Goal: Information Seeking & Learning: Learn about a topic

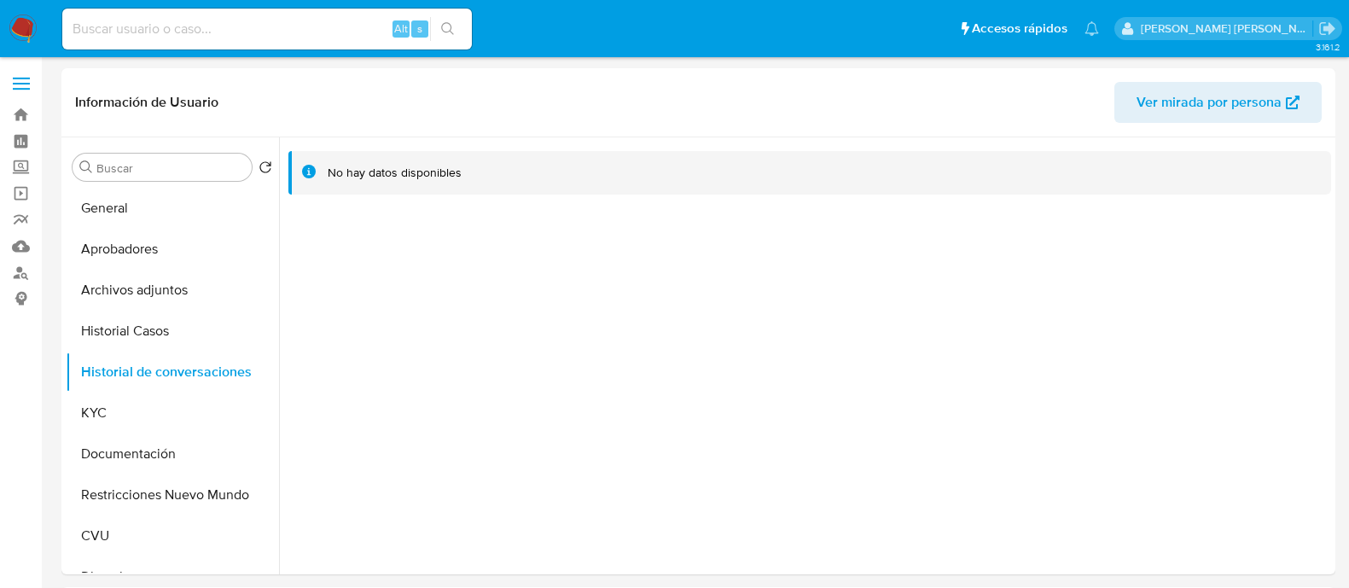
select select "10"
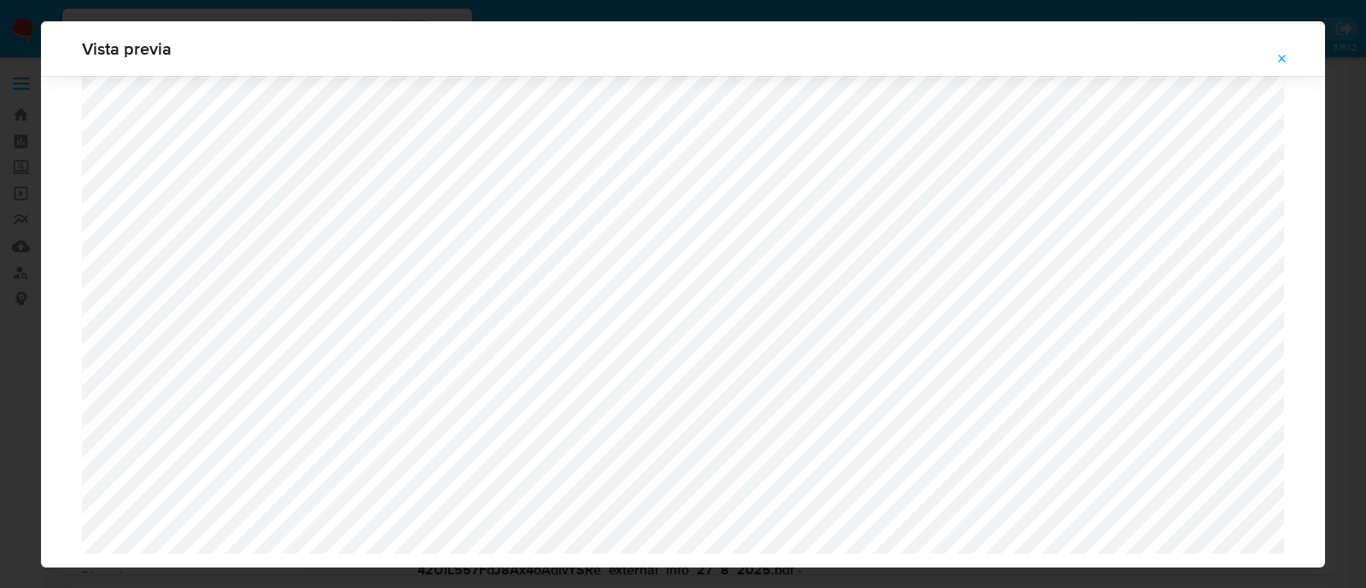
select select "10"
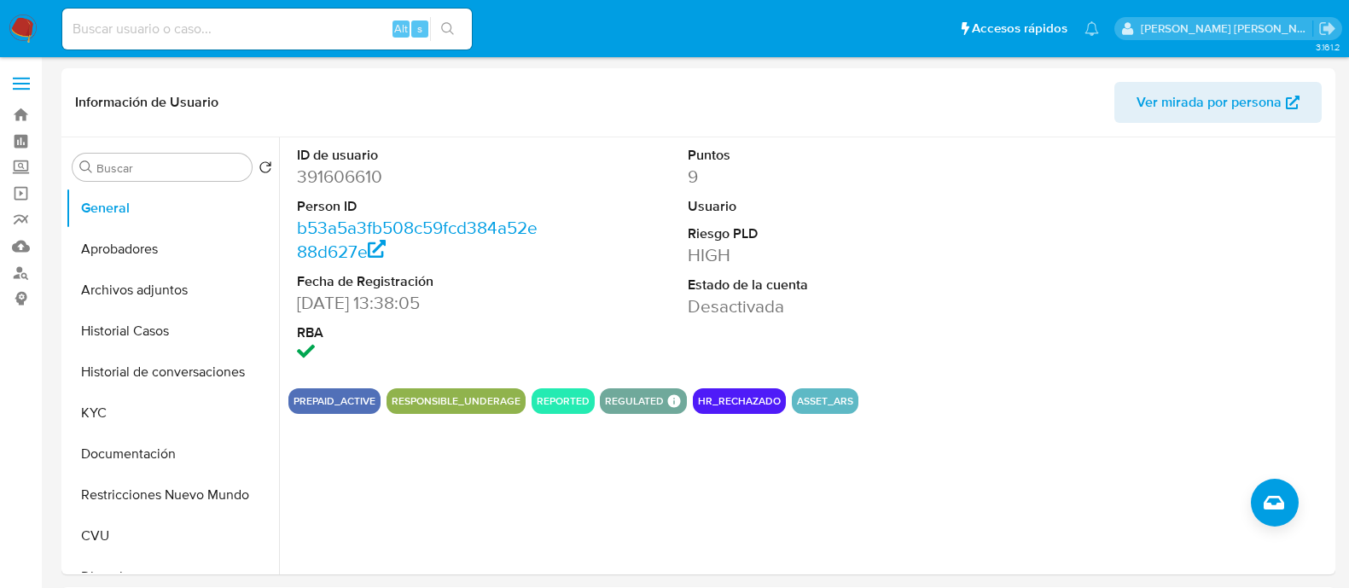
select select "10"
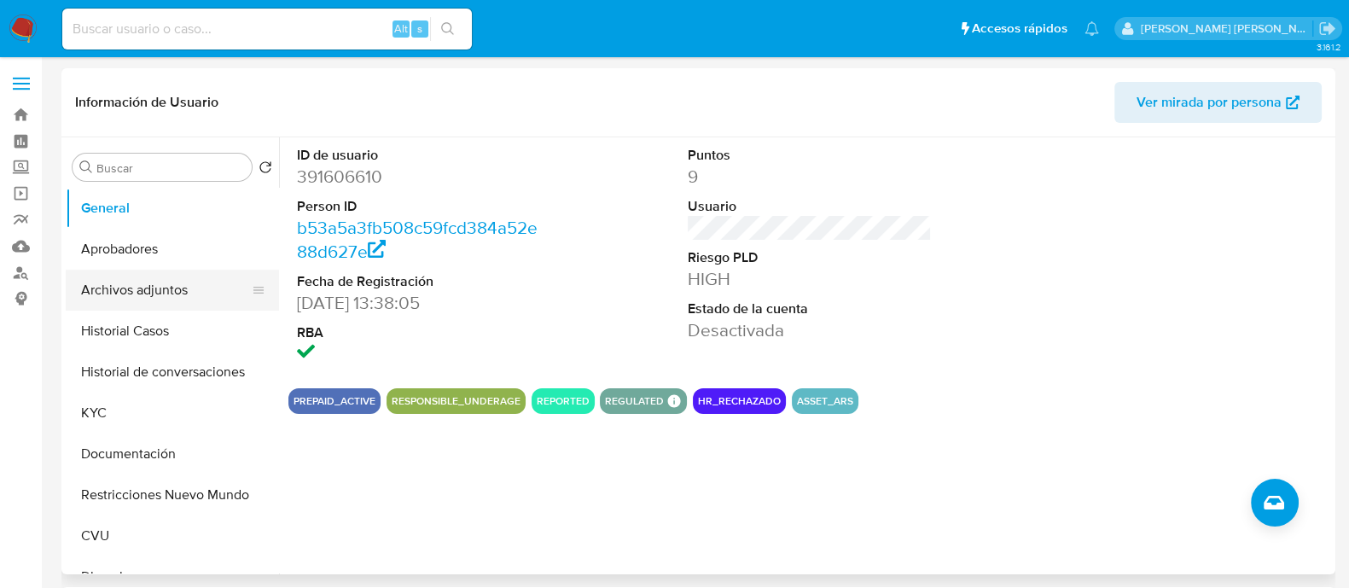
click at [122, 284] on button "Archivos adjuntos" at bounding box center [166, 290] width 200 height 41
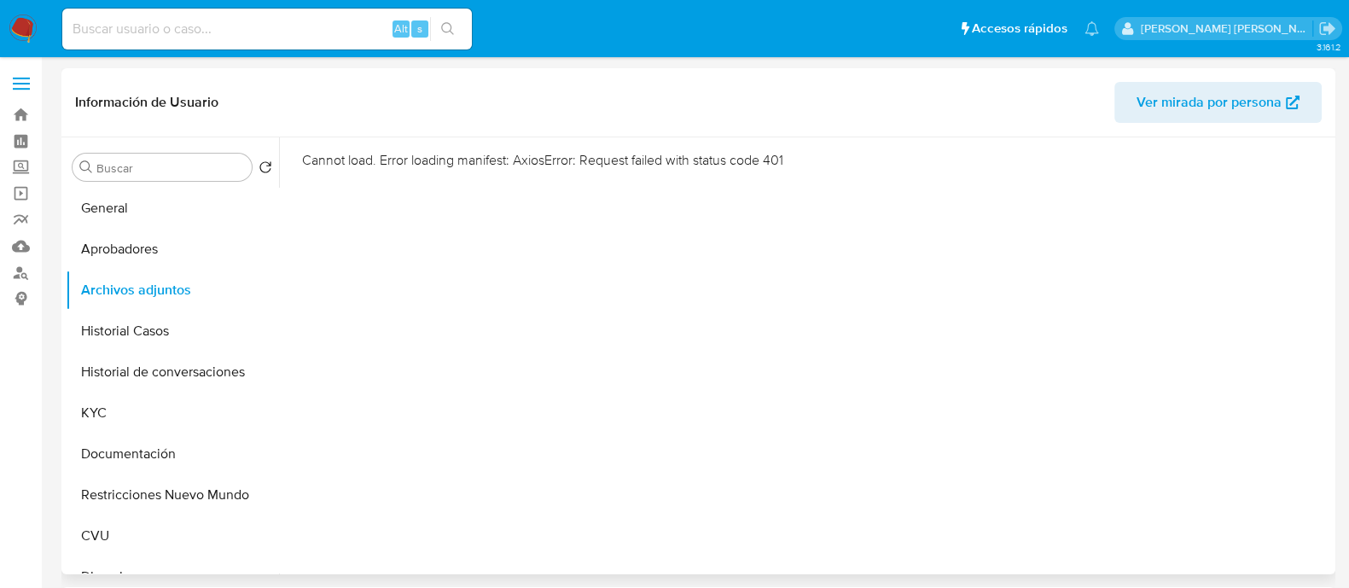
click at [780, 476] on div "Cannot load. Error loading manifest: AxiosError: Request failed with status cod…" at bounding box center [805, 355] width 1052 height 437
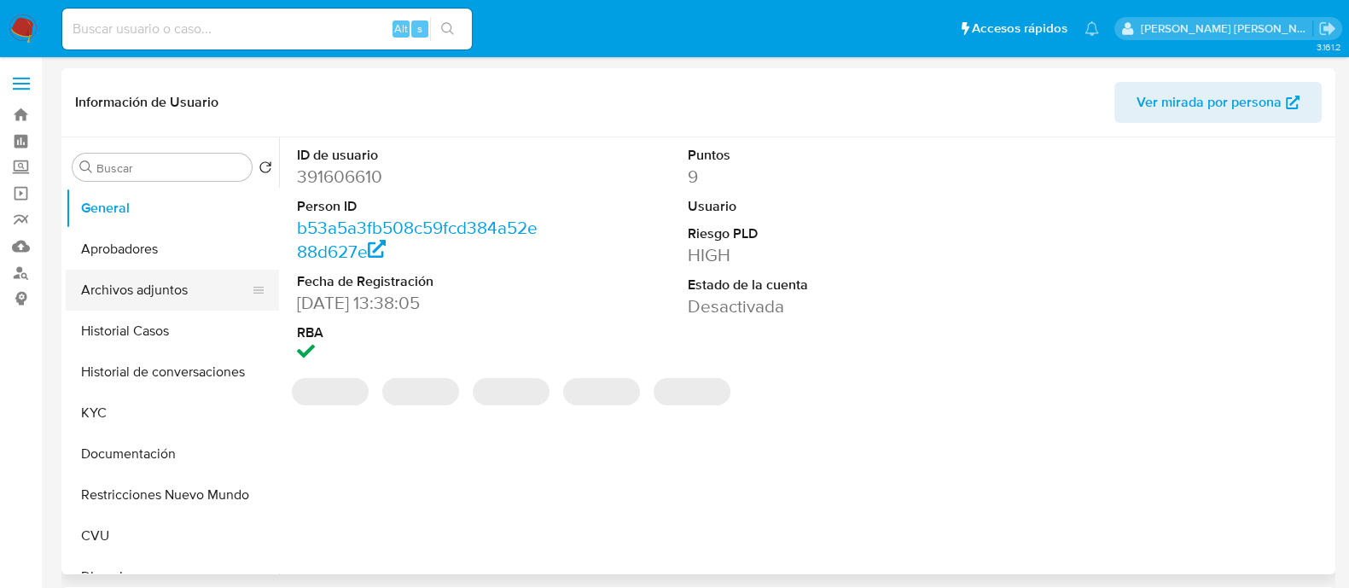
select select "10"
click at [150, 300] on button "Archivos adjuntos" at bounding box center [166, 290] width 200 height 41
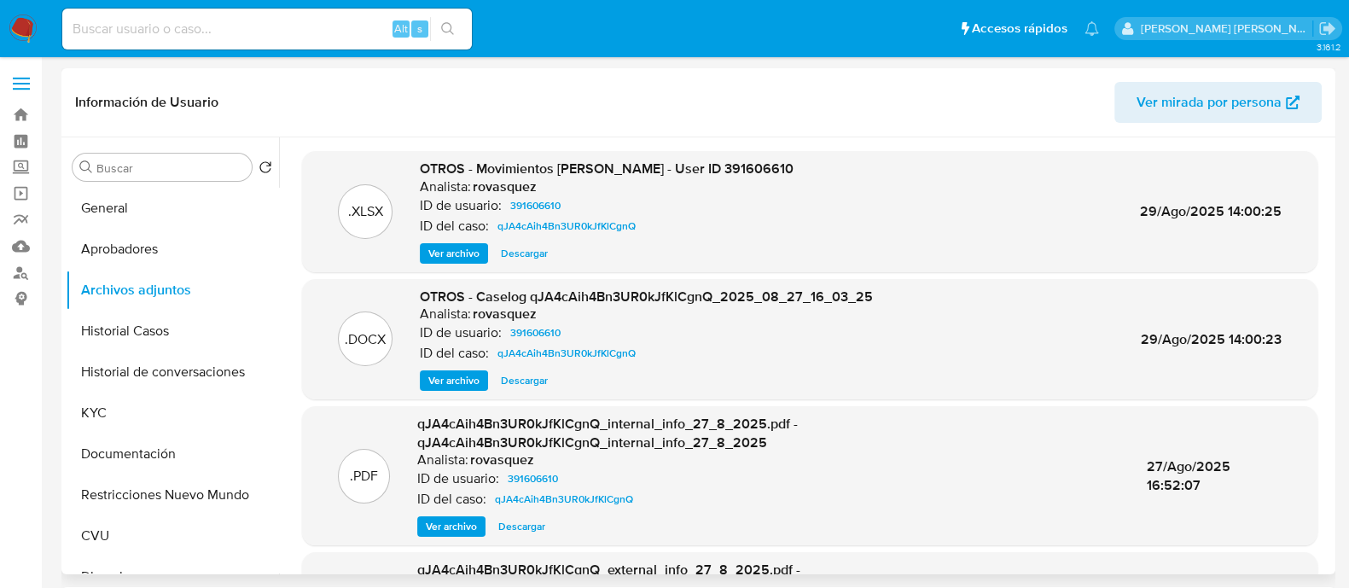
click at [478, 382] on span "Ver archivo" at bounding box center [453, 380] width 51 height 17
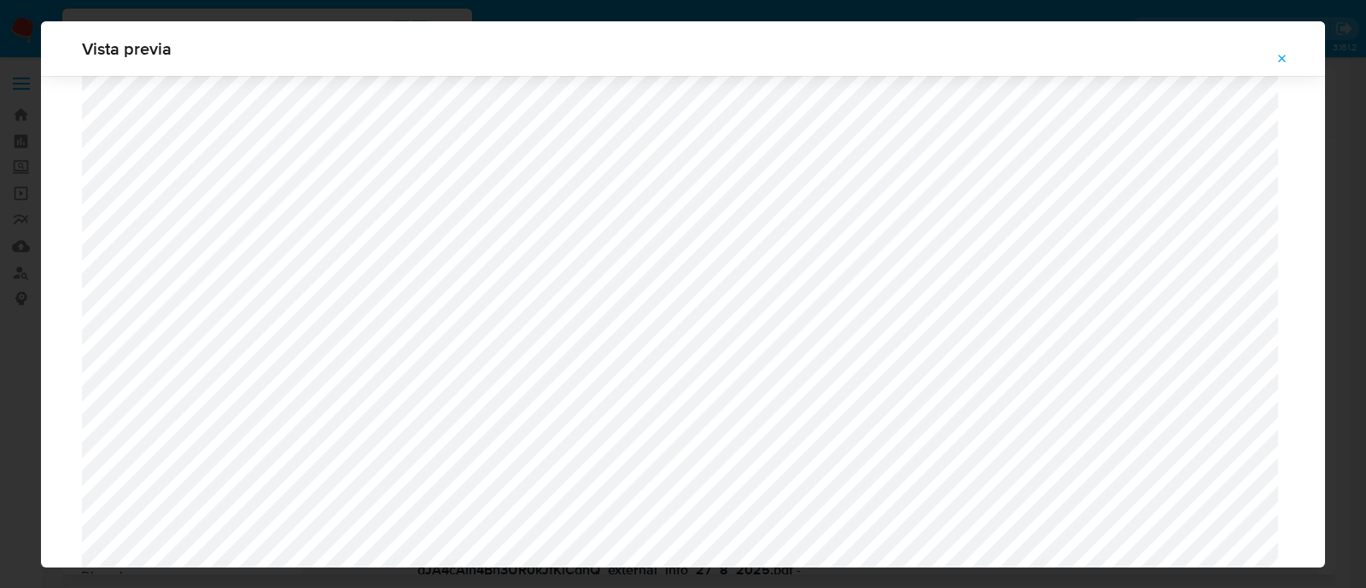
scroll to position [1672, 0]
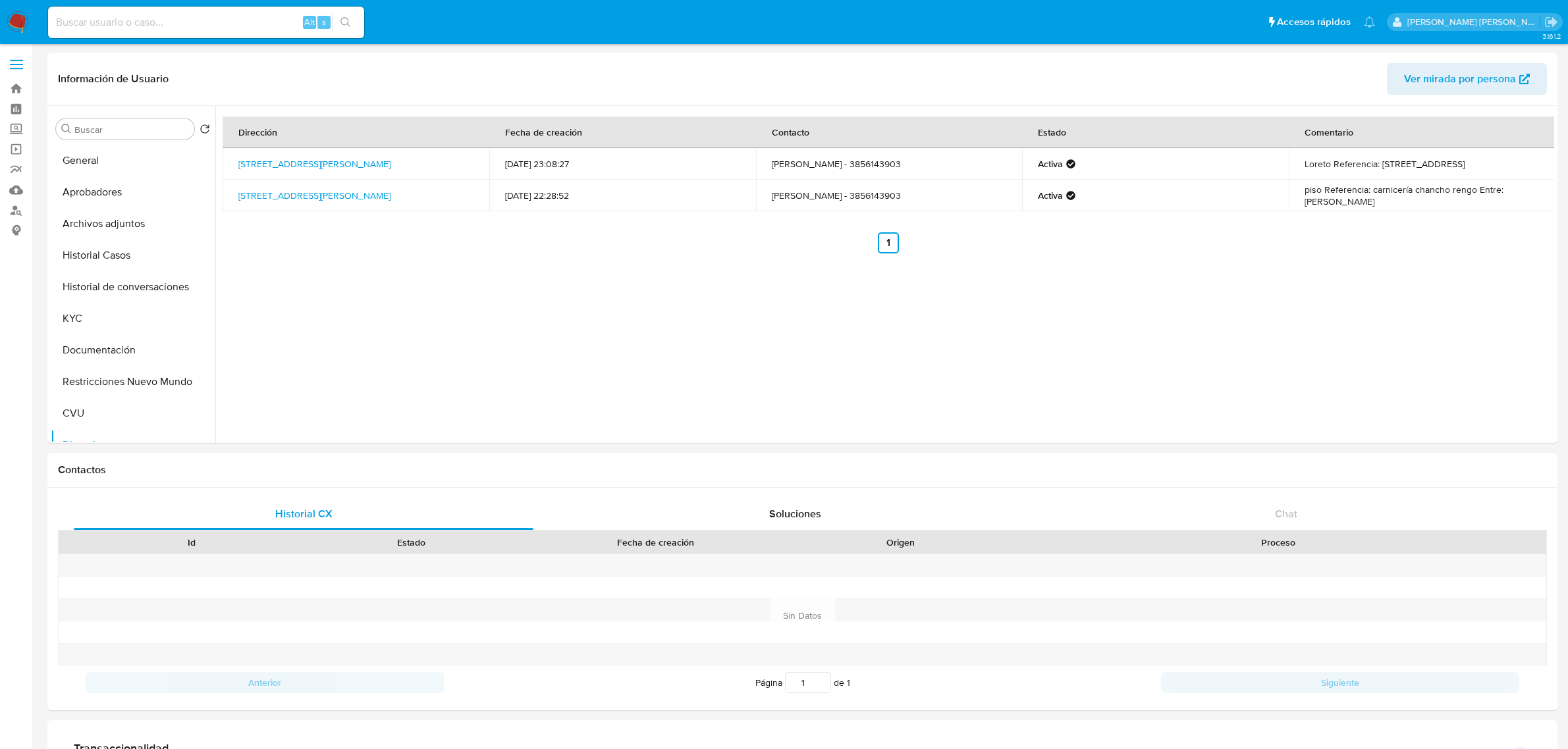
select select "10"
click at [106, 312] on button "KYC" at bounding box center [128, 319] width 154 height 32
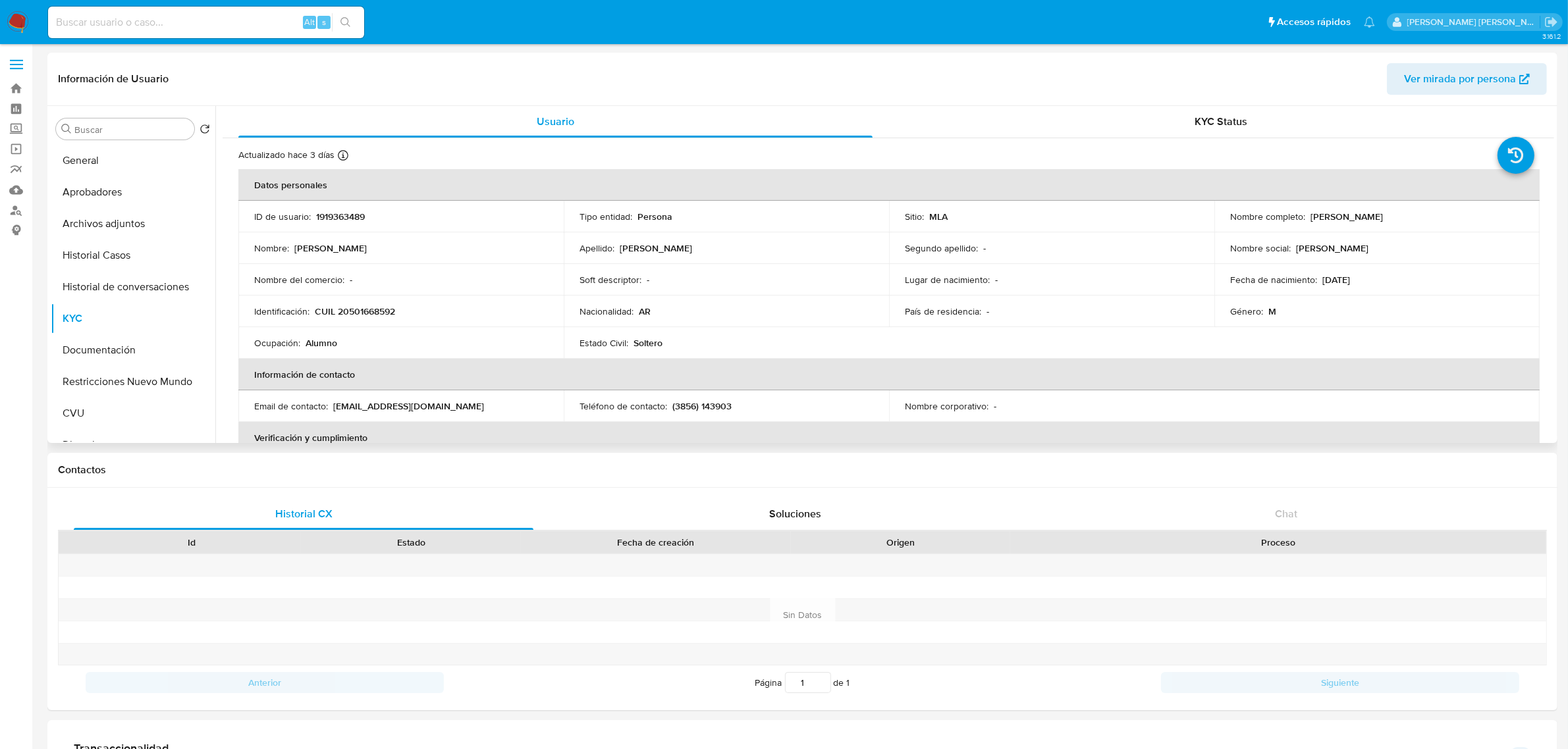
drag, startPoint x: 1307, startPoint y: 215, endPoint x: 1435, endPoint y: 222, distance: 128.2
click at [1447, 218] on div "Nombre completo : Tiziano Josue Coria Rodriguez" at bounding box center [1377, 216] width 294 height 12
copy p "Tiziano Josue Coria Rodriguez"
drag, startPoint x: 314, startPoint y: 312, endPoint x: 400, endPoint y: 312, distance: 86.0
click at [400, 312] on div "Identificación : CUIL 20501668592" at bounding box center [400, 311] width 294 height 12
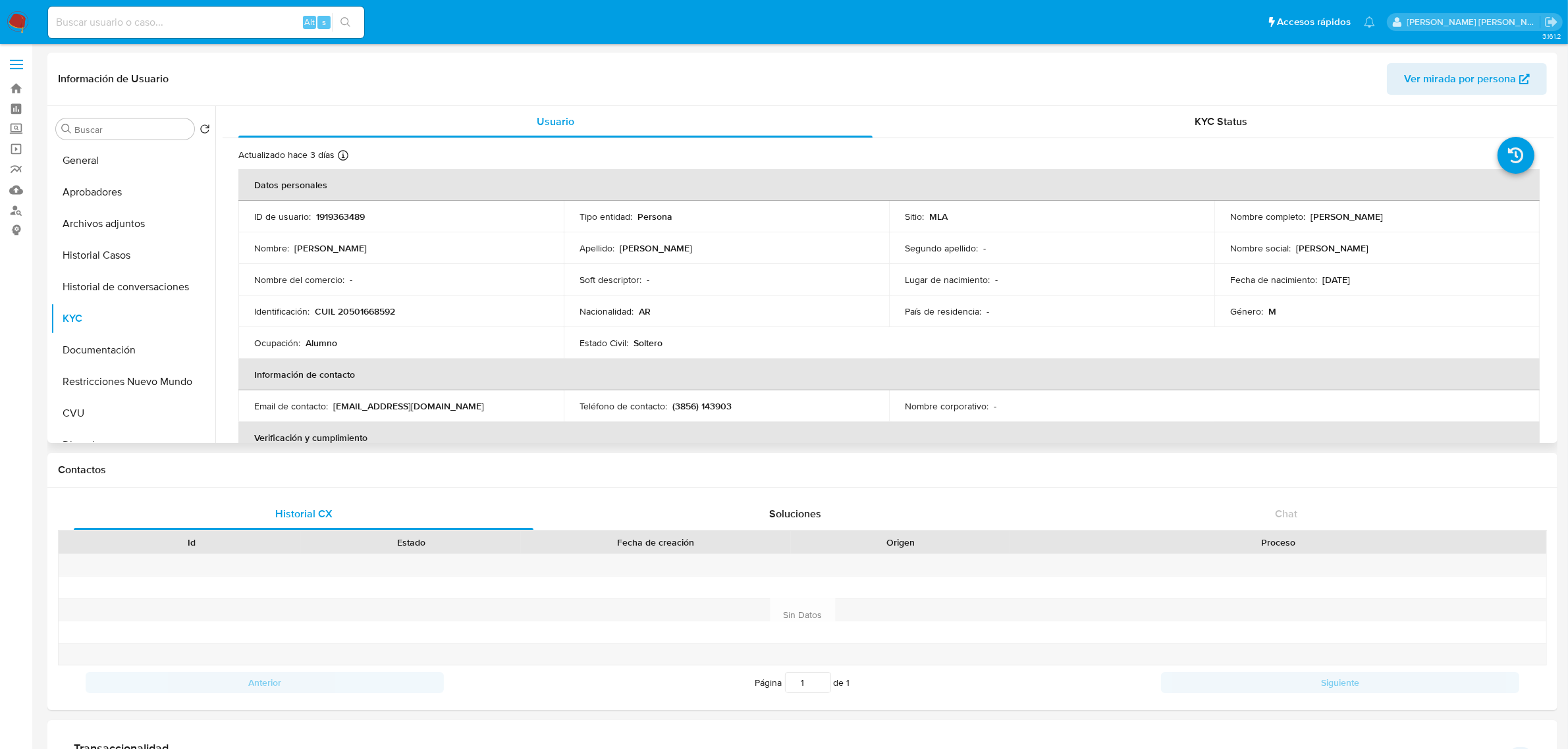
click at [360, 311] on p "CUIL 20501668592" at bounding box center [355, 311] width 80 height 12
copy p "20501668592"
click at [128, 359] on button "Documentación" at bounding box center [128, 350] width 154 height 32
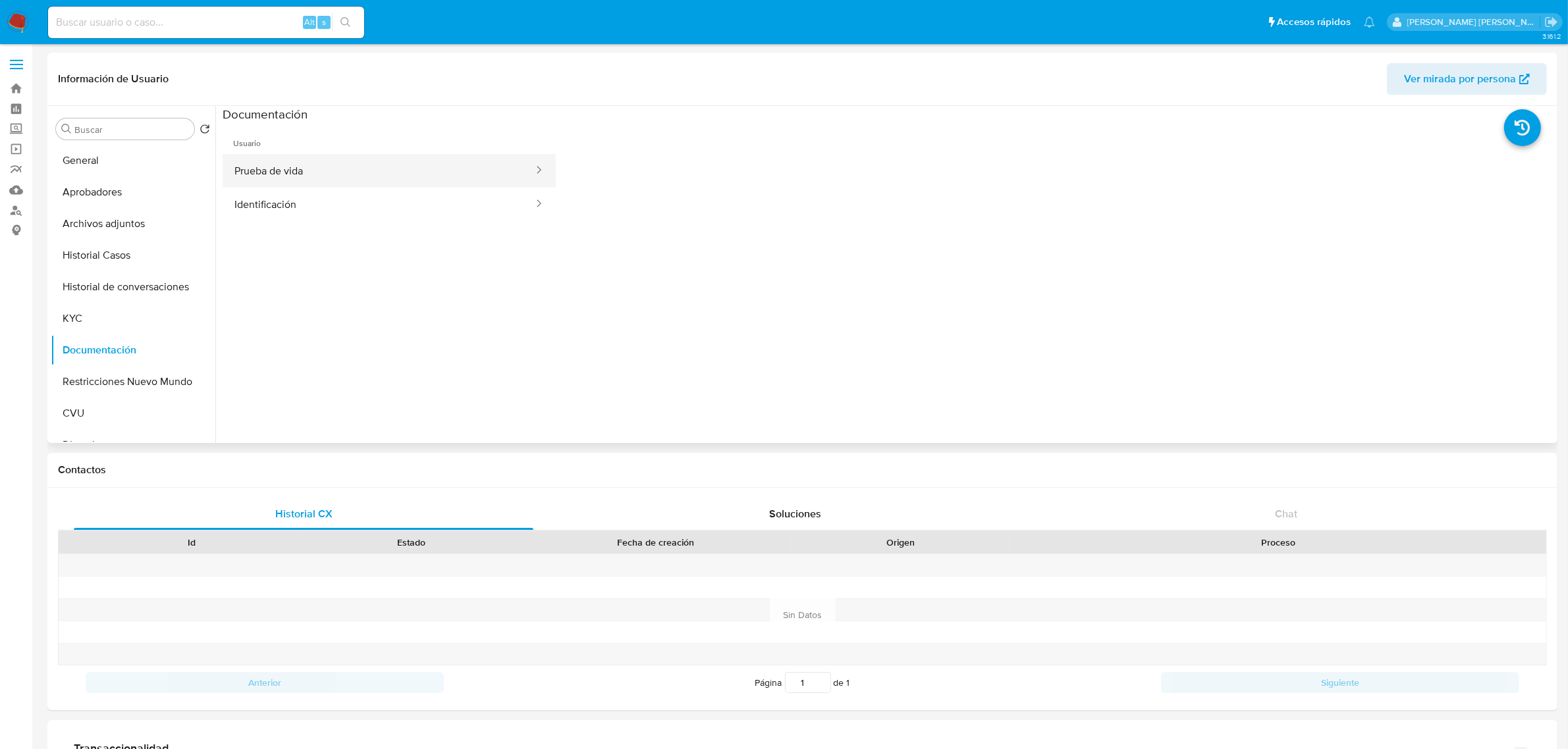
click at [412, 177] on button "Prueba de vida" at bounding box center [379, 171] width 313 height 34
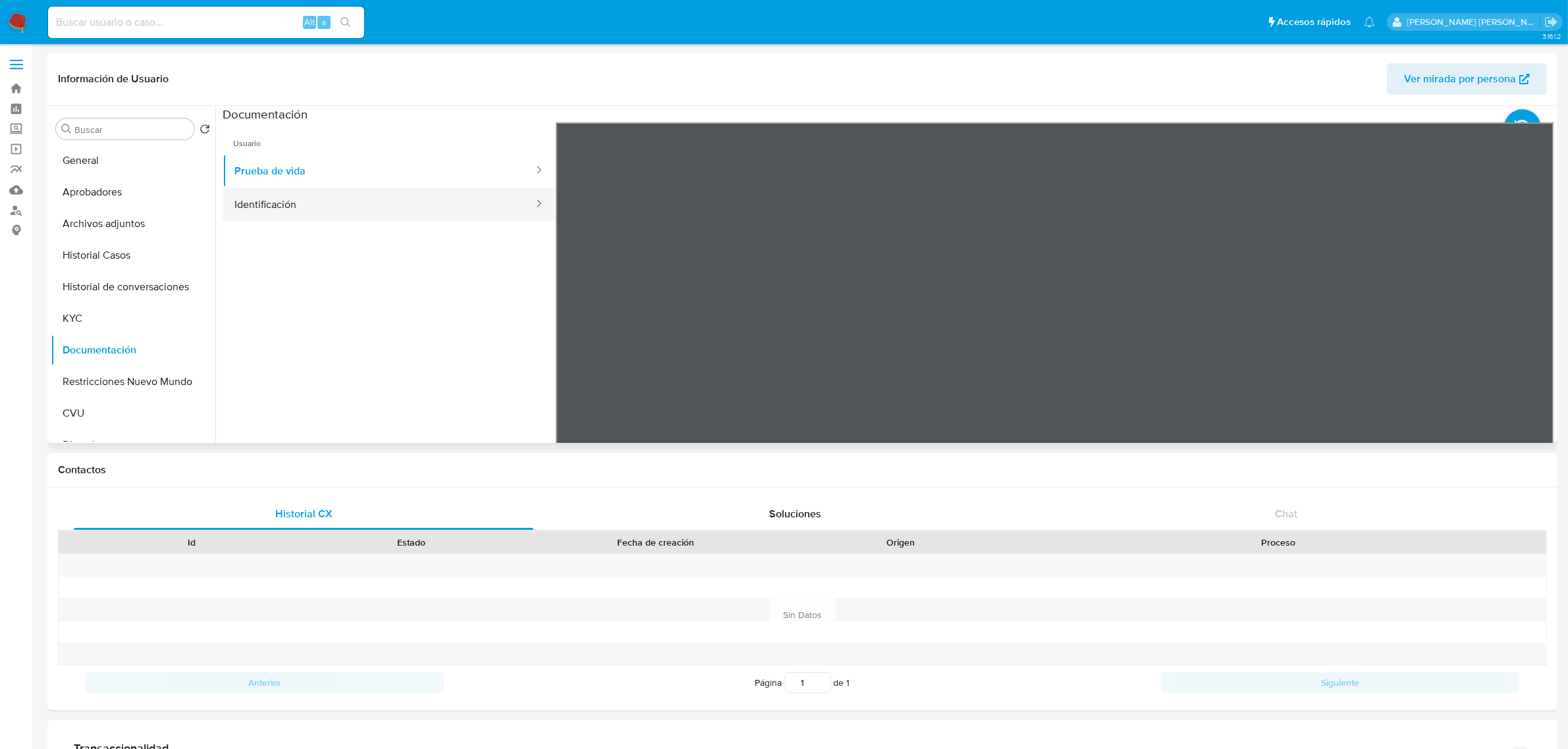
click at [403, 191] on button "Identificación" at bounding box center [379, 204] width 313 height 34
click at [1542, 337] on icon at bounding box center [1538, 336] width 26 height 26
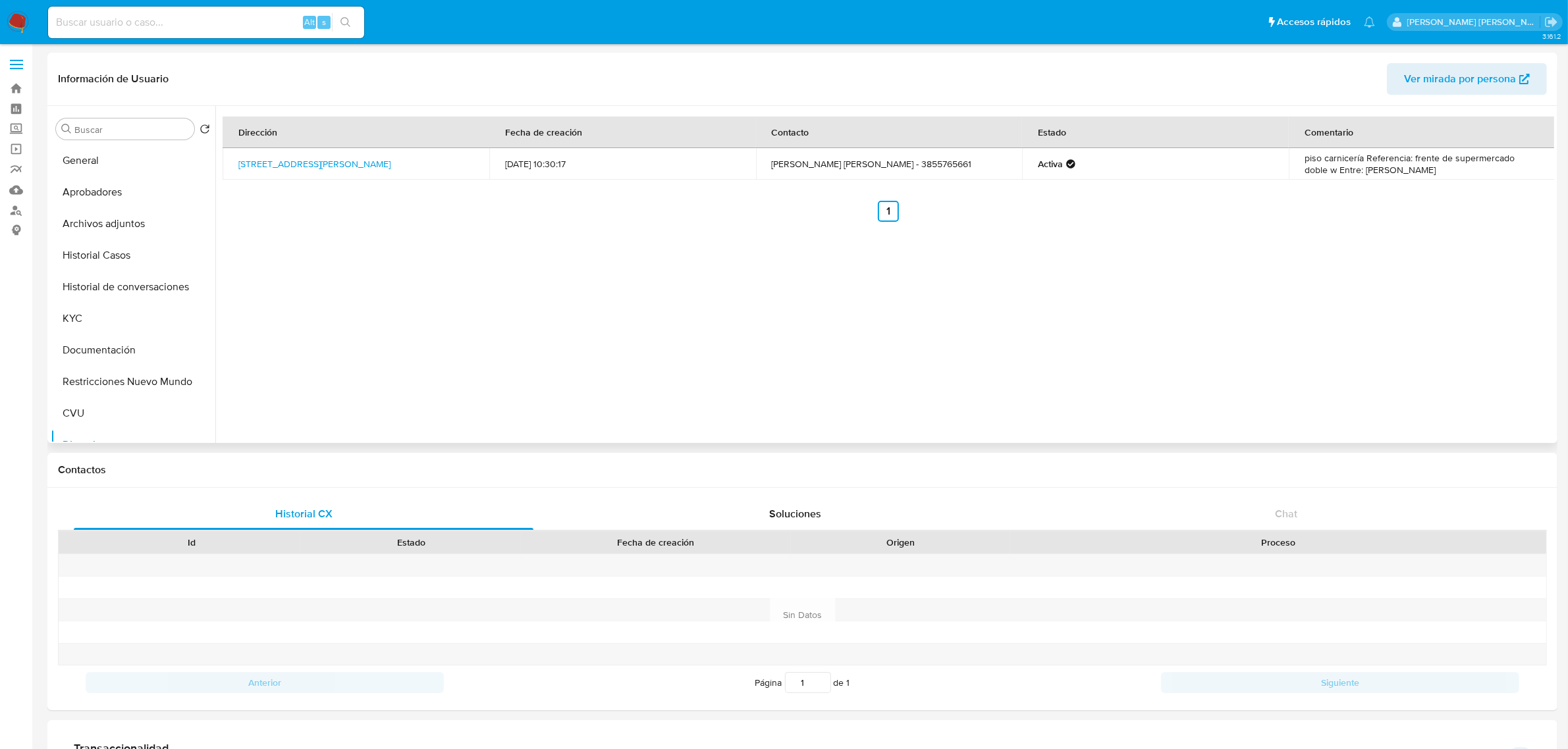
scroll to position [83, 0]
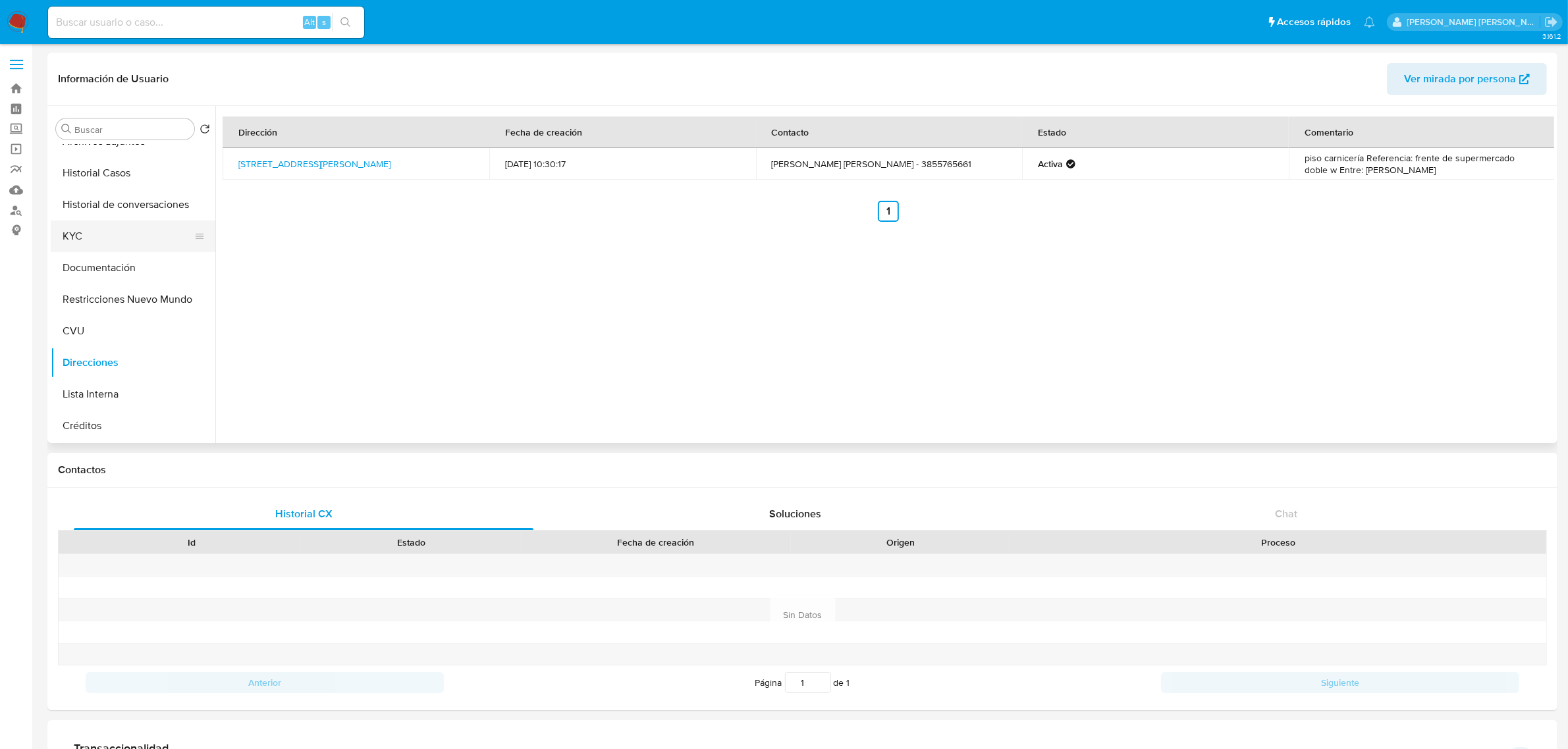
click at [79, 226] on button "KYC" at bounding box center [128, 236] width 154 height 32
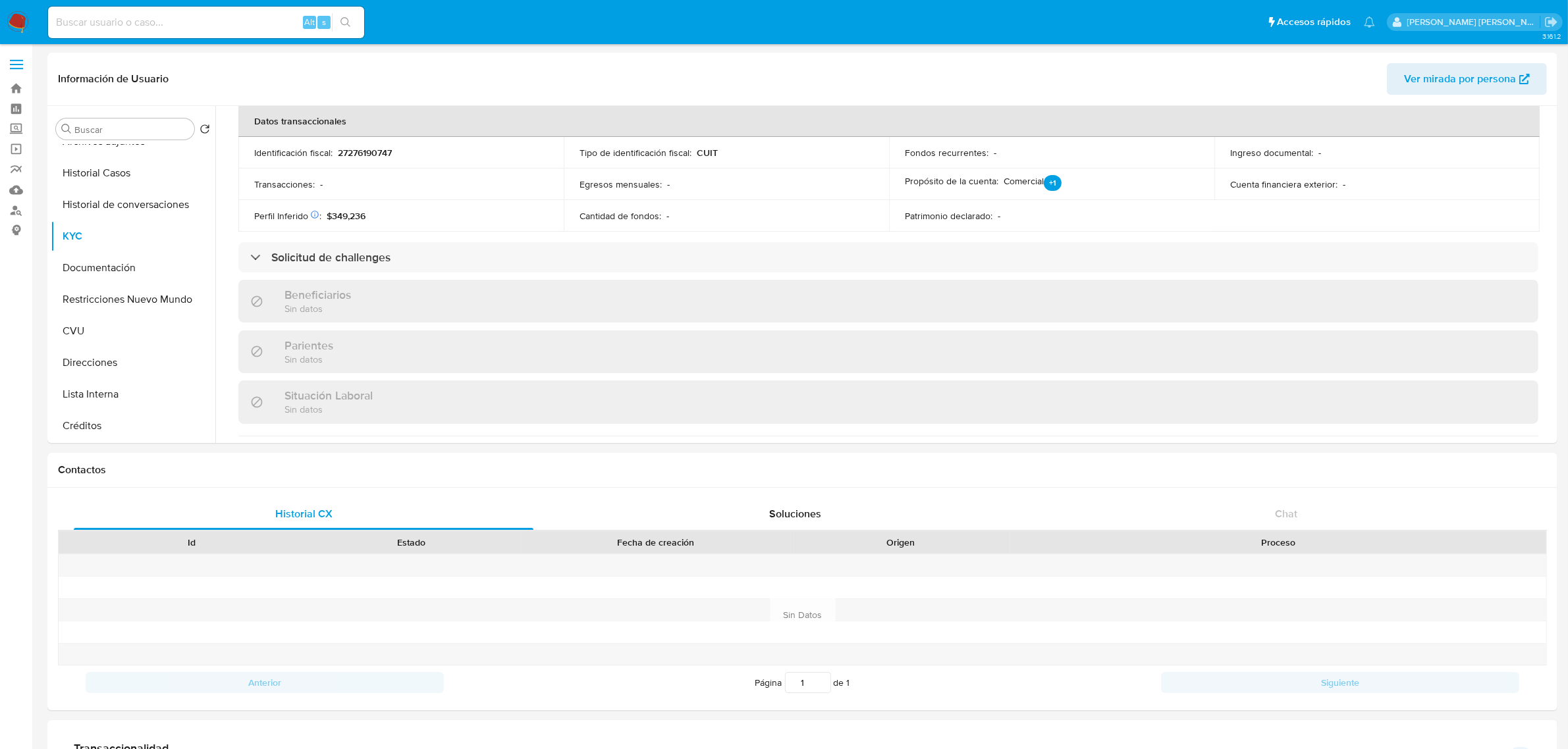
scroll to position [668, 0]
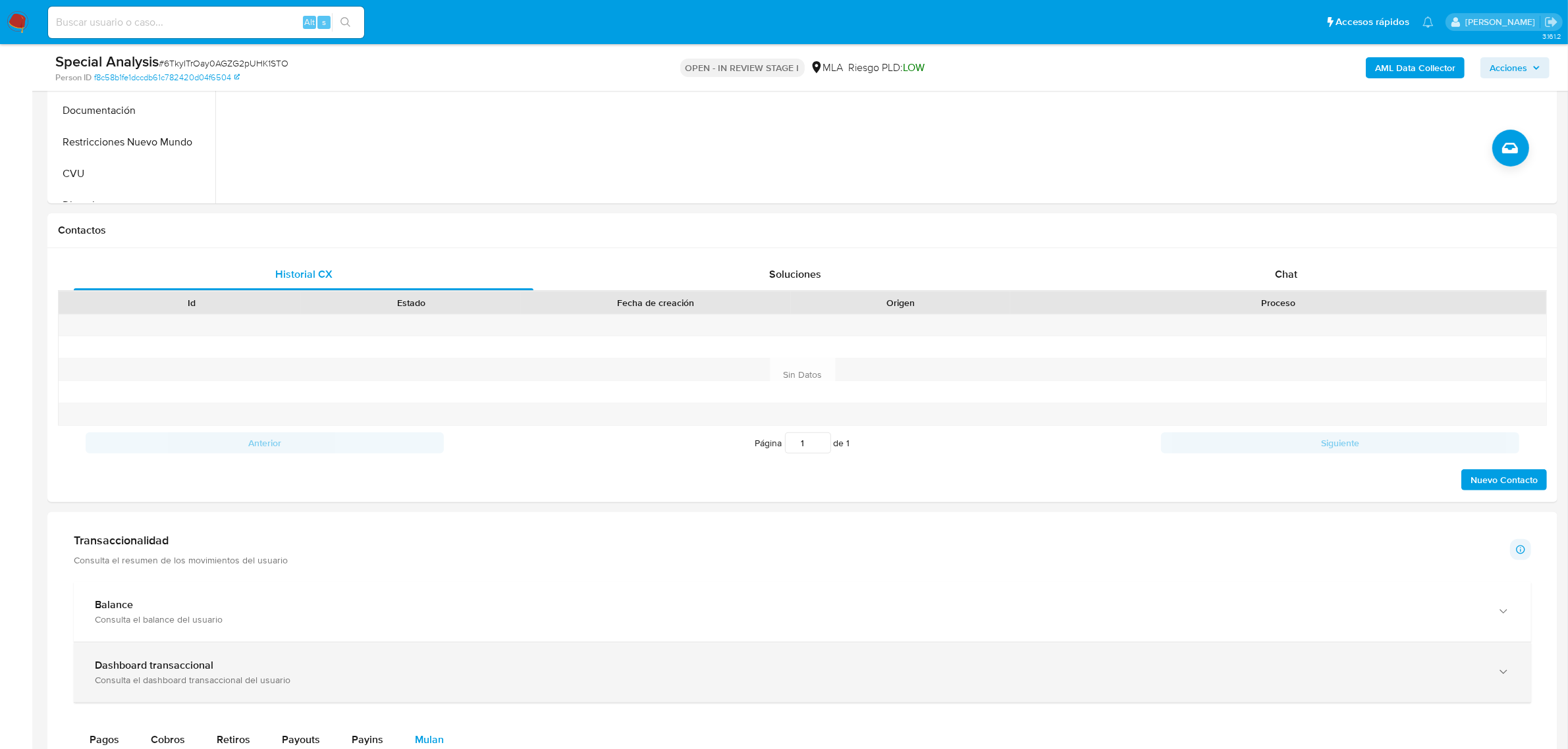
scroll to position [247, 0]
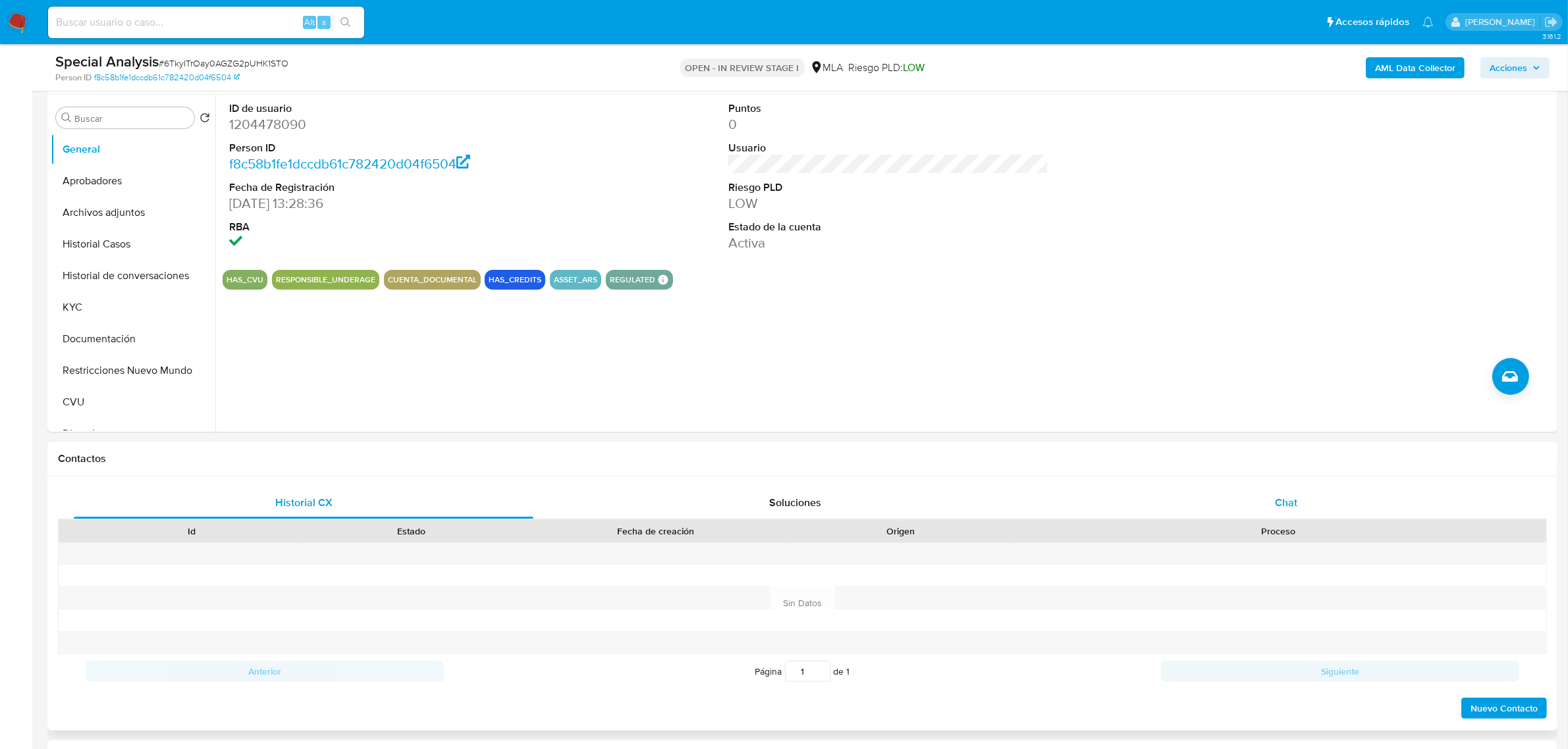
click at [1284, 506] on span "Chat" at bounding box center [1286, 503] width 22 height 15
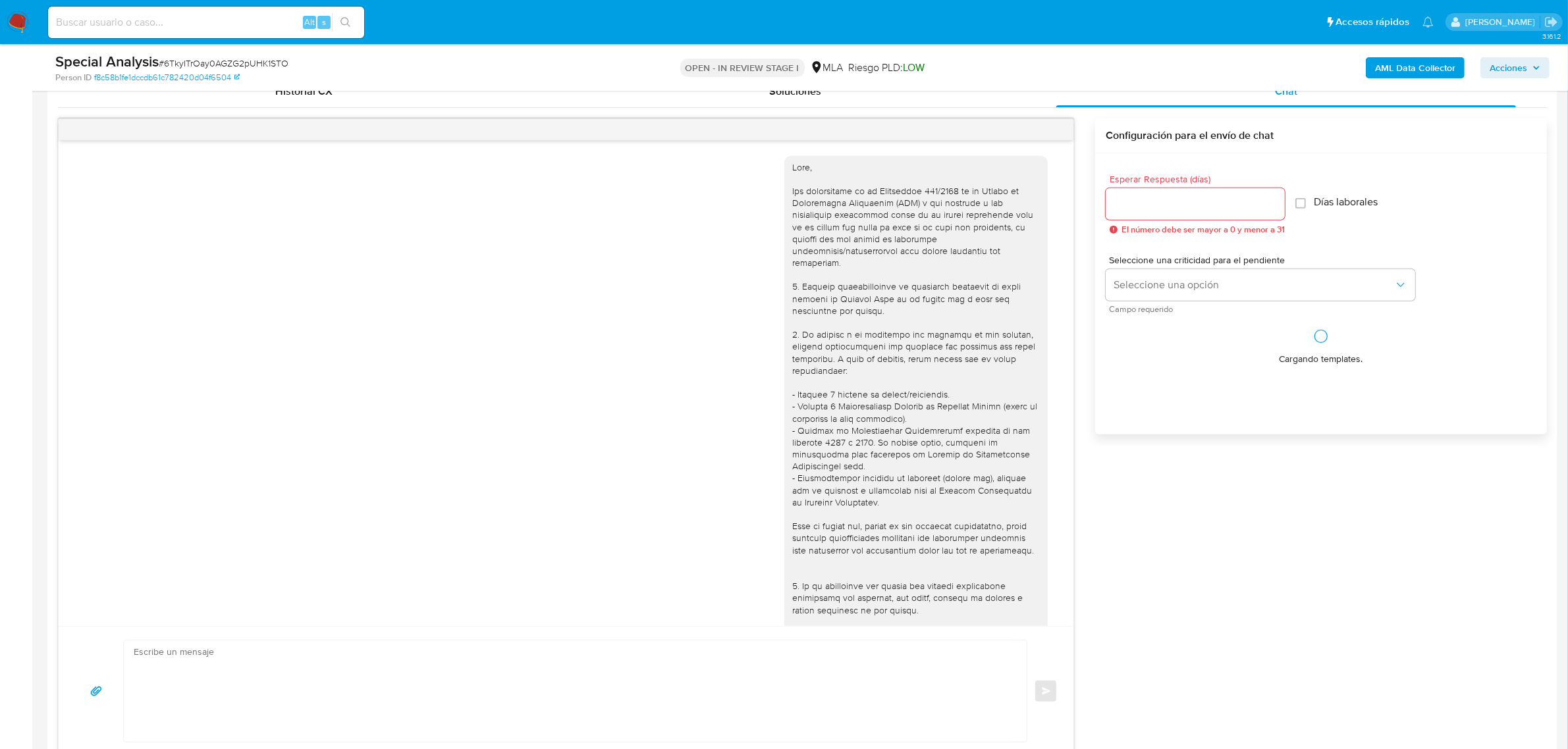
scroll to position [563, 0]
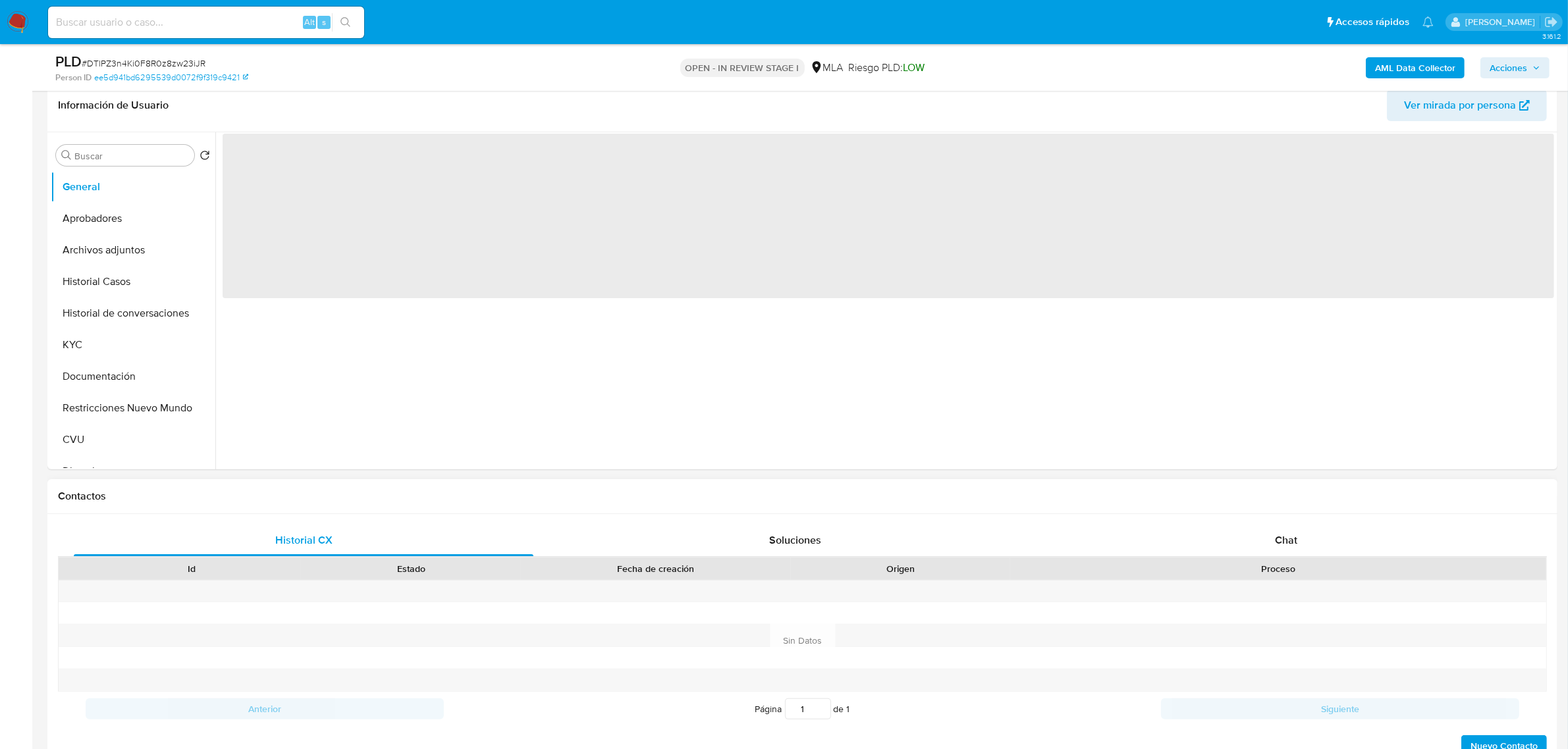
scroll to position [247, 0]
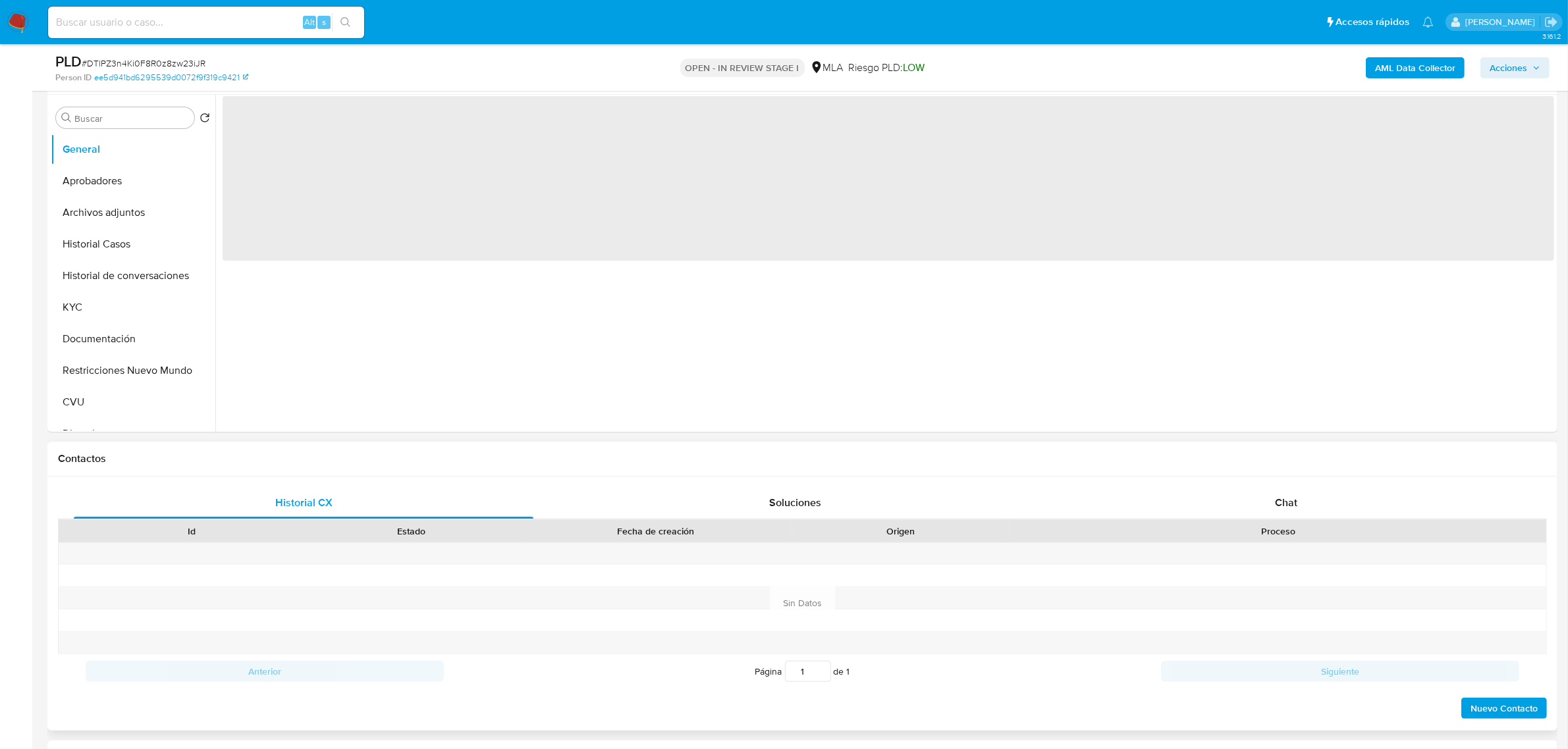
select select "10"
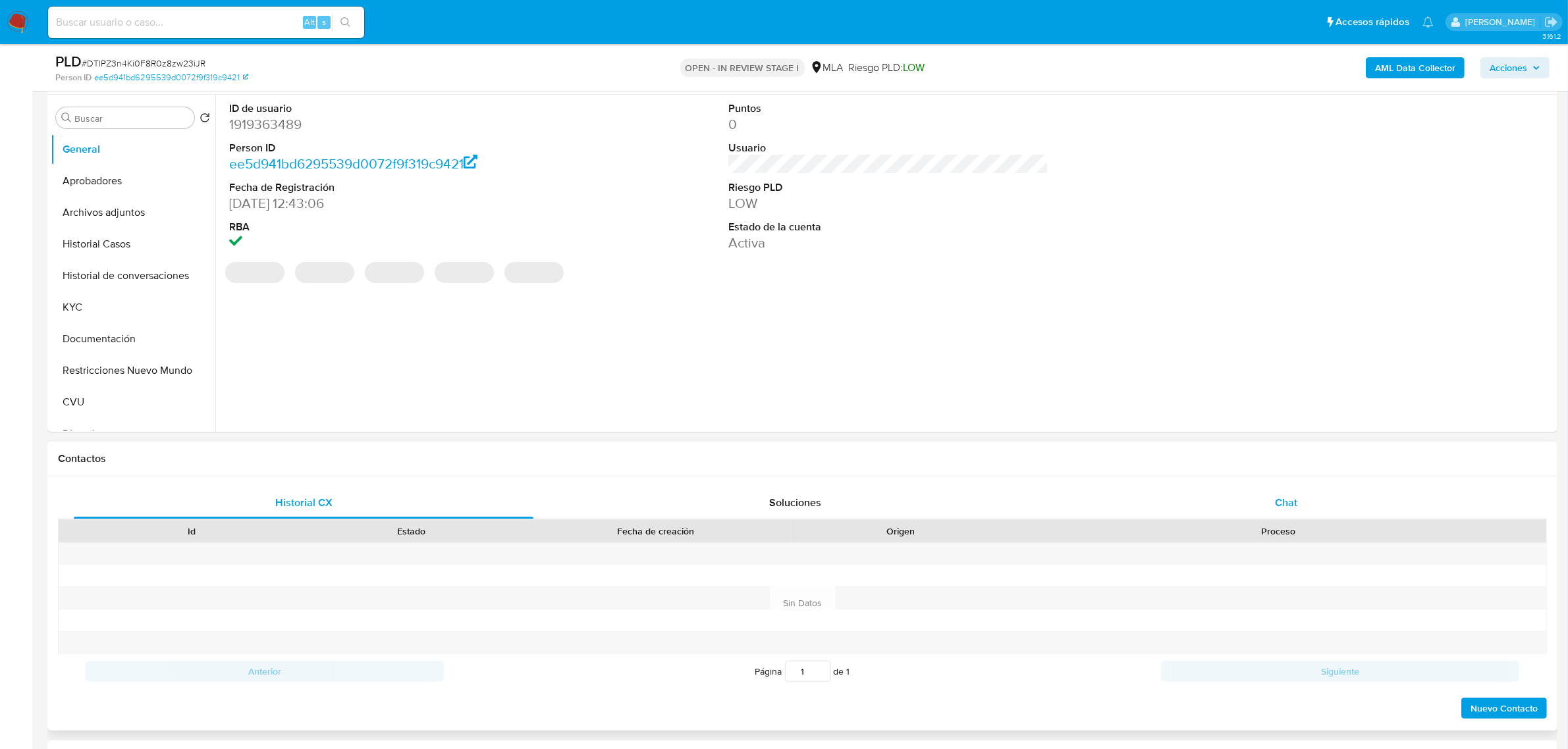
click at [1272, 511] on div "Chat" at bounding box center [1286, 503] width 460 height 32
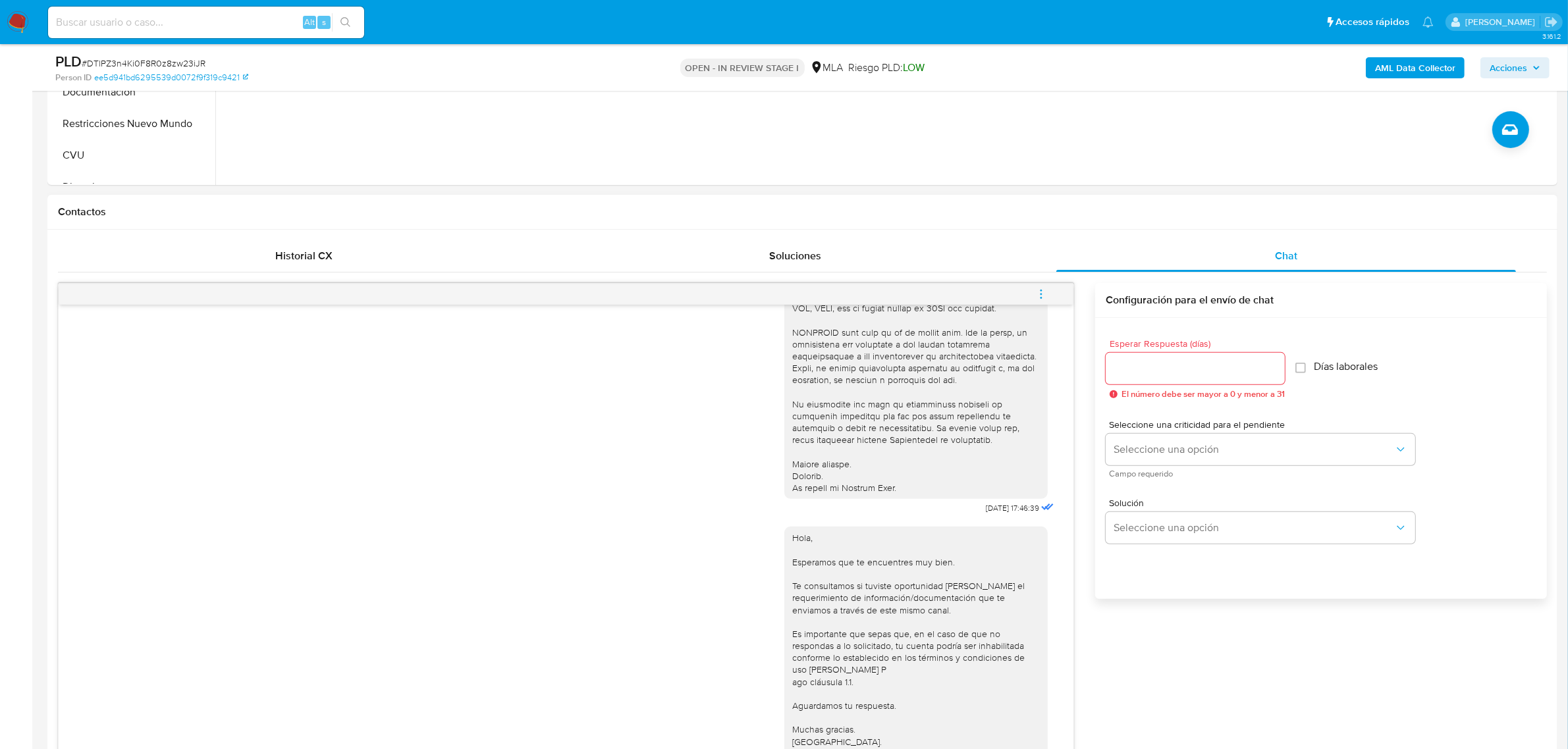
scroll to position [823, 0]
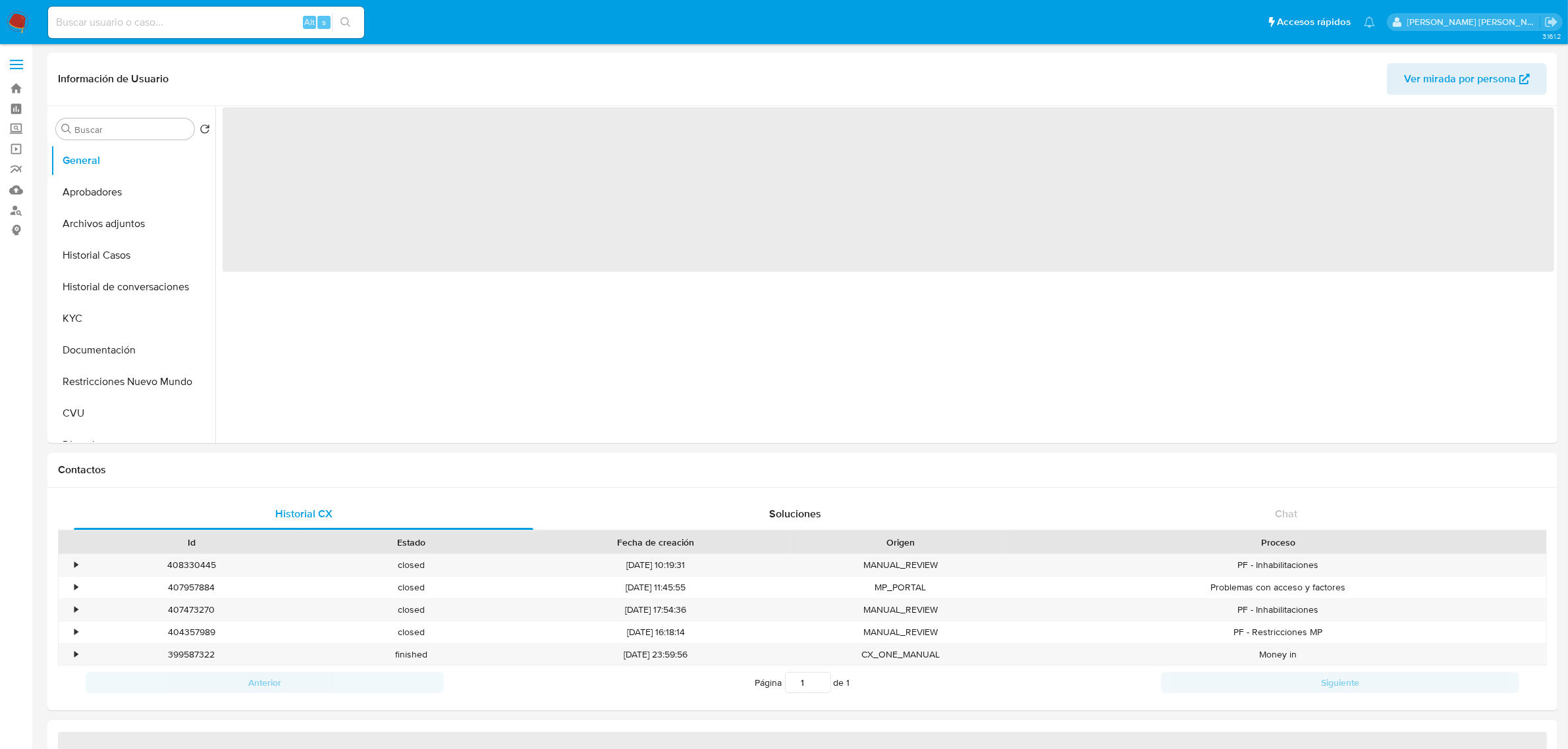
select select "10"
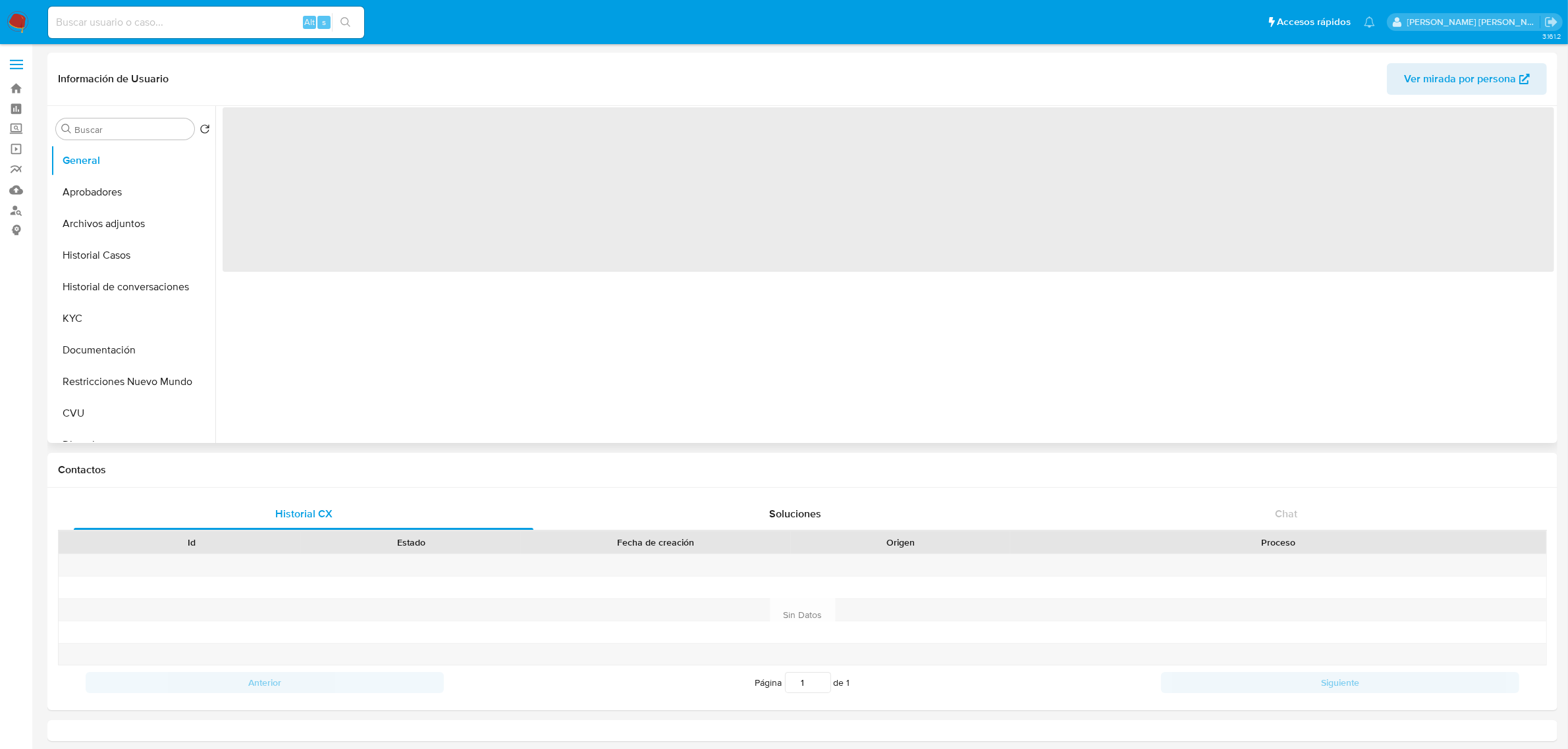
select select "10"
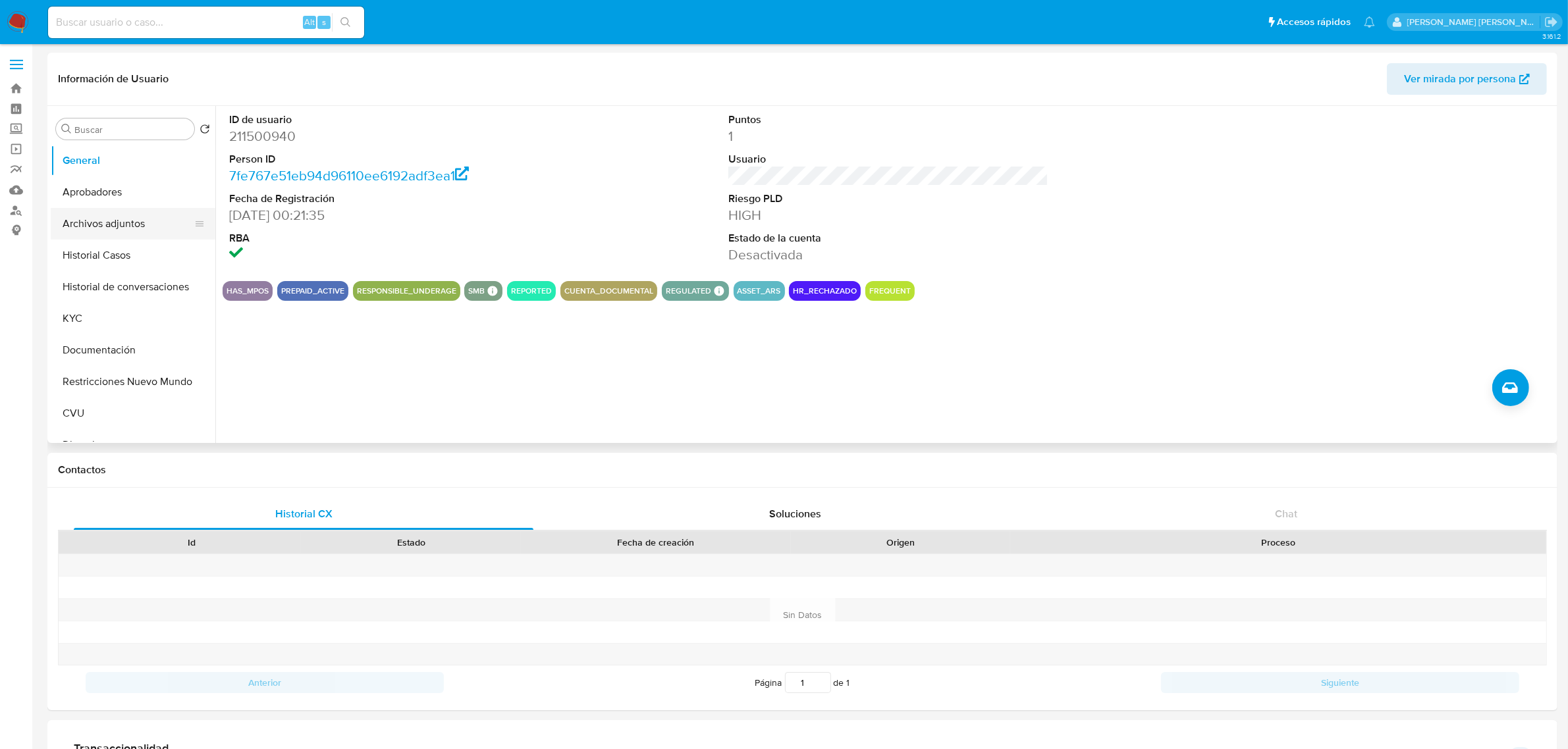
click at [130, 222] on button "Archivos adjuntos" at bounding box center [128, 224] width 154 height 32
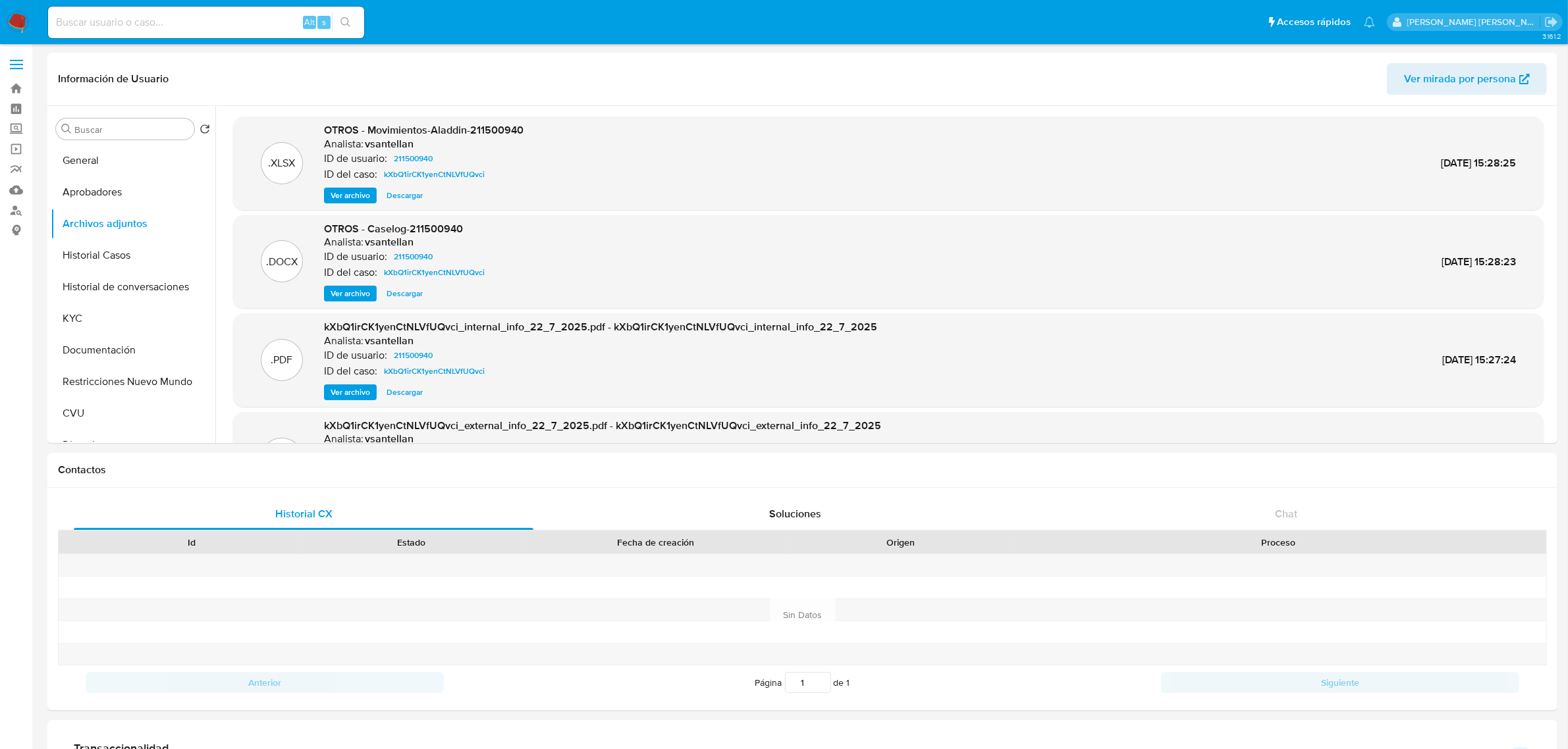
click at [350, 296] on span "Ver archivo" at bounding box center [350, 293] width 39 height 13
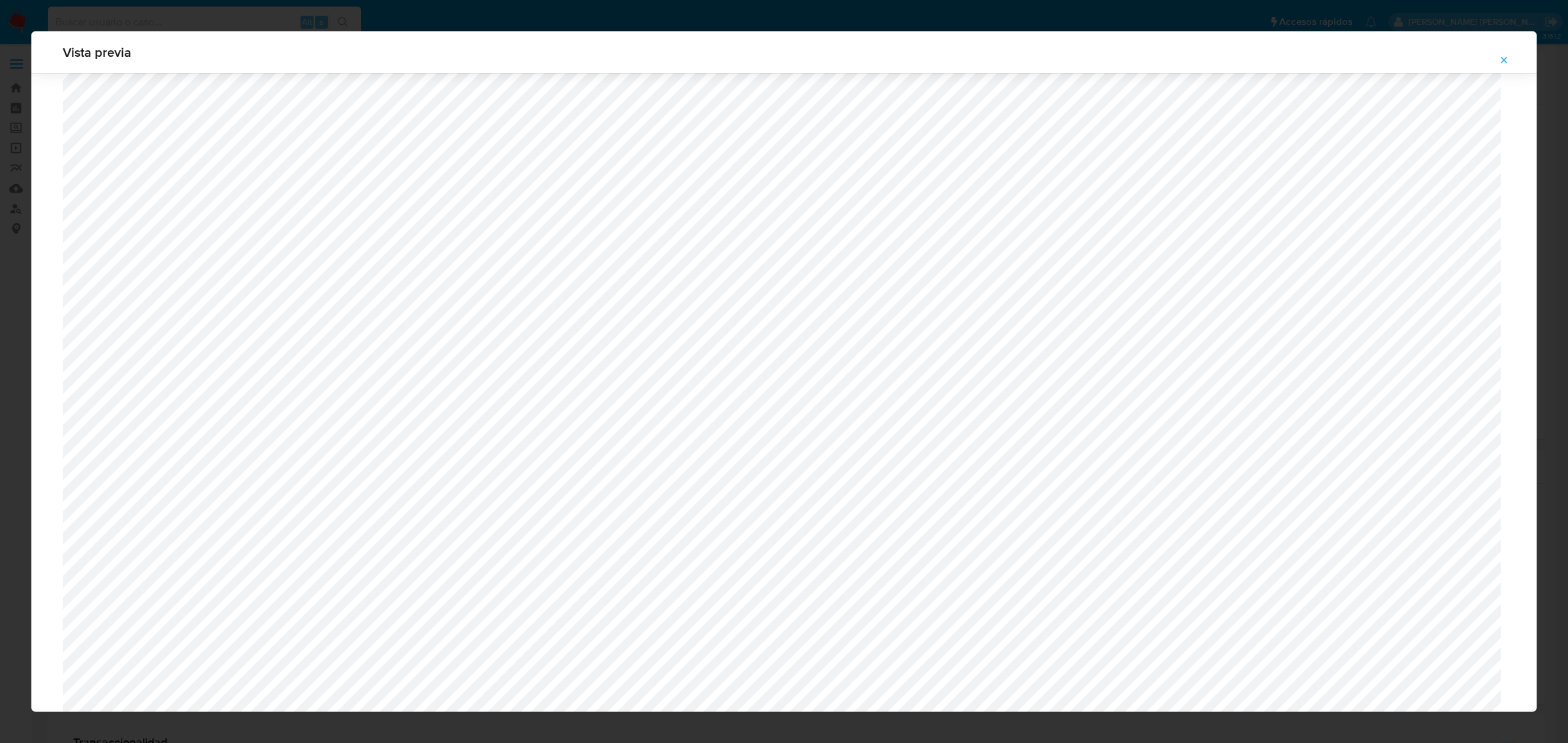
scroll to position [872, 0]
click at [1503, 60] on icon "Attachment preview" at bounding box center [1504, 60] width 6 height 6
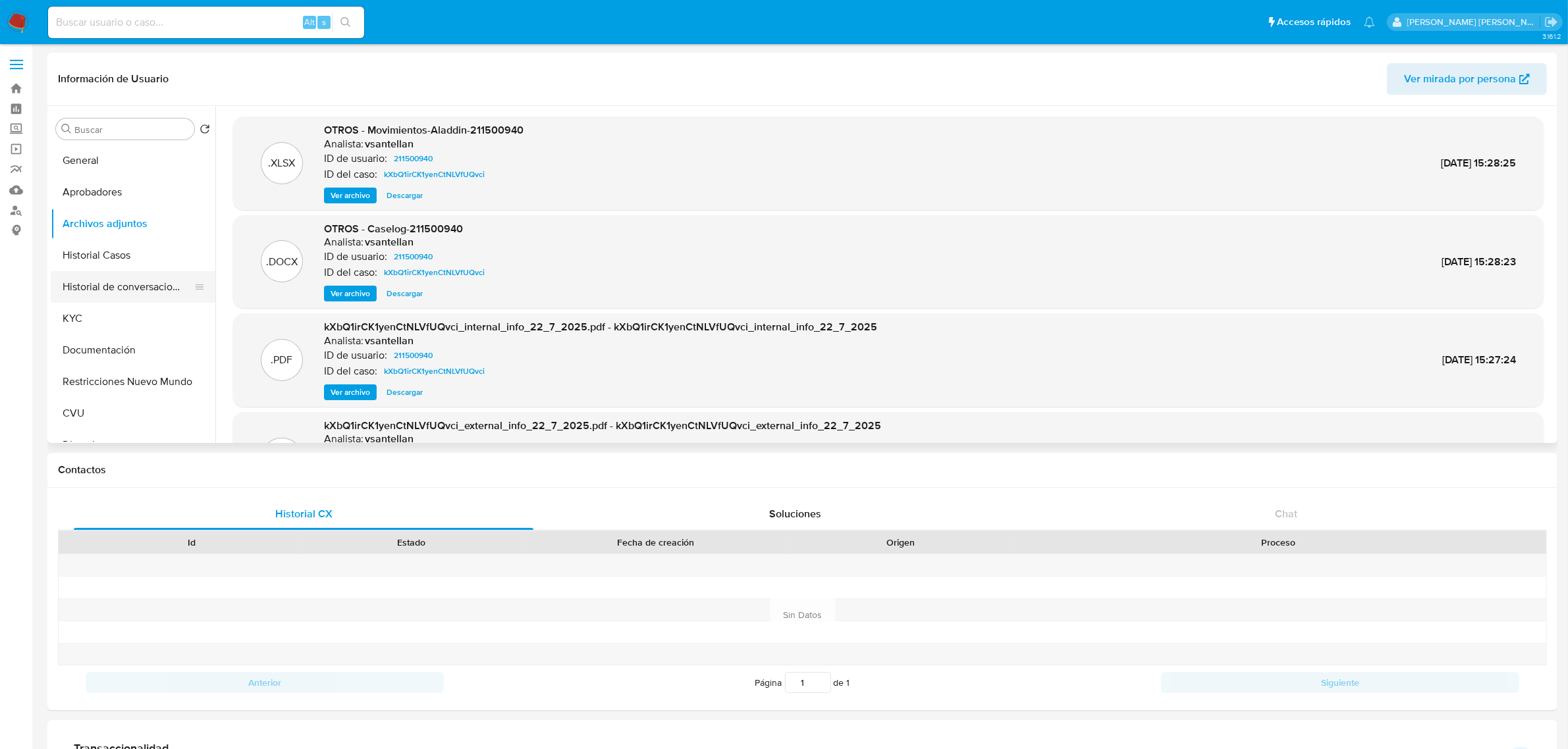
click at [119, 288] on button "Historial de conversaciones" at bounding box center [128, 287] width 154 height 32
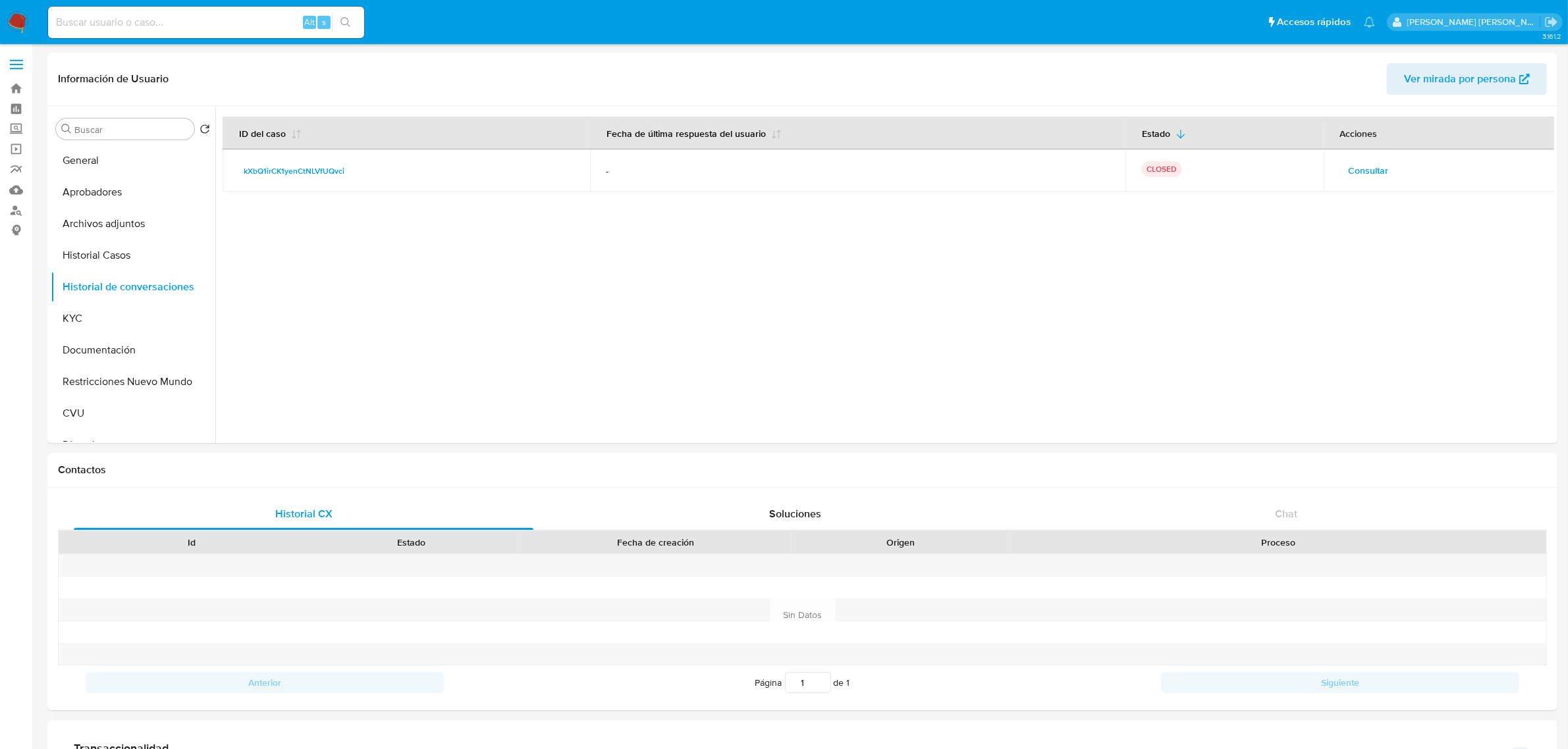
click at [1344, 172] on button "Consultar" at bounding box center [1369, 170] width 59 height 21
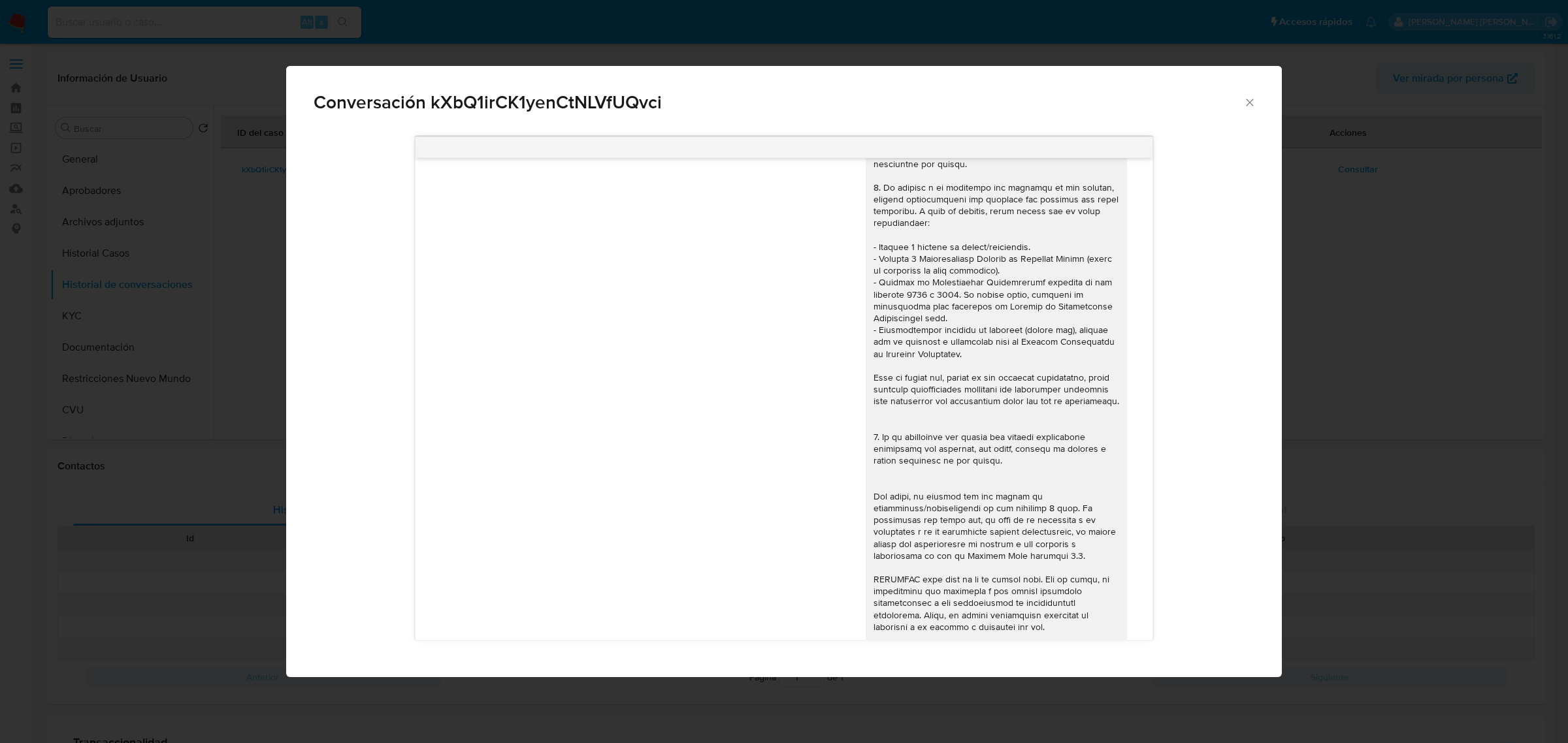
scroll to position [163, 0]
click at [1252, 95] on div "Conversación kXbQ1irCK1yenCtNLVfUQvci" at bounding box center [784, 96] width 996 height 62
click at [1247, 103] on icon "Cerrar" at bounding box center [1249, 102] width 13 height 13
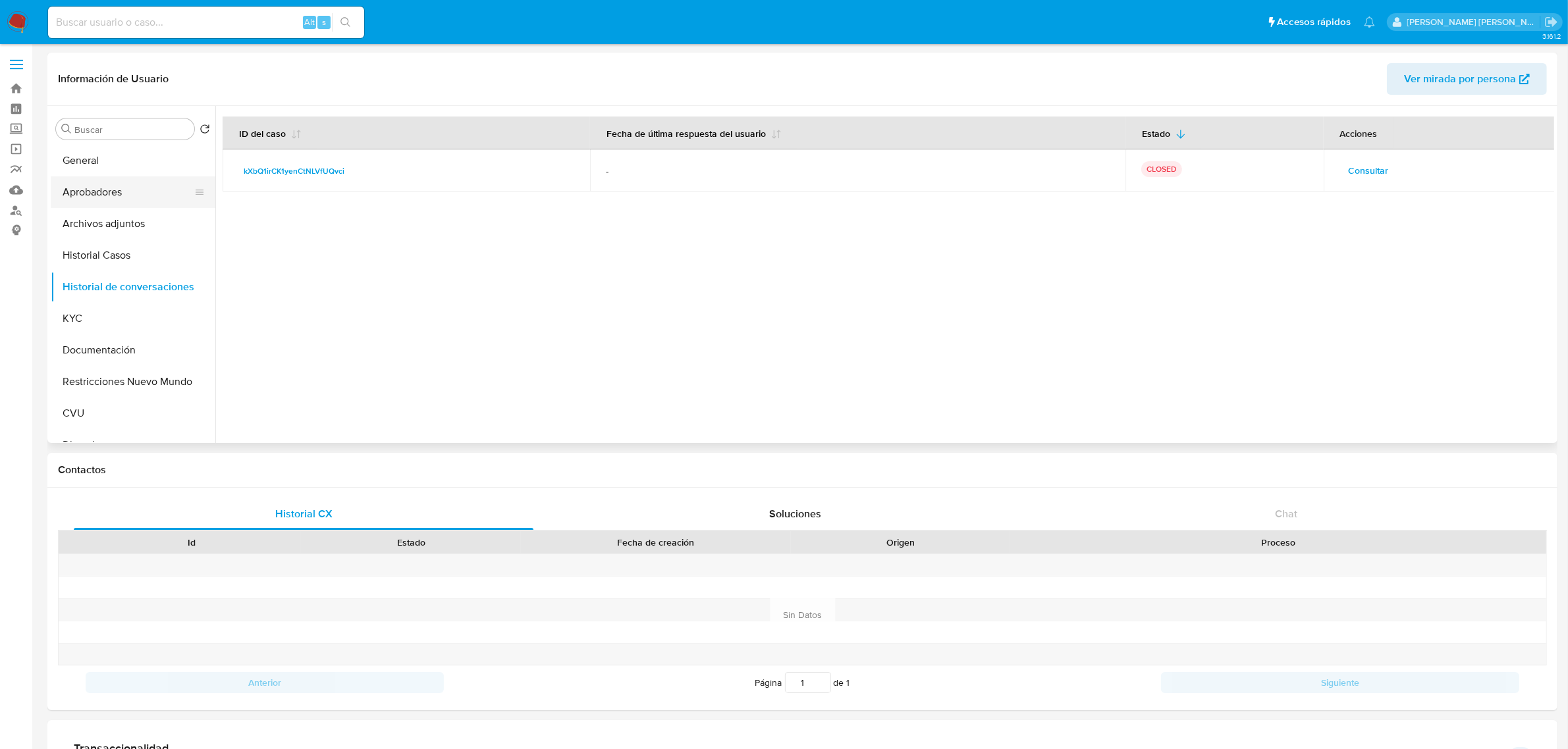
click at [120, 191] on button "Aprobadores" at bounding box center [128, 192] width 154 height 32
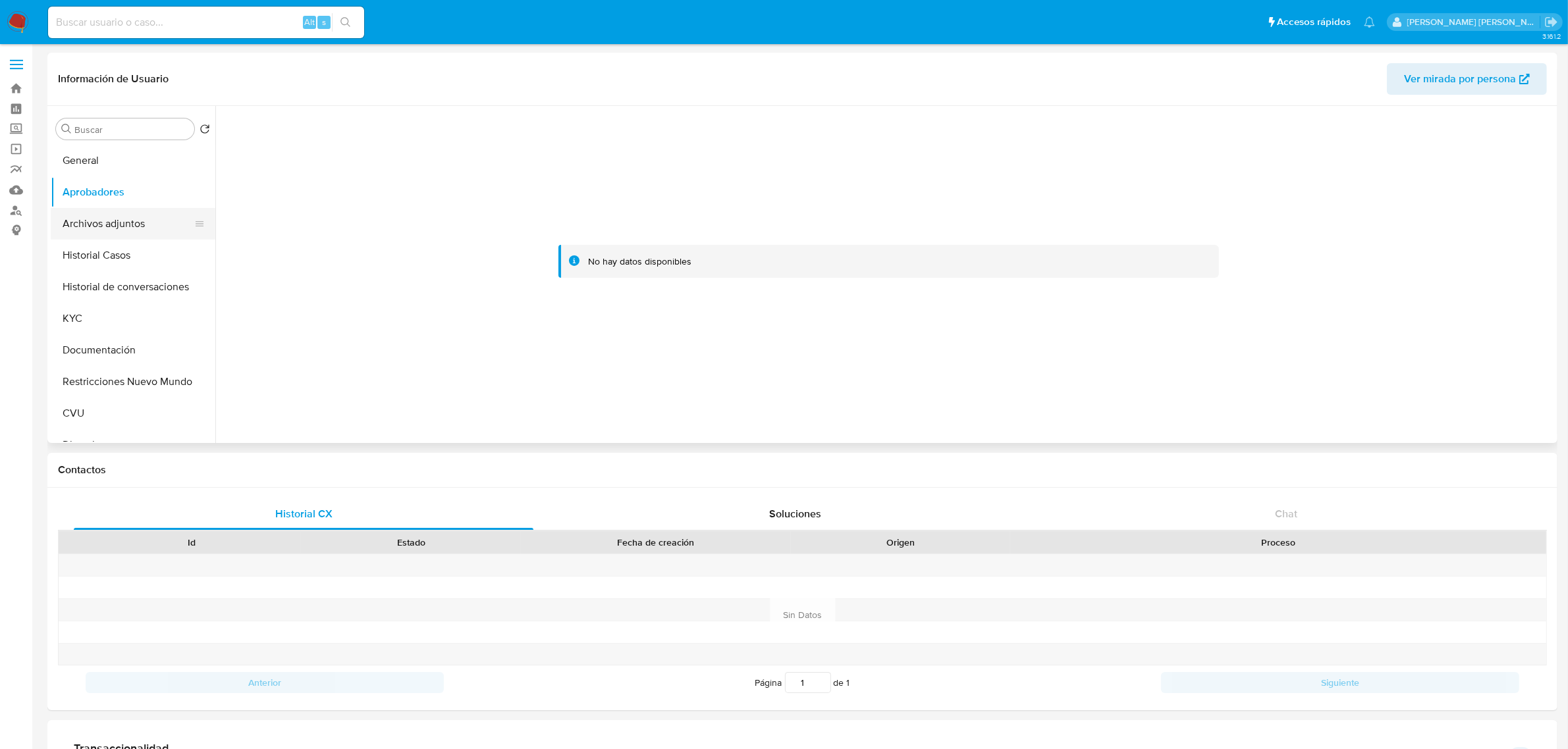
click at [135, 221] on button "Archivos adjuntos" at bounding box center [128, 224] width 154 height 32
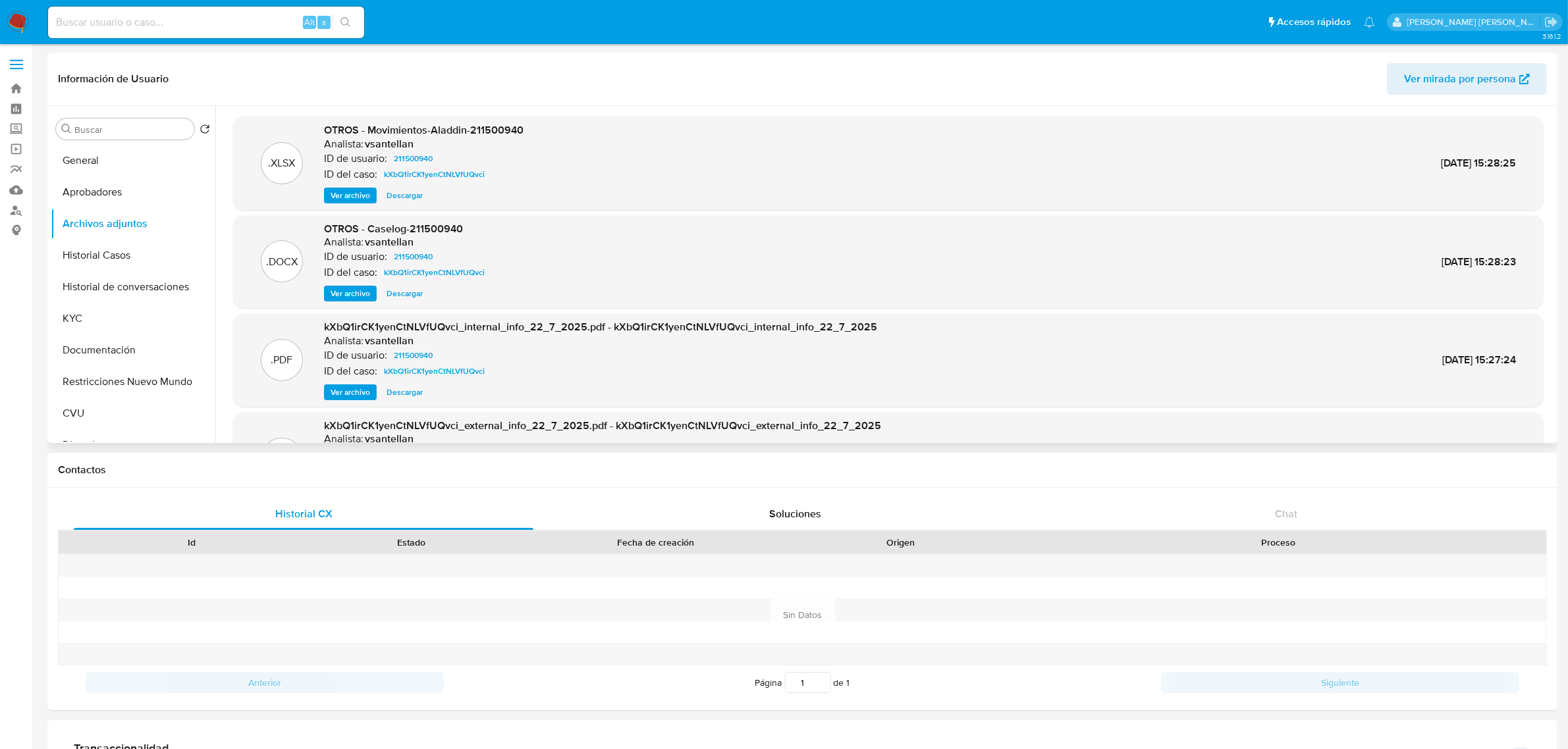
click at [357, 295] on span "Ver archivo" at bounding box center [350, 293] width 39 height 13
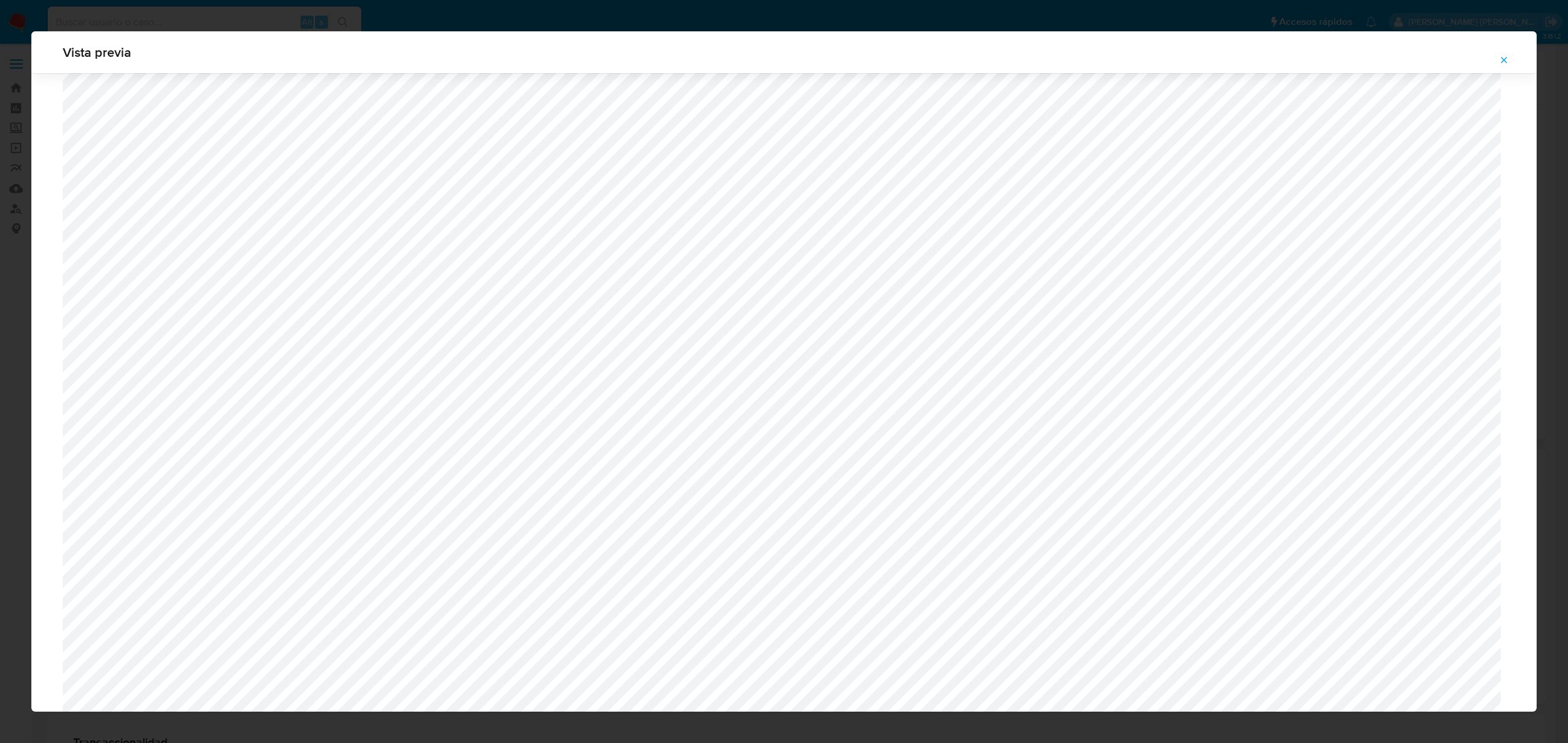
scroll to position [137, 0]
click at [1499, 66] on span "Attachment preview" at bounding box center [1504, 60] width 11 height 18
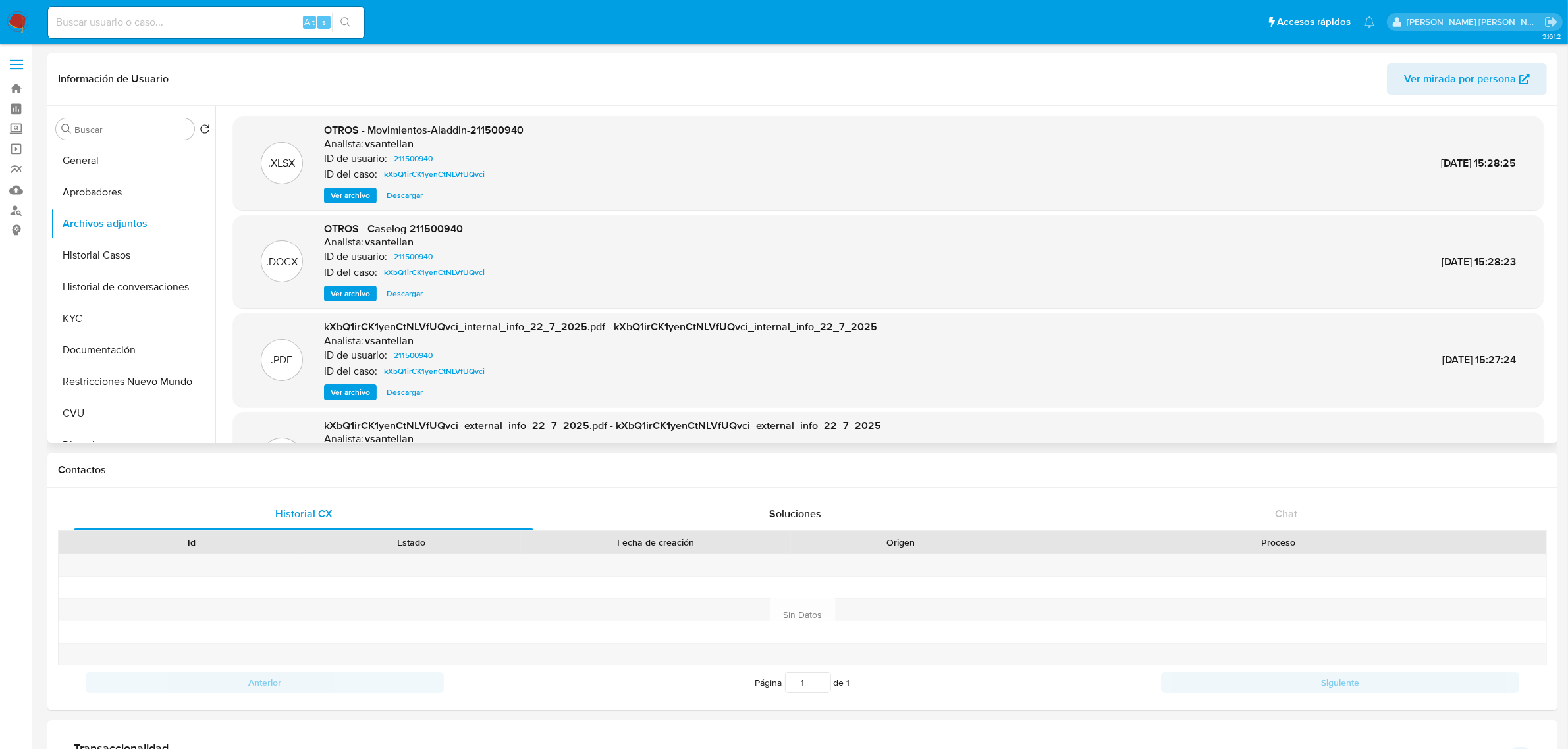
scroll to position [73, 0]
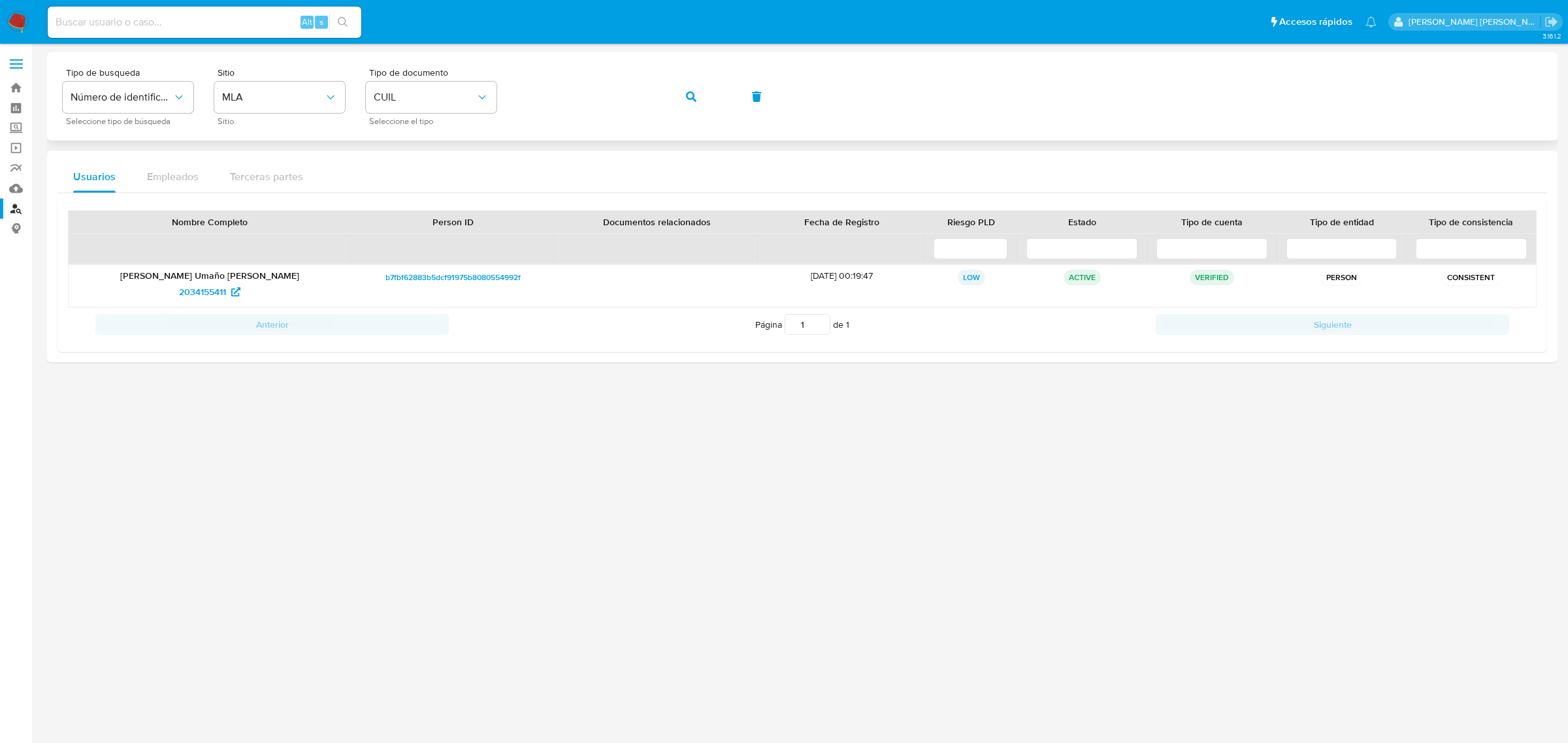
click at [722, 99] on div "Tipo de busqueda Número de identificación Seleccione tipo de búsqueda Sitio MLA…" at bounding box center [802, 96] width 1478 height 57
click at [698, 99] on button "button" at bounding box center [691, 96] width 44 height 31
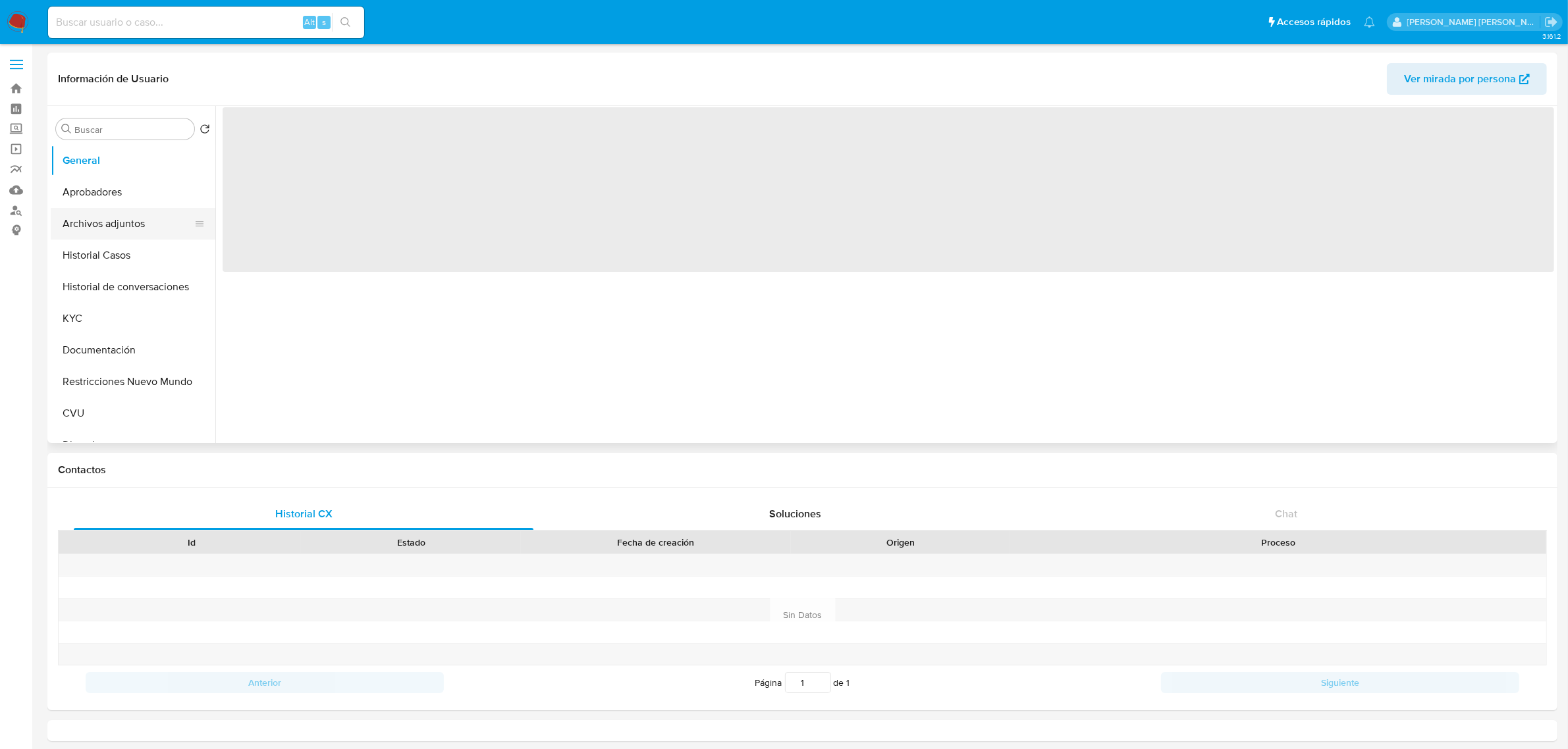
select select "10"
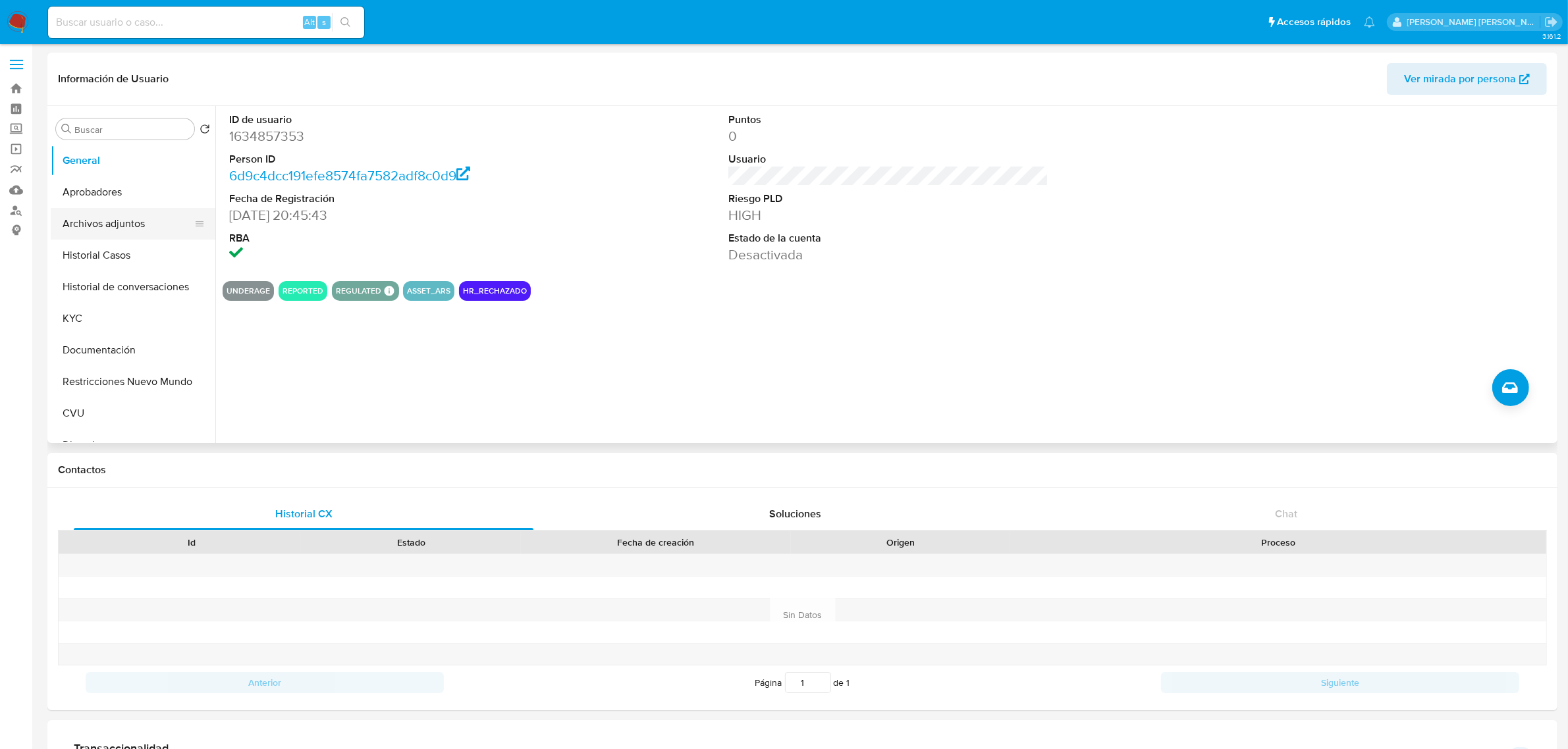
click at [123, 231] on button "Archivos adjuntos" at bounding box center [128, 224] width 154 height 32
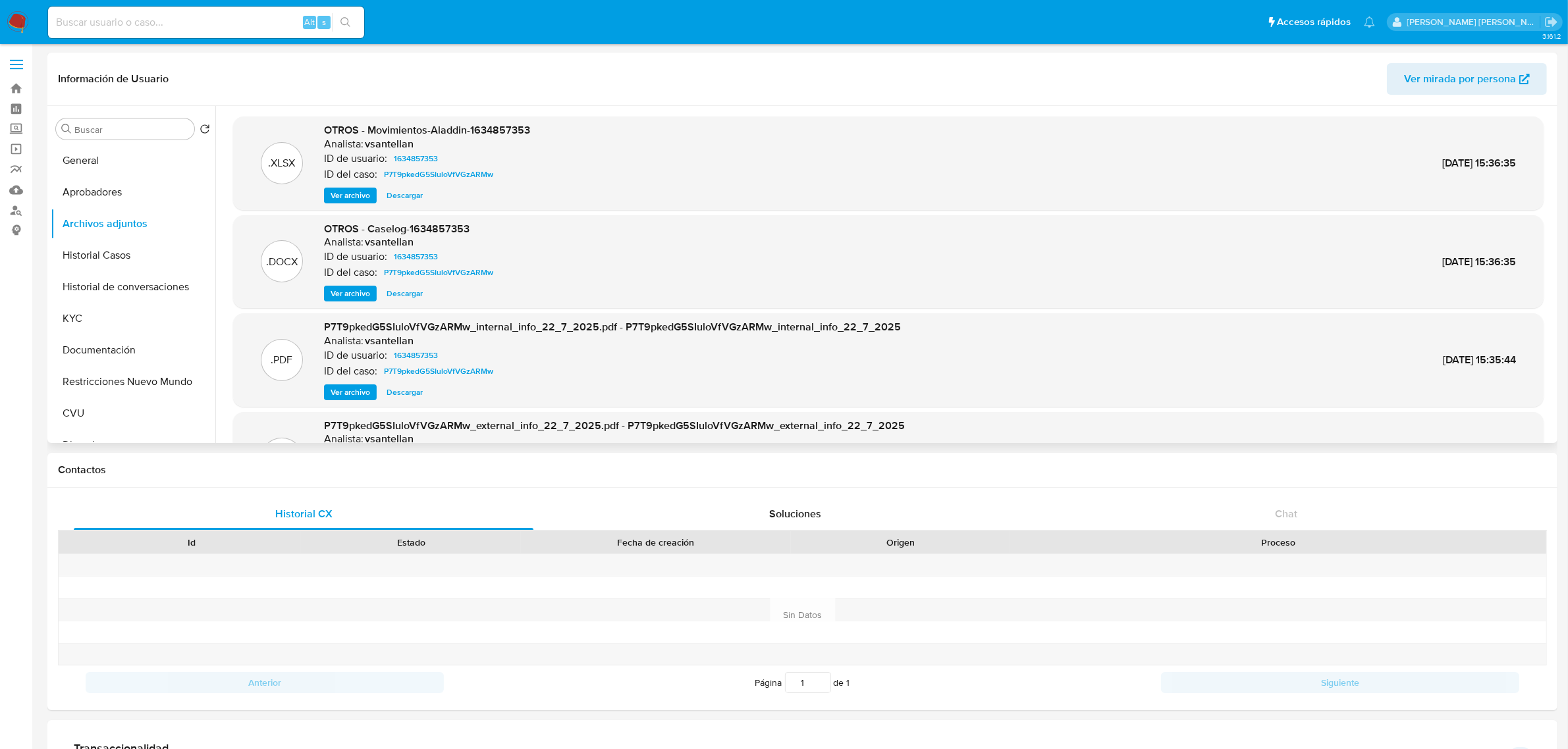
click at [353, 294] on span "Ver archivo" at bounding box center [350, 293] width 39 height 13
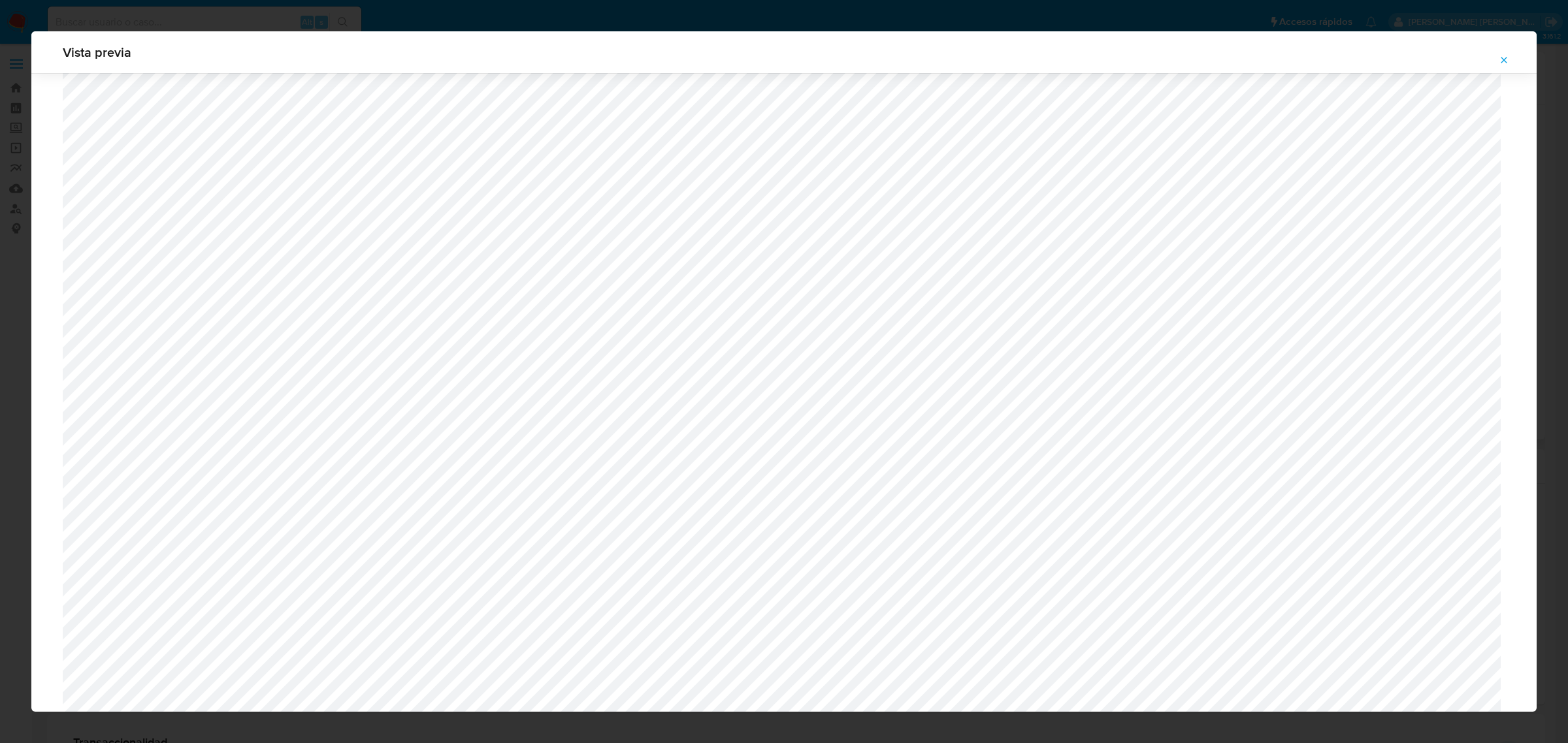
scroll to position [485, 0]
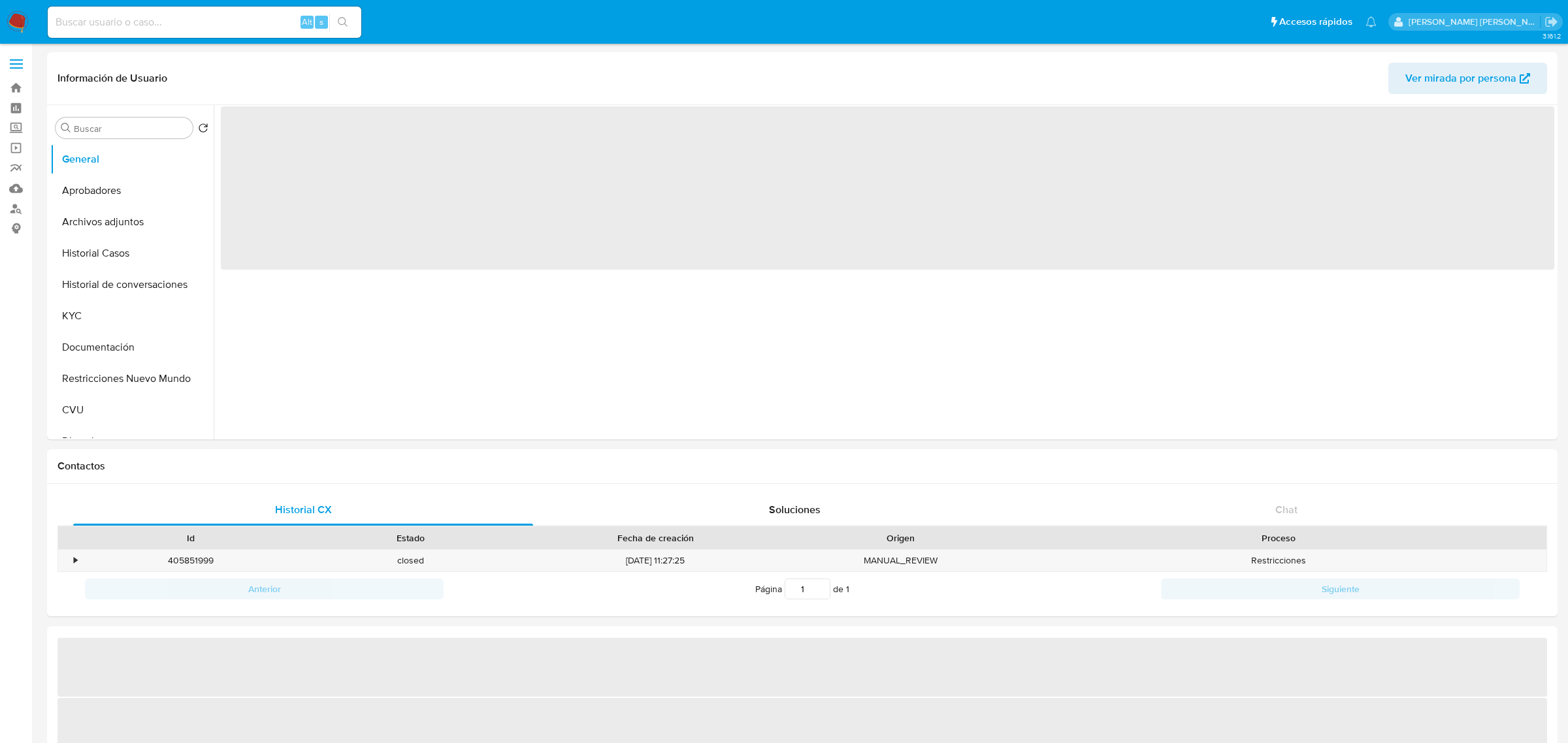
select select "10"
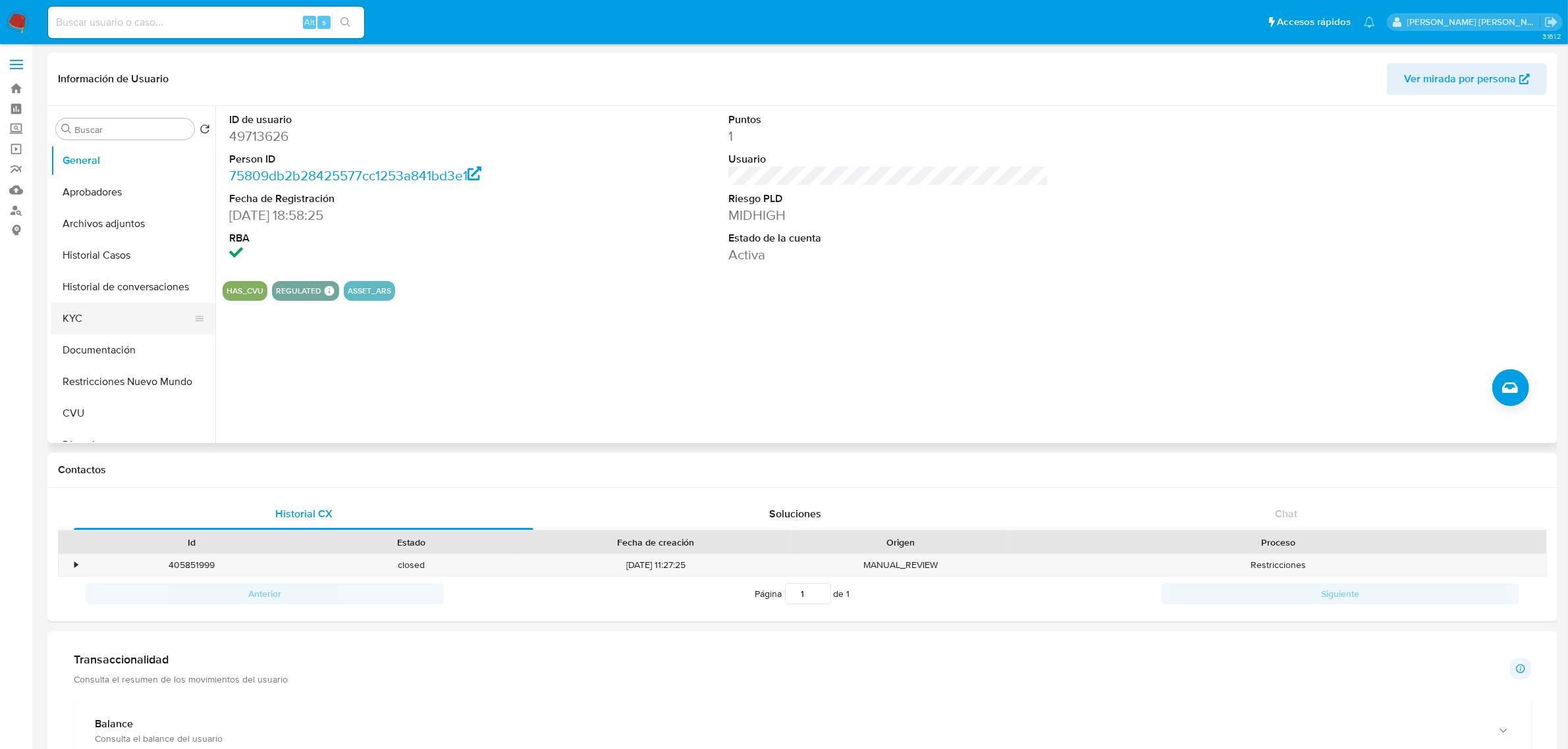
click at [100, 317] on button "KYC" at bounding box center [128, 319] width 154 height 32
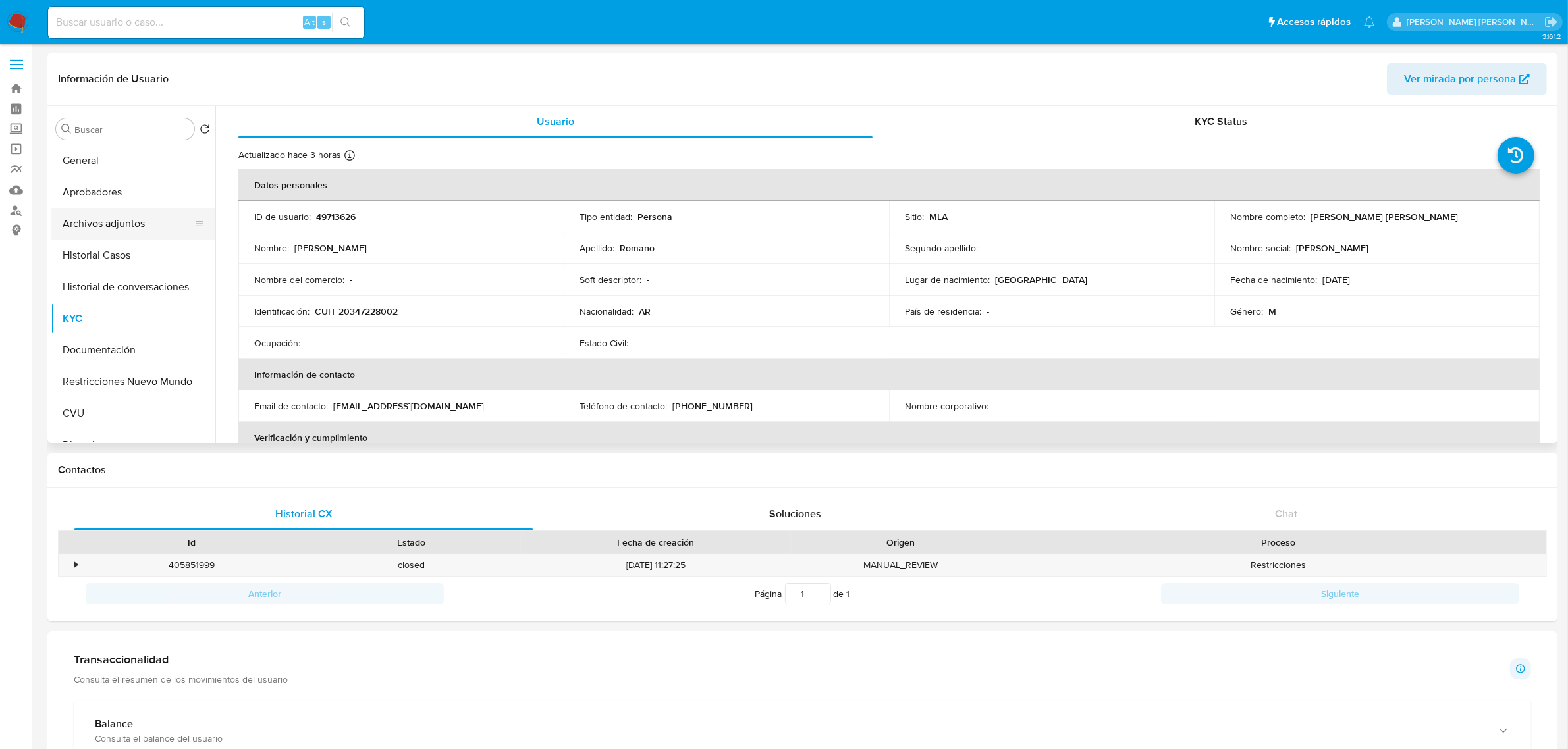
click at [120, 224] on button "Archivos adjuntos" at bounding box center [128, 224] width 154 height 32
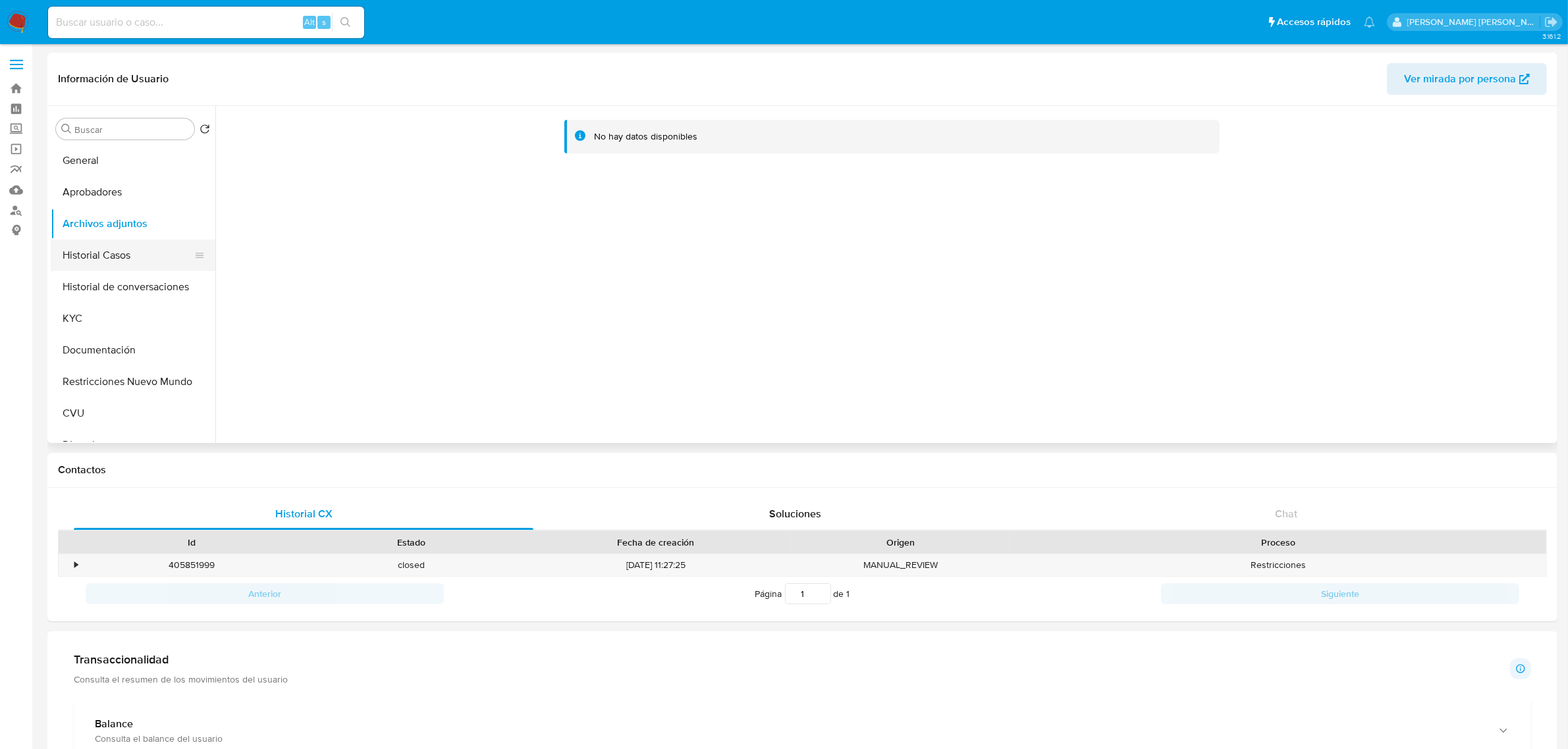
click at [139, 265] on button "Historial Casos" at bounding box center [128, 255] width 154 height 32
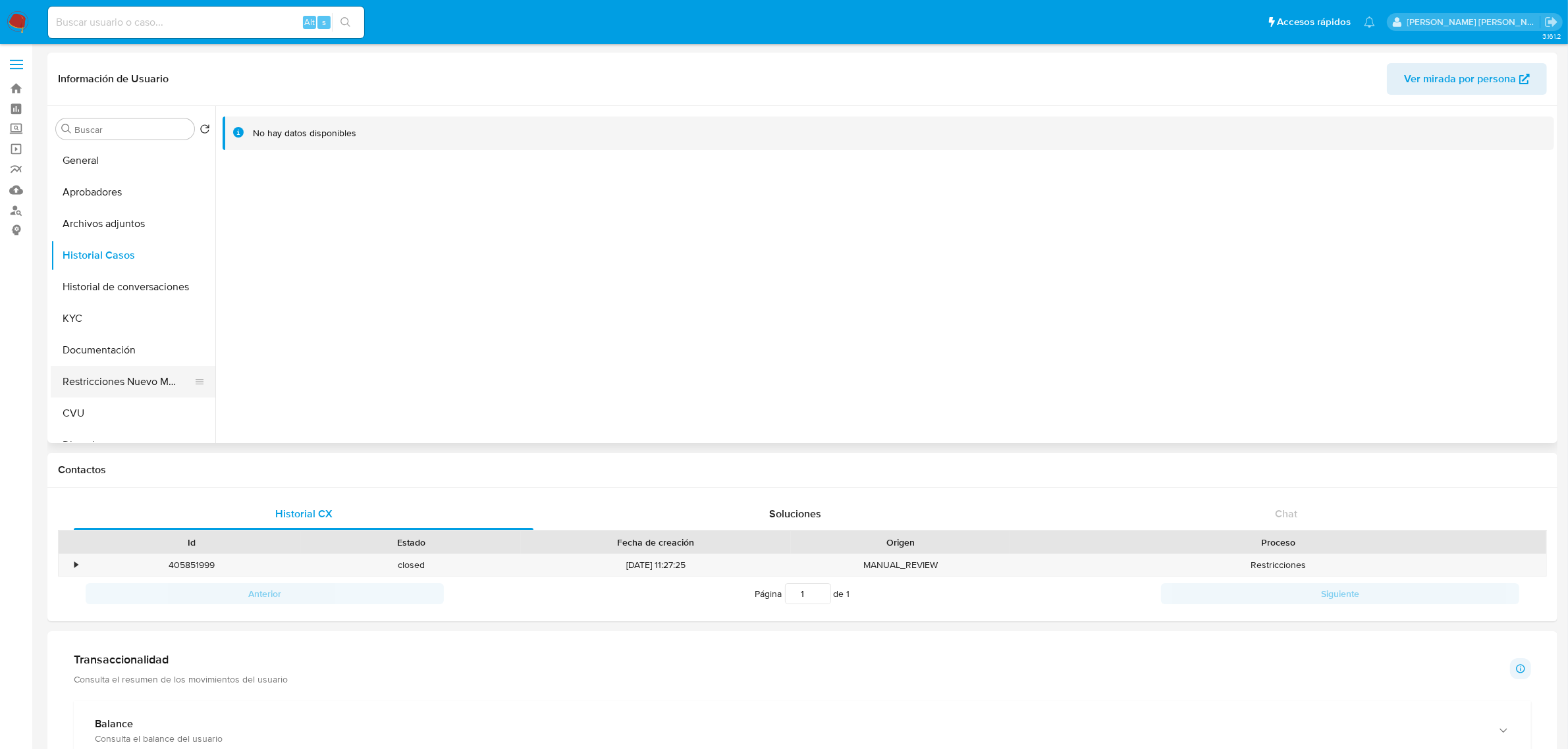
click at [122, 376] on button "Restricciones Nuevo Mundo" at bounding box center [128, 382] width 154 height 32
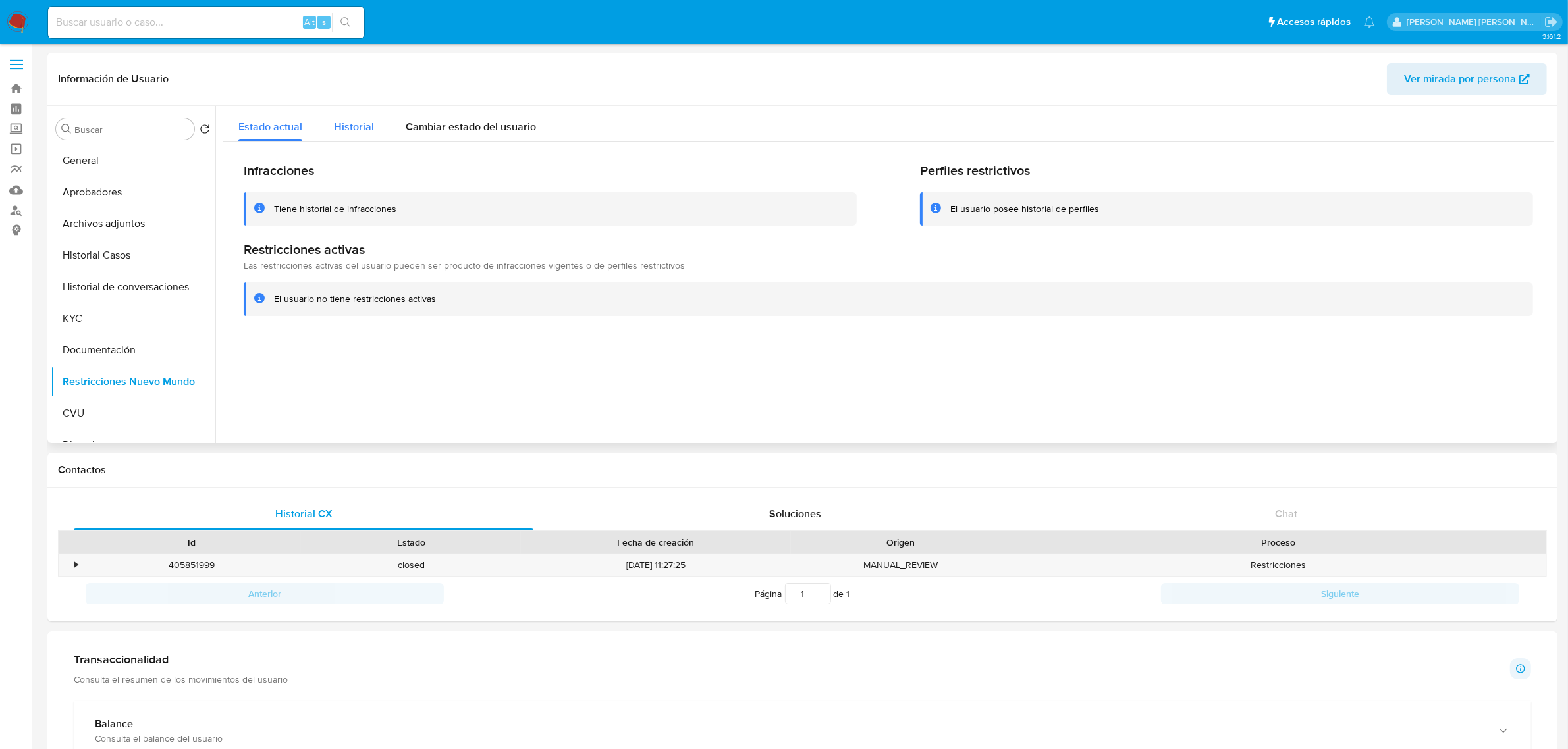
click at [353, 120] on span "Historial" at bounding box center [354, 127] width 40 height 15
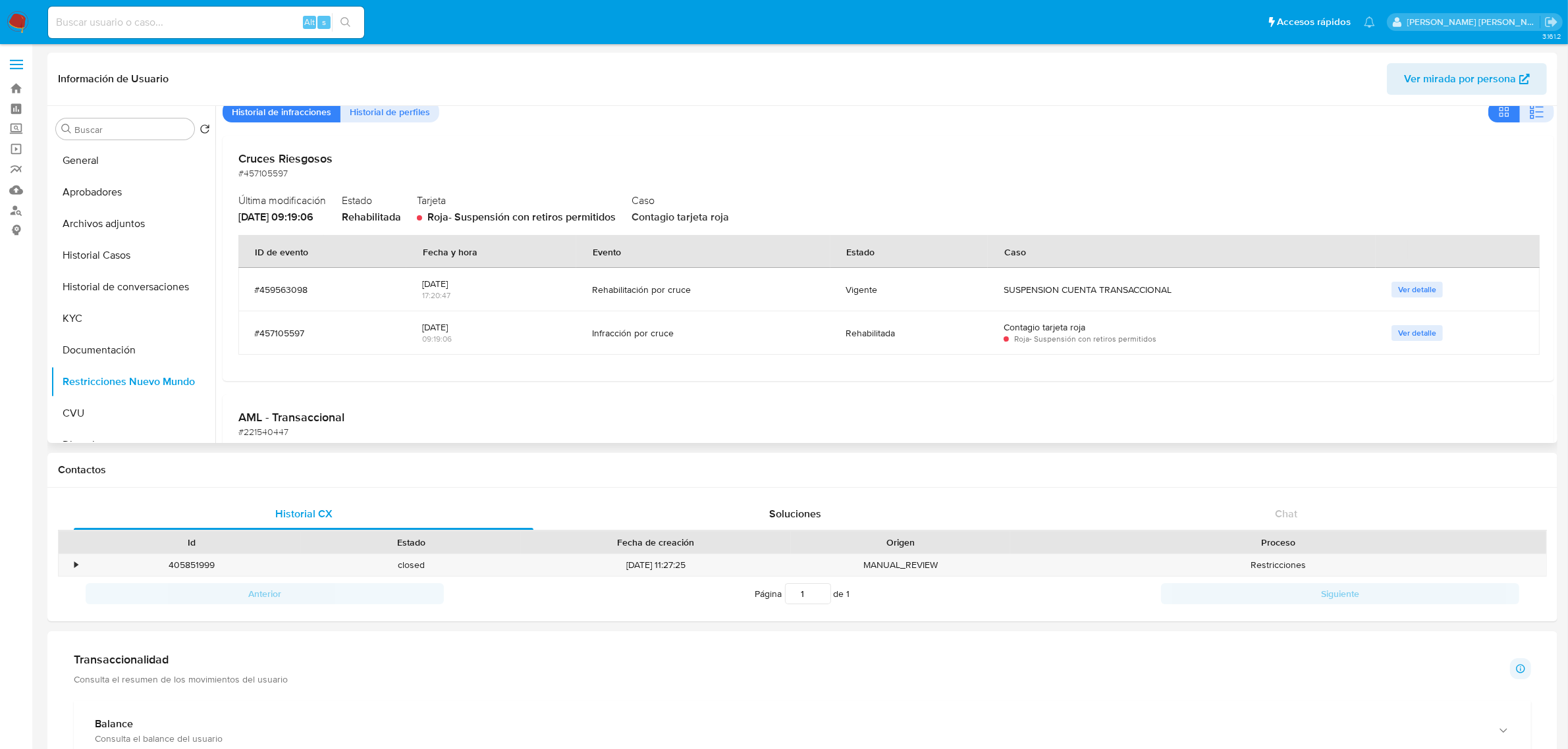
scroll to position [83, 0]
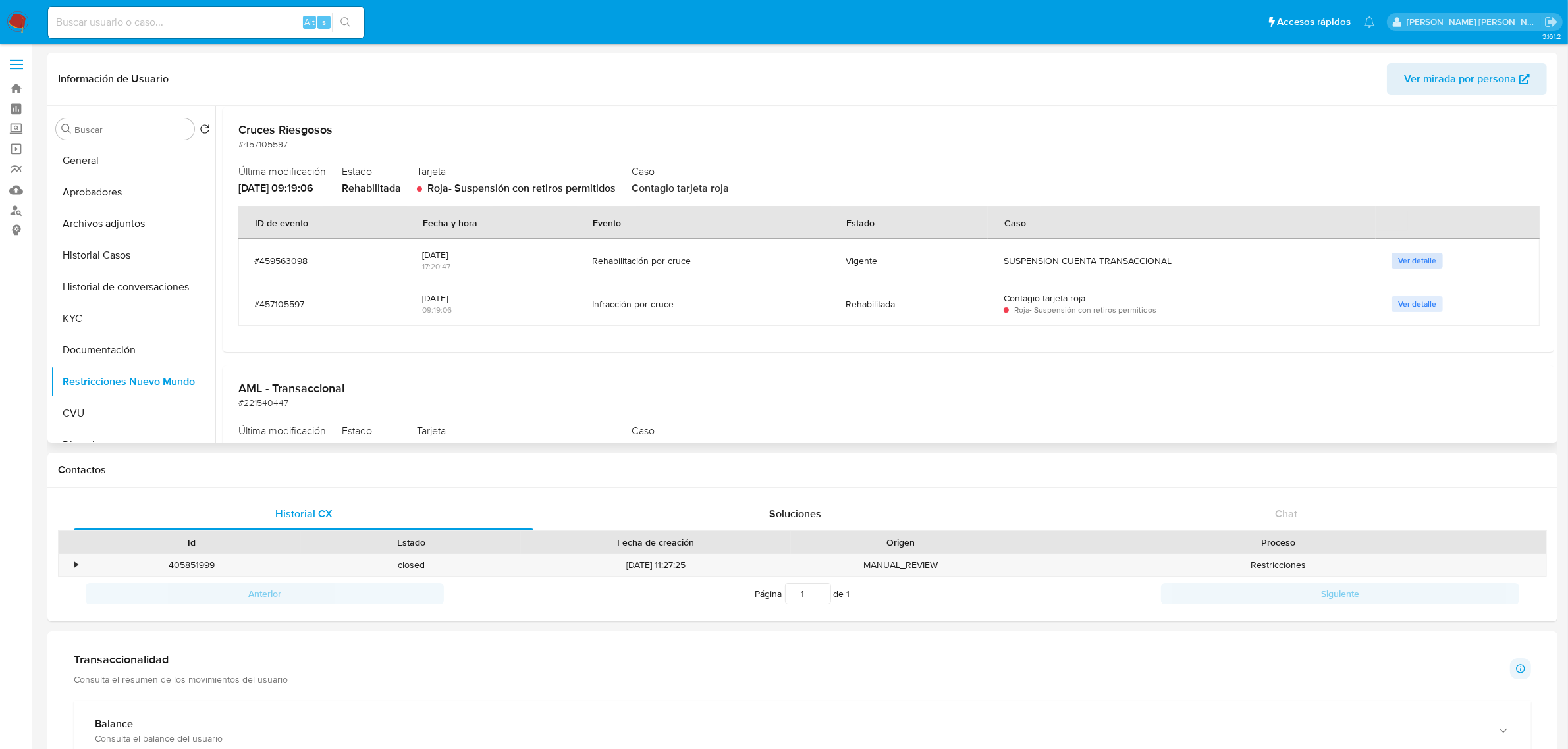
click at [1410, 261] on span "Ver detalle" at bounding box center [1418, 260] width 39 height 13
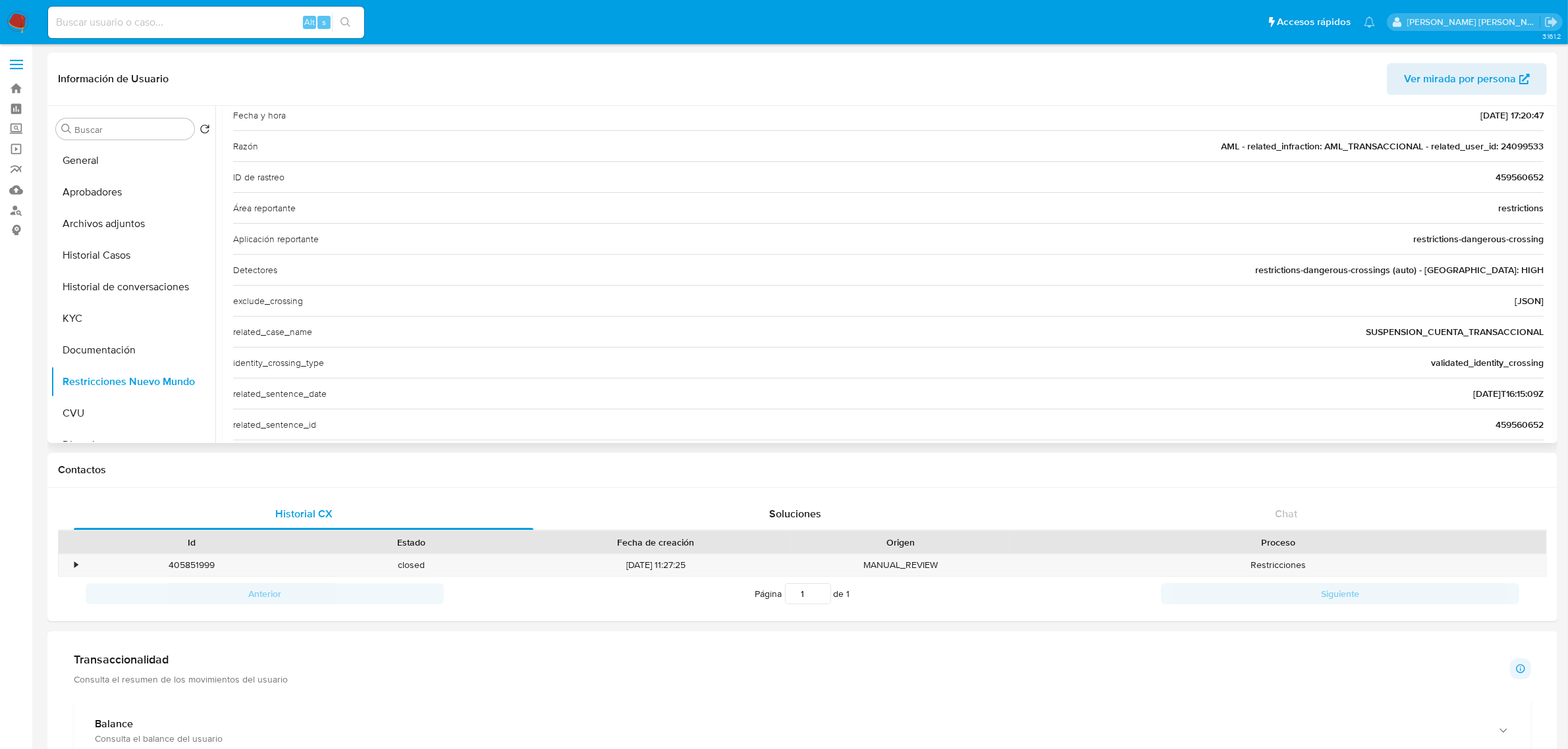
scroll to position [0, 0]
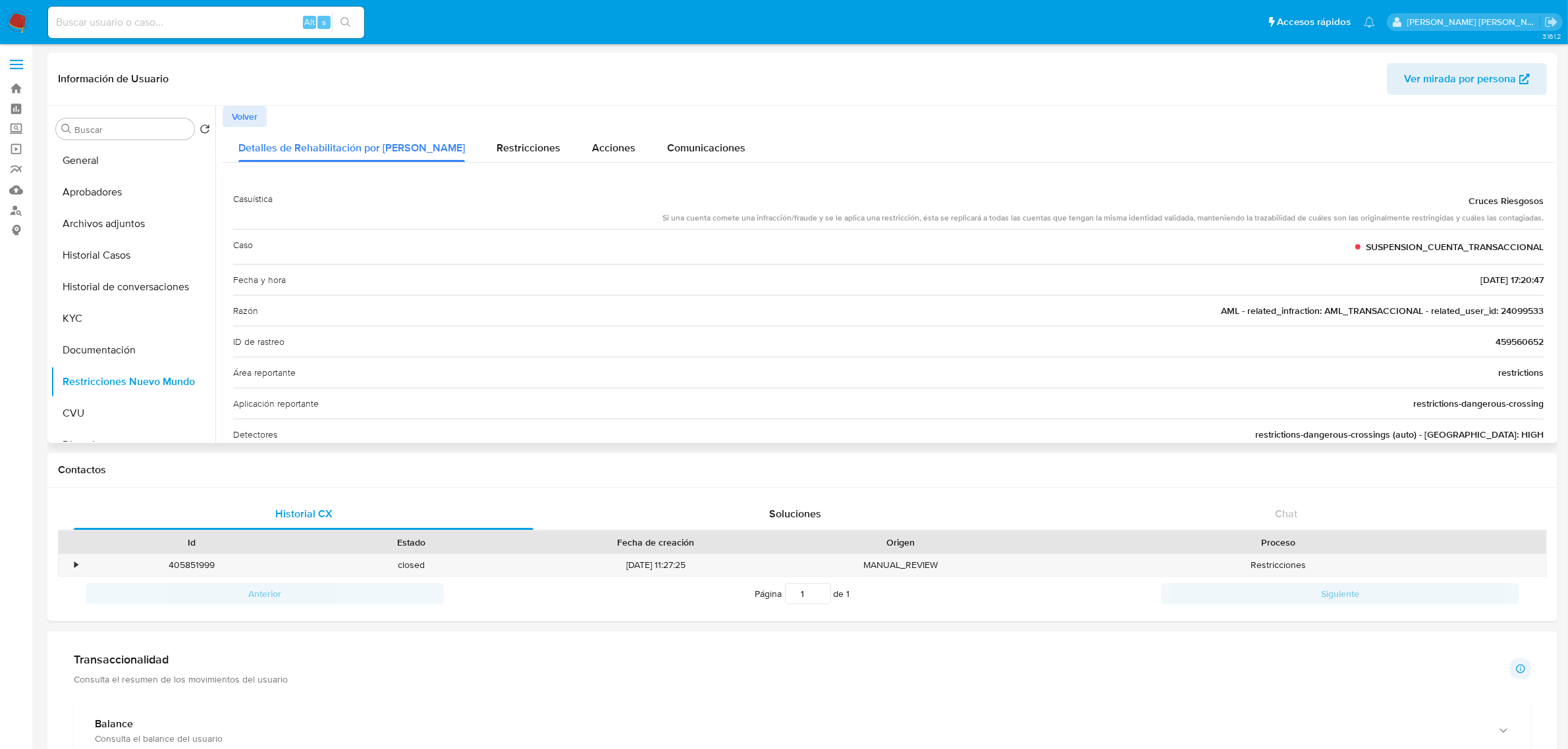
click at [237, 125] on span "Volver" at bounding box center [244, 116] width 25 height 19
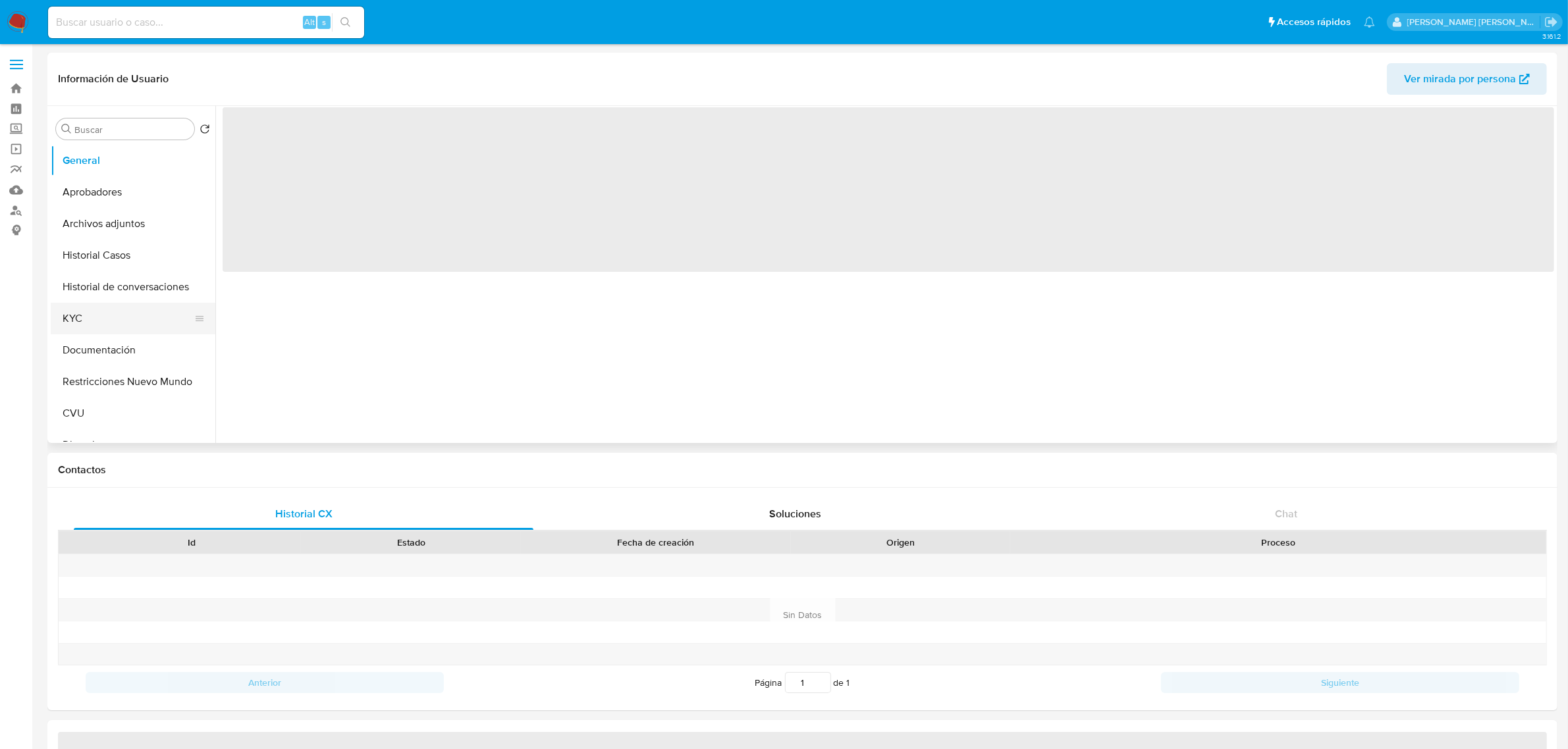
click at [86, 315] on button "KYC" at bounding box center [128, 319] width 154 height 32
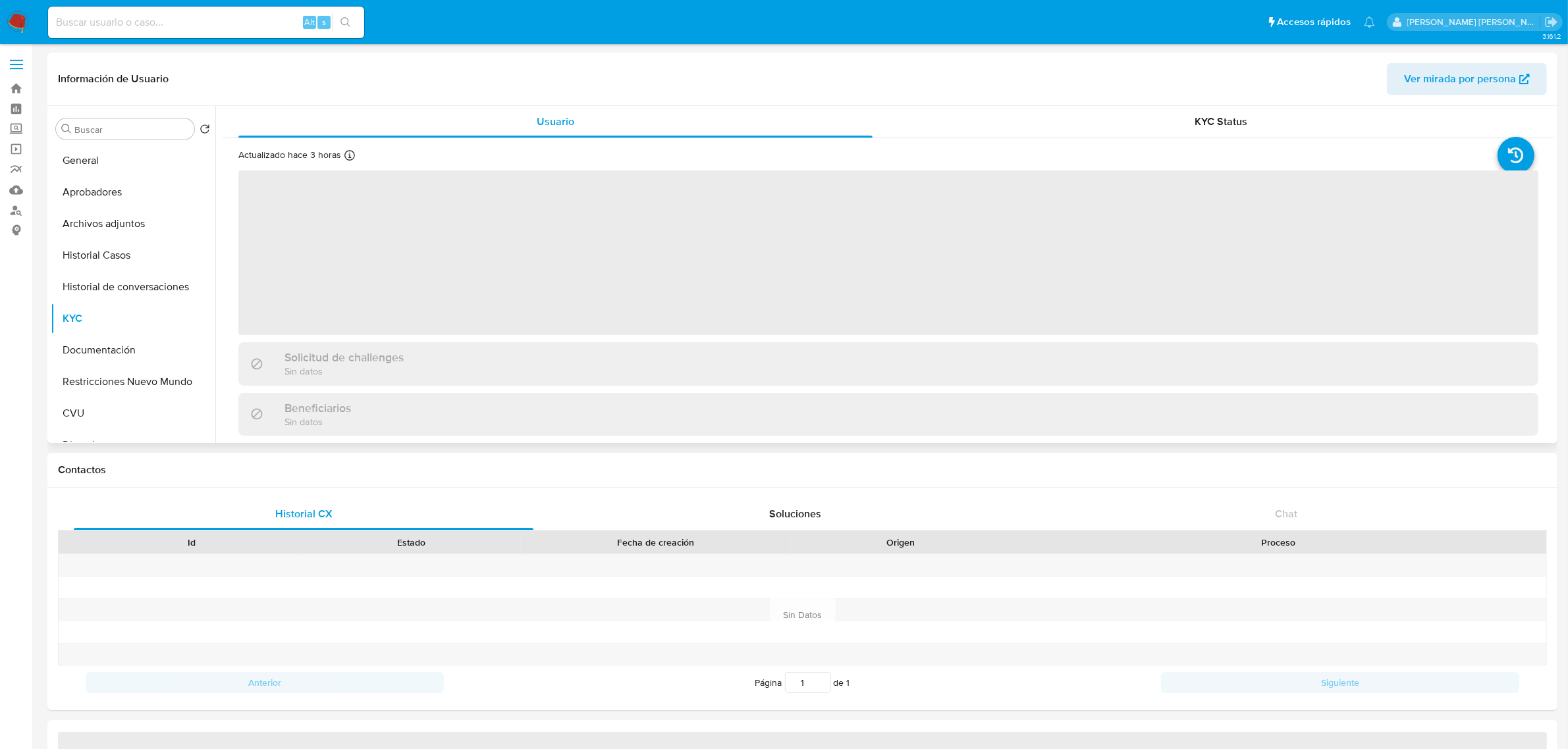
select select "10"
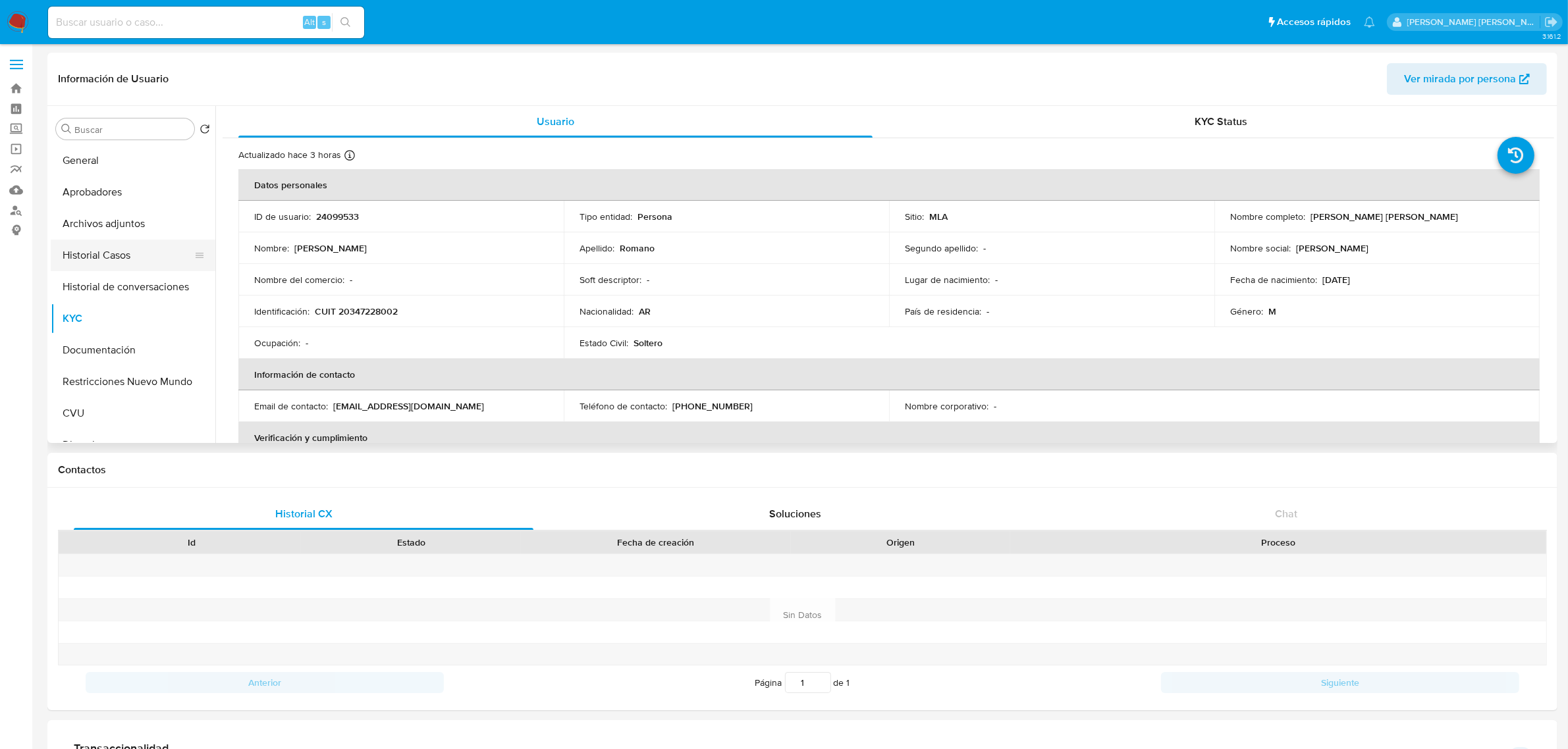
click at [119, 252] on button "Historial Casos" at bounding box center [128, 255] width 154 height 32
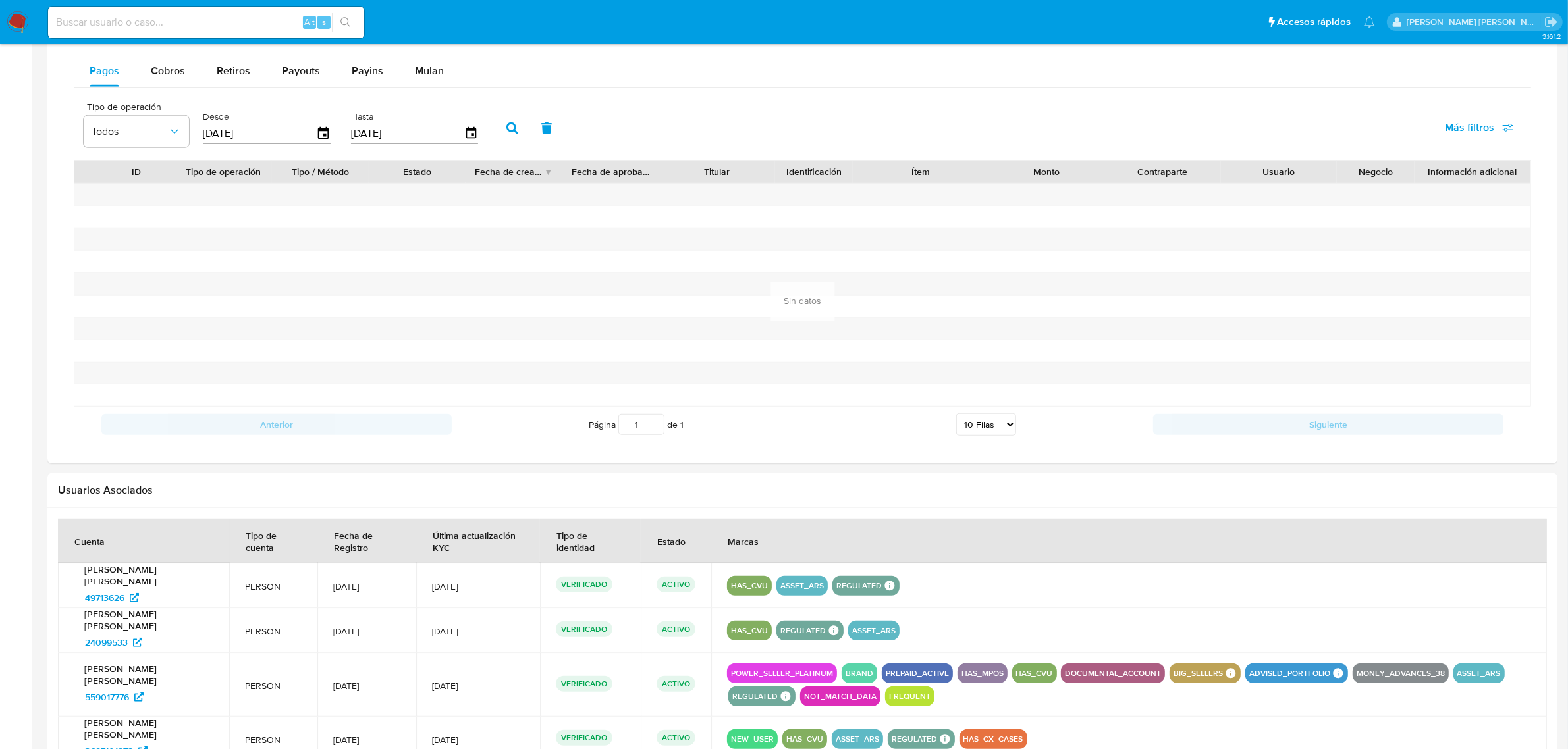
scroll to position [1010, 0]
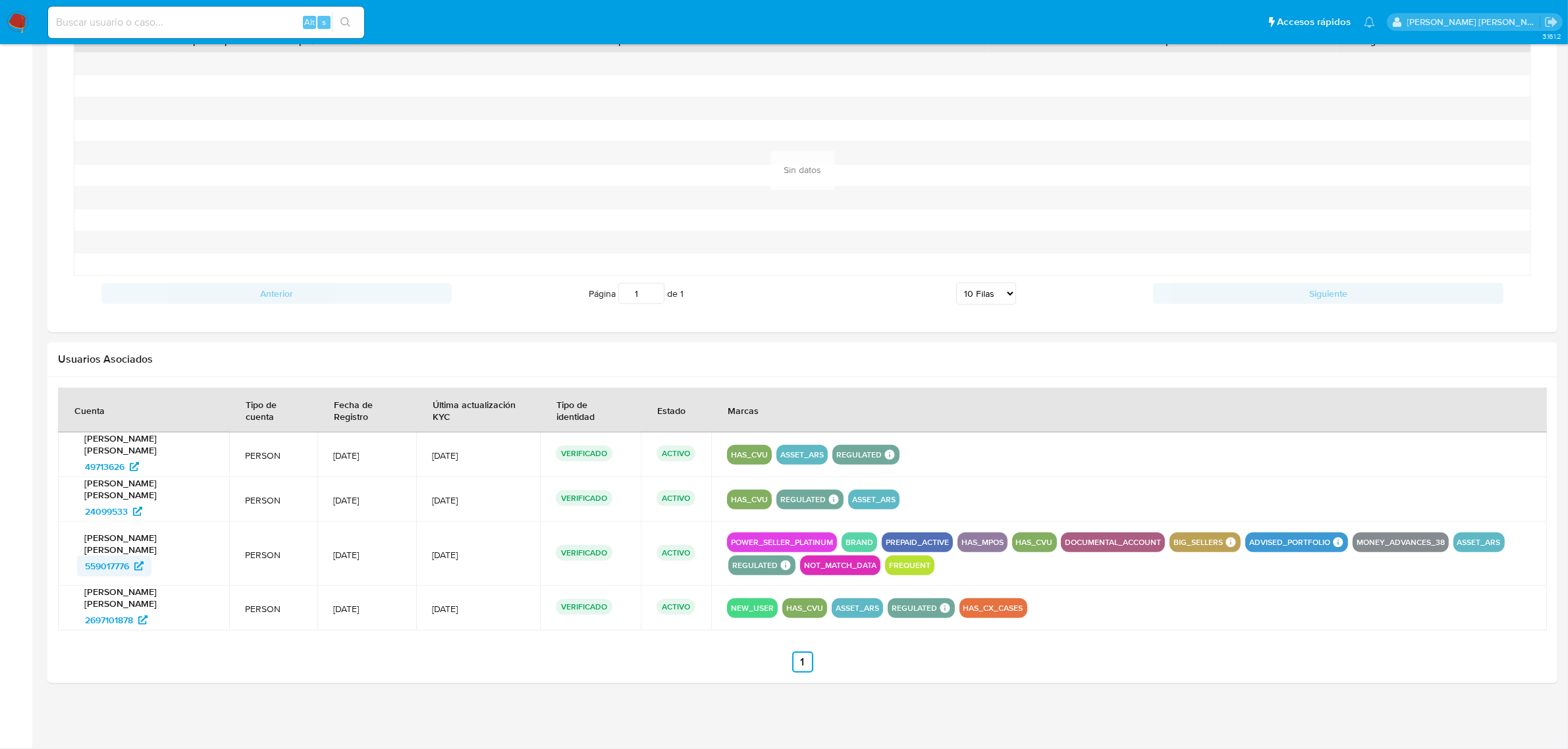
click at [117, 568] on span "559017776" at bounding box center [106, 565] width 44 height 21
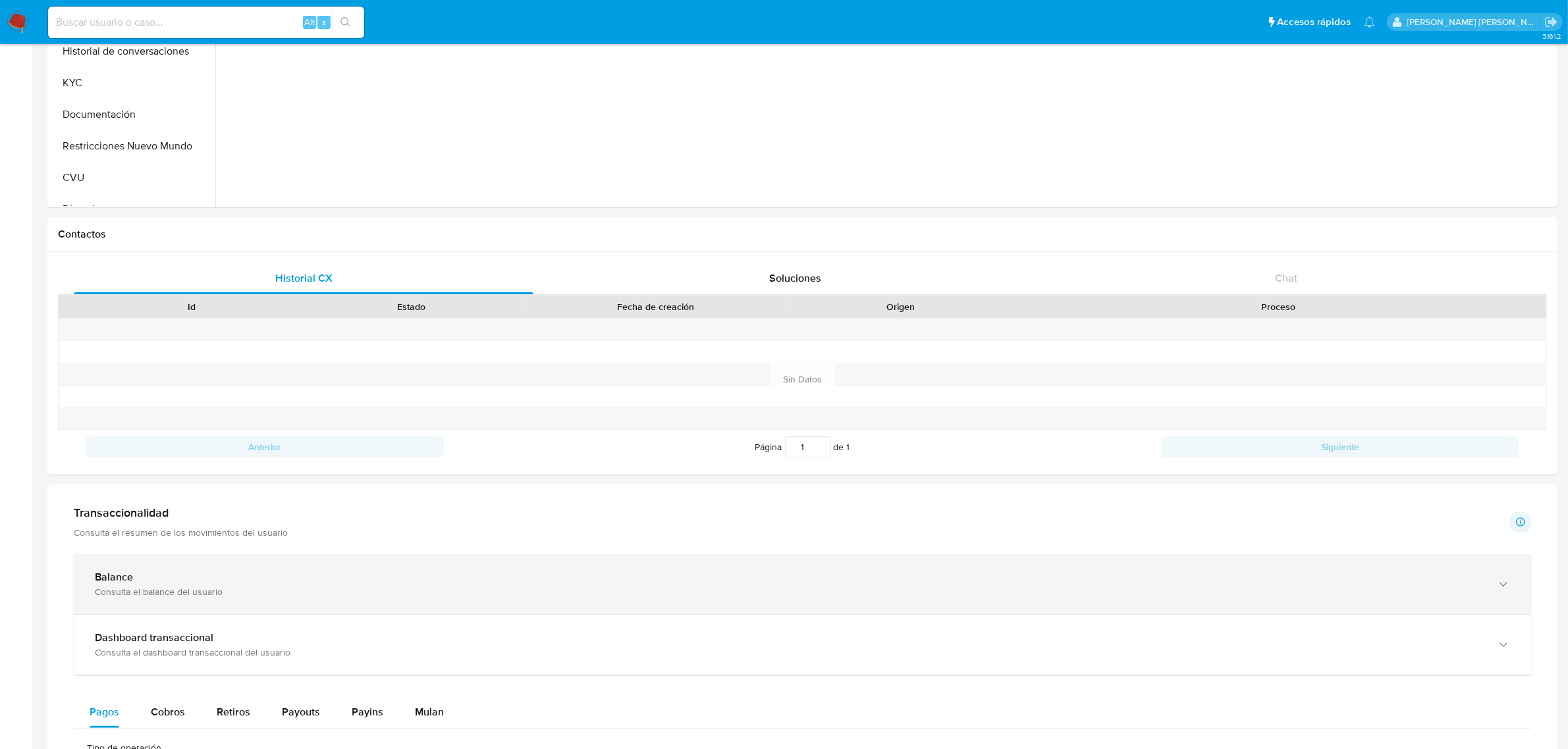
scroll to position [0, 0]
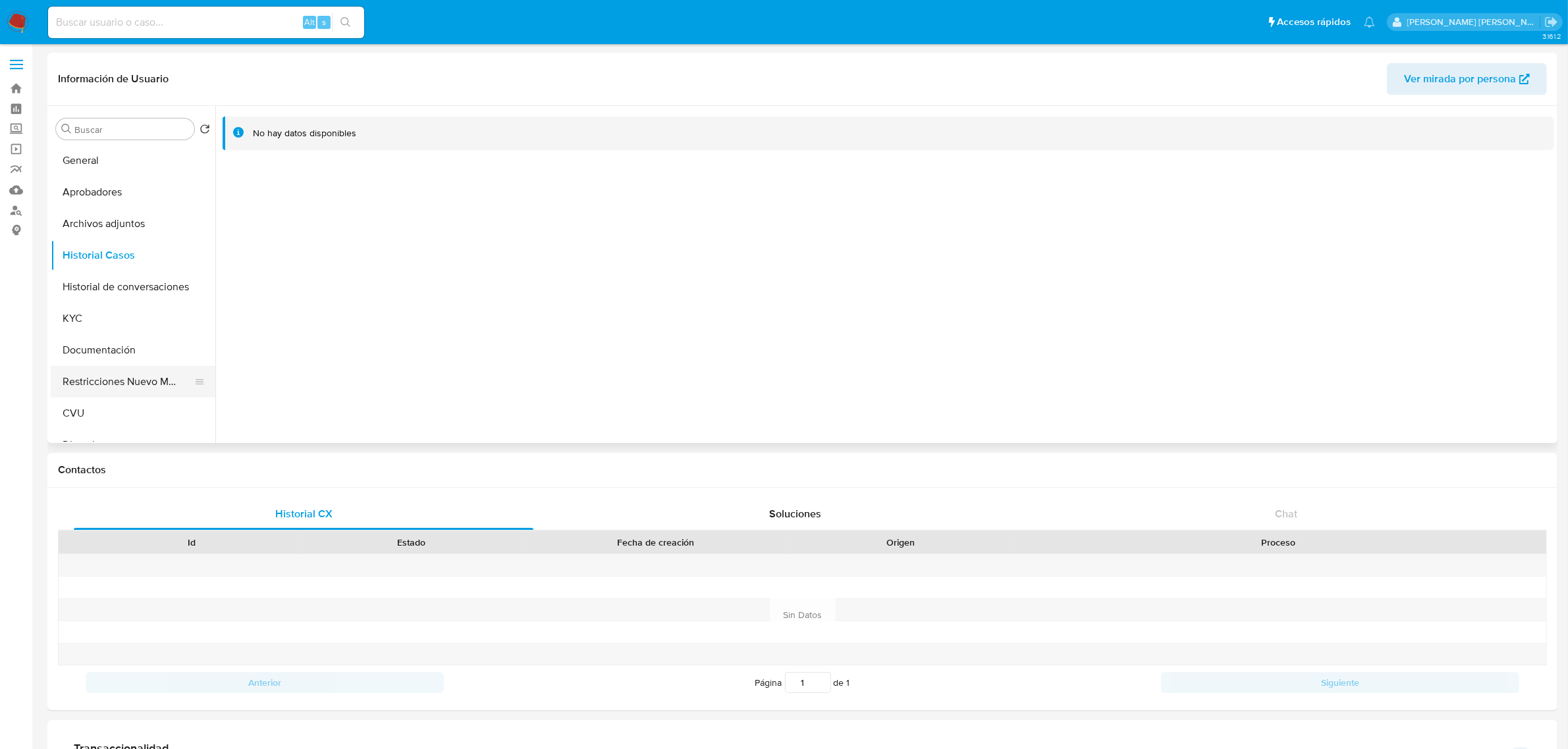
click at [137, 380] on button "Restricciones Nuevo Mundo" at bounding box center [128, 382] width 154 height 32
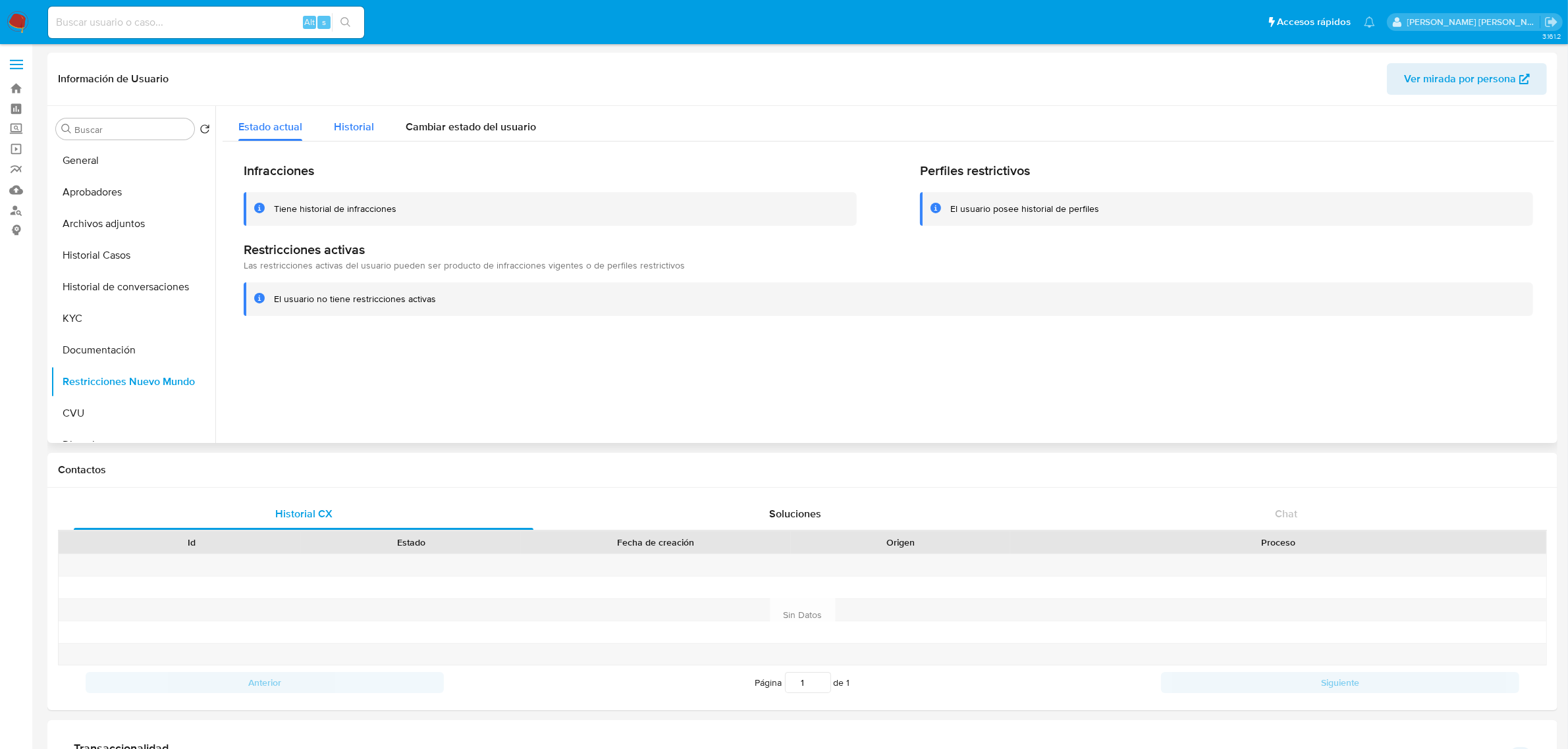
click at [361, 137] on div "Historial" at bounding box center [354, 123] width 40 height 35
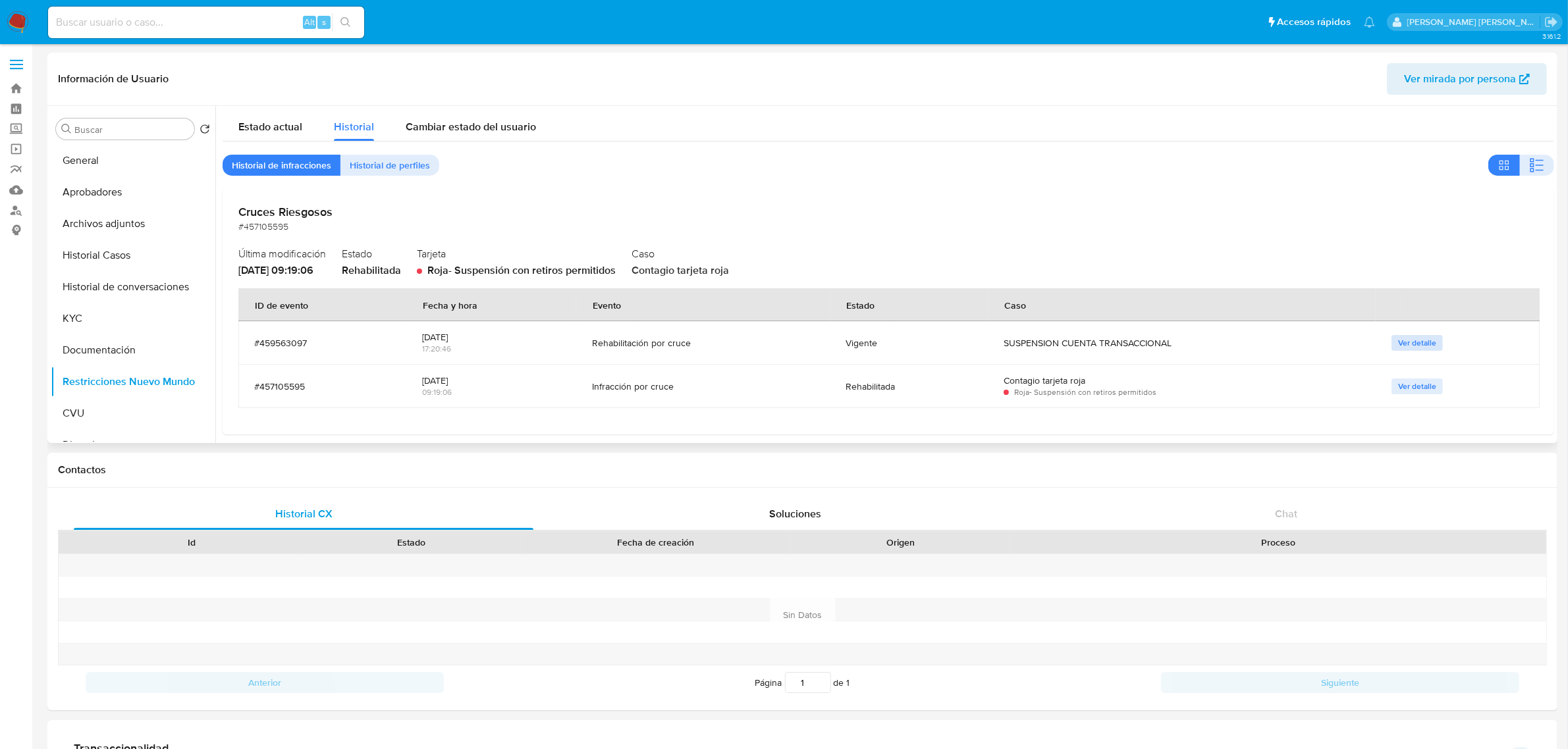
click at [1405, 347] on span "Ver detalle" at bounding box center [1418, 342] width 39 height 13
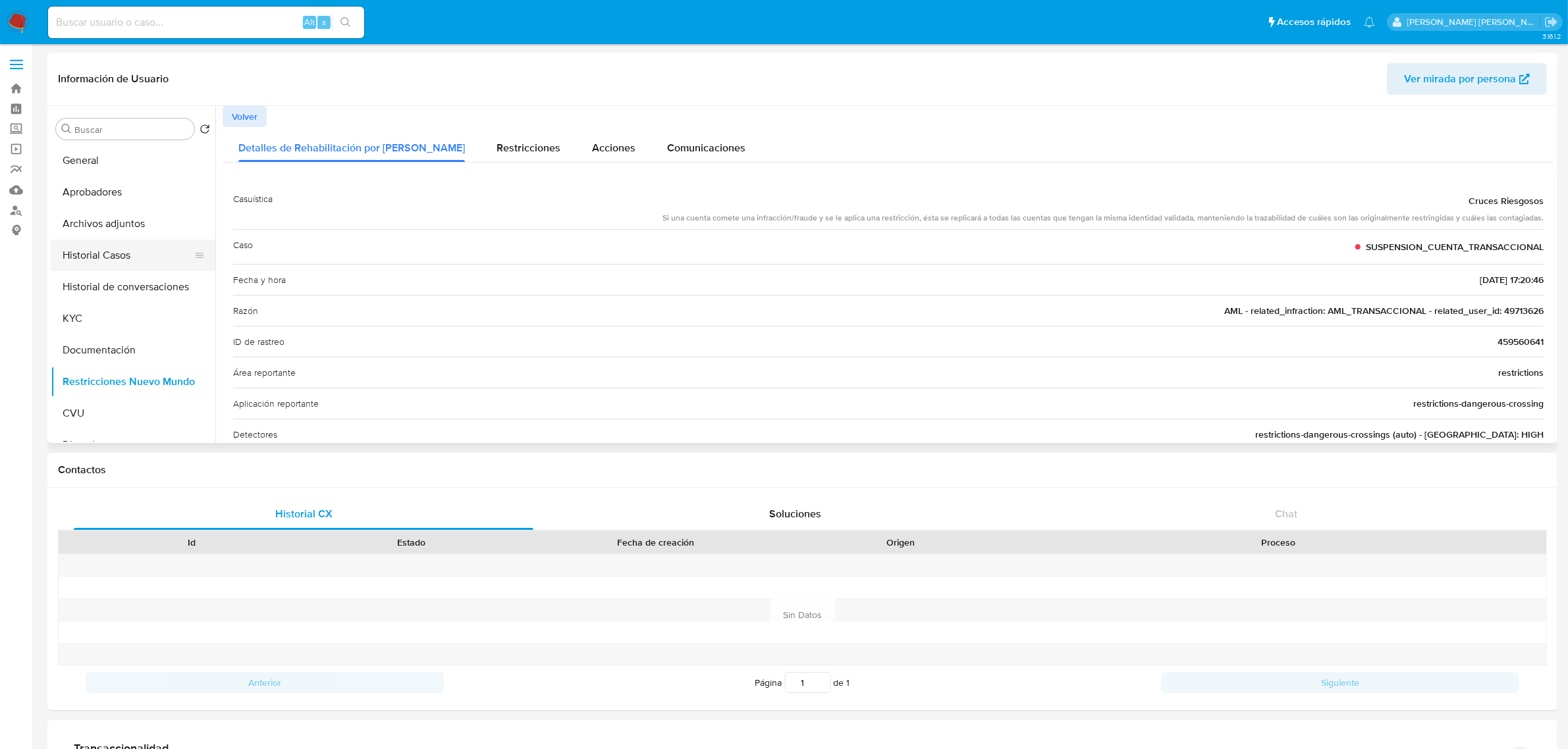
click at [122, 258] on button "Historial Casos" at bounding box center [128, 255] width 154 height 32
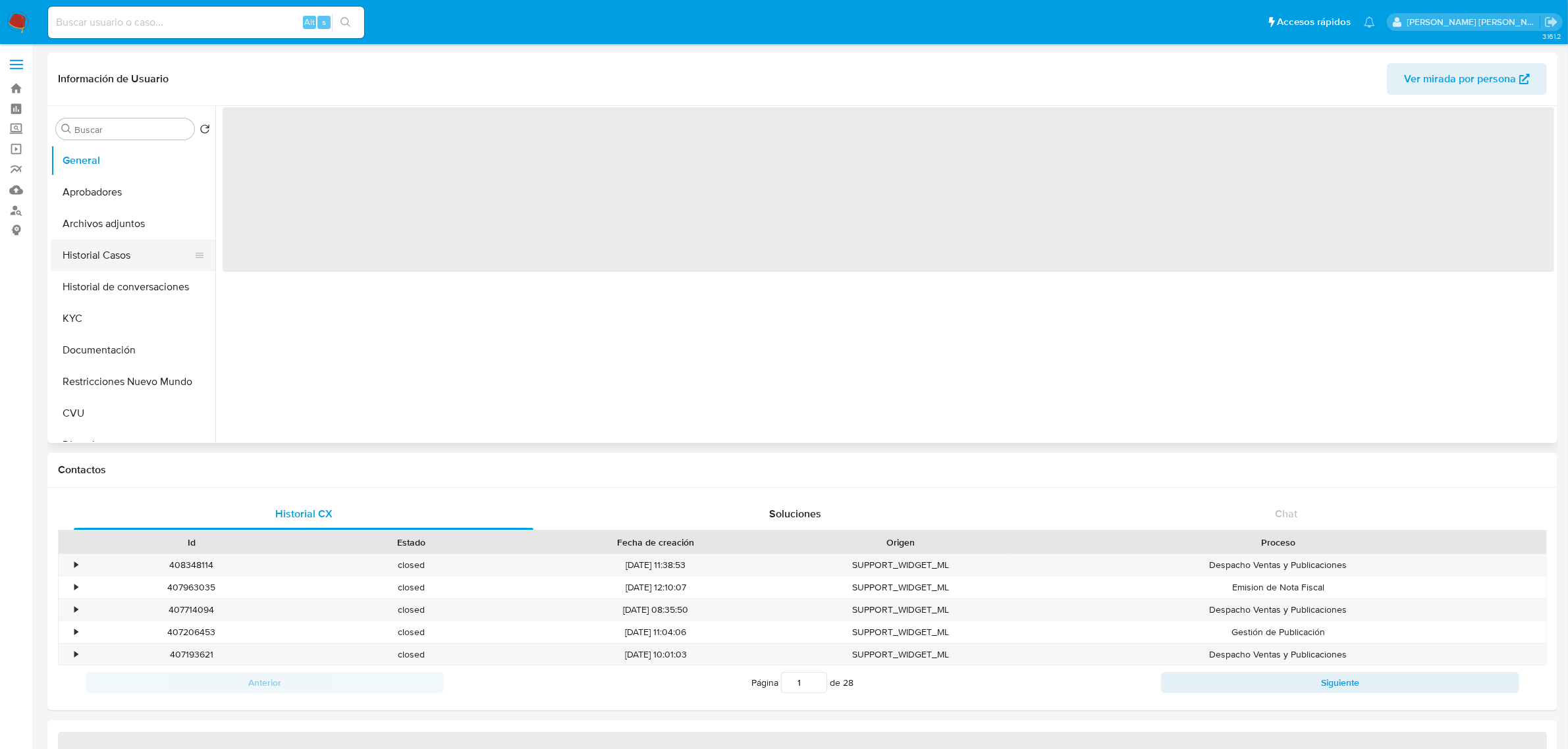
select select "10"
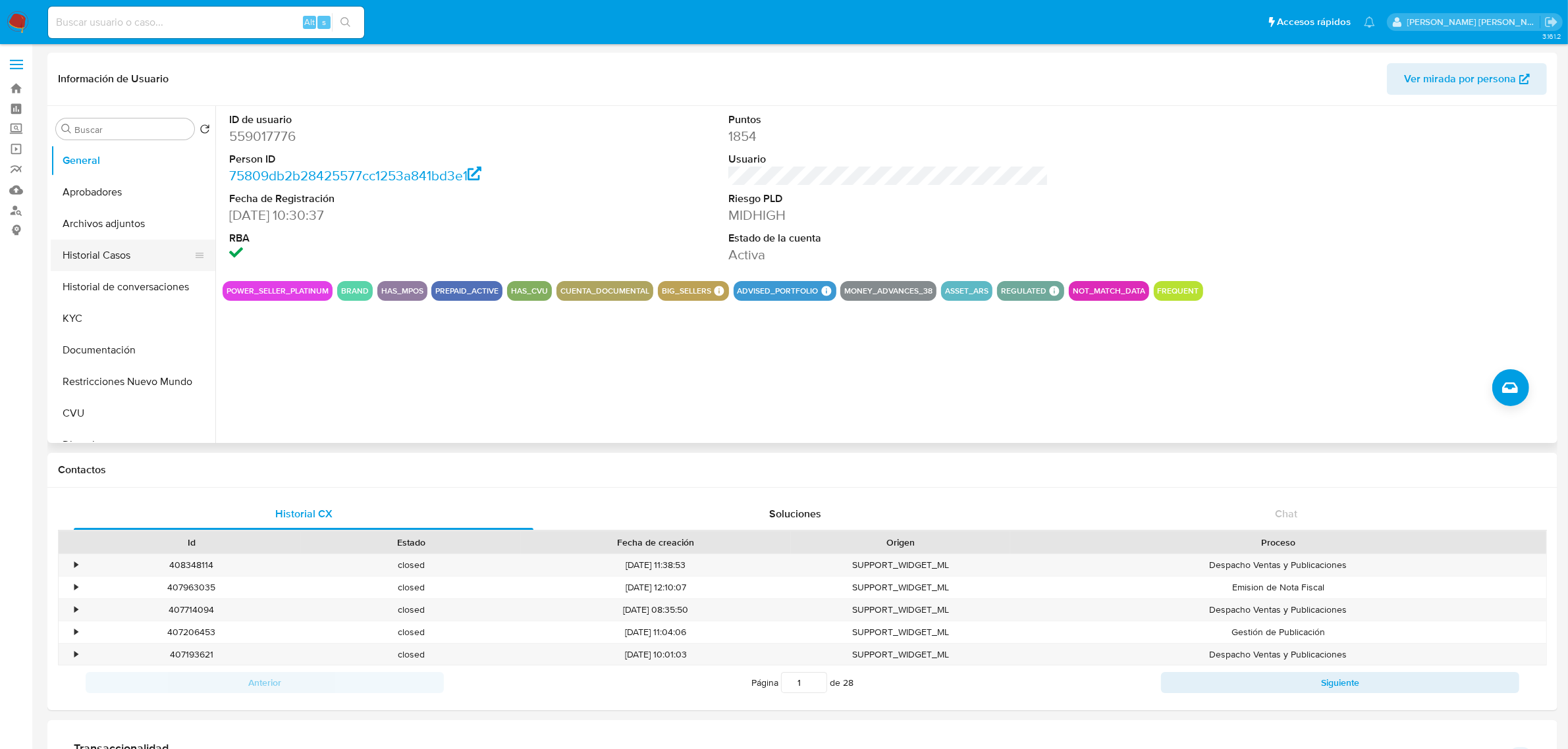
click at [129, 261] on button "Historial Casos" at bounding box center [128, 255] width 154 height 32
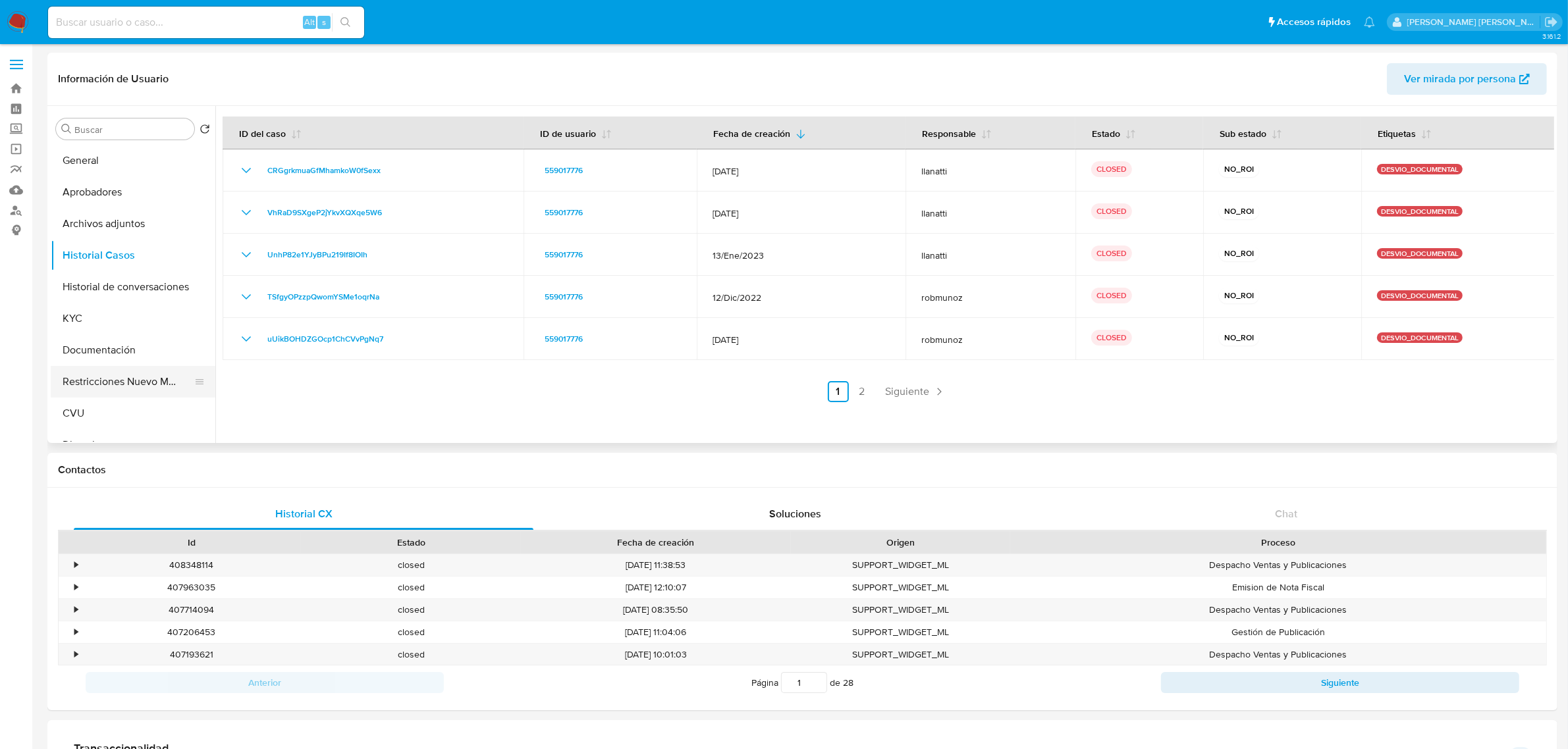
click at [117, 383] on button "Restricciones Nuevo Mundo" at bounding box center [128, 382] width 154 height 32
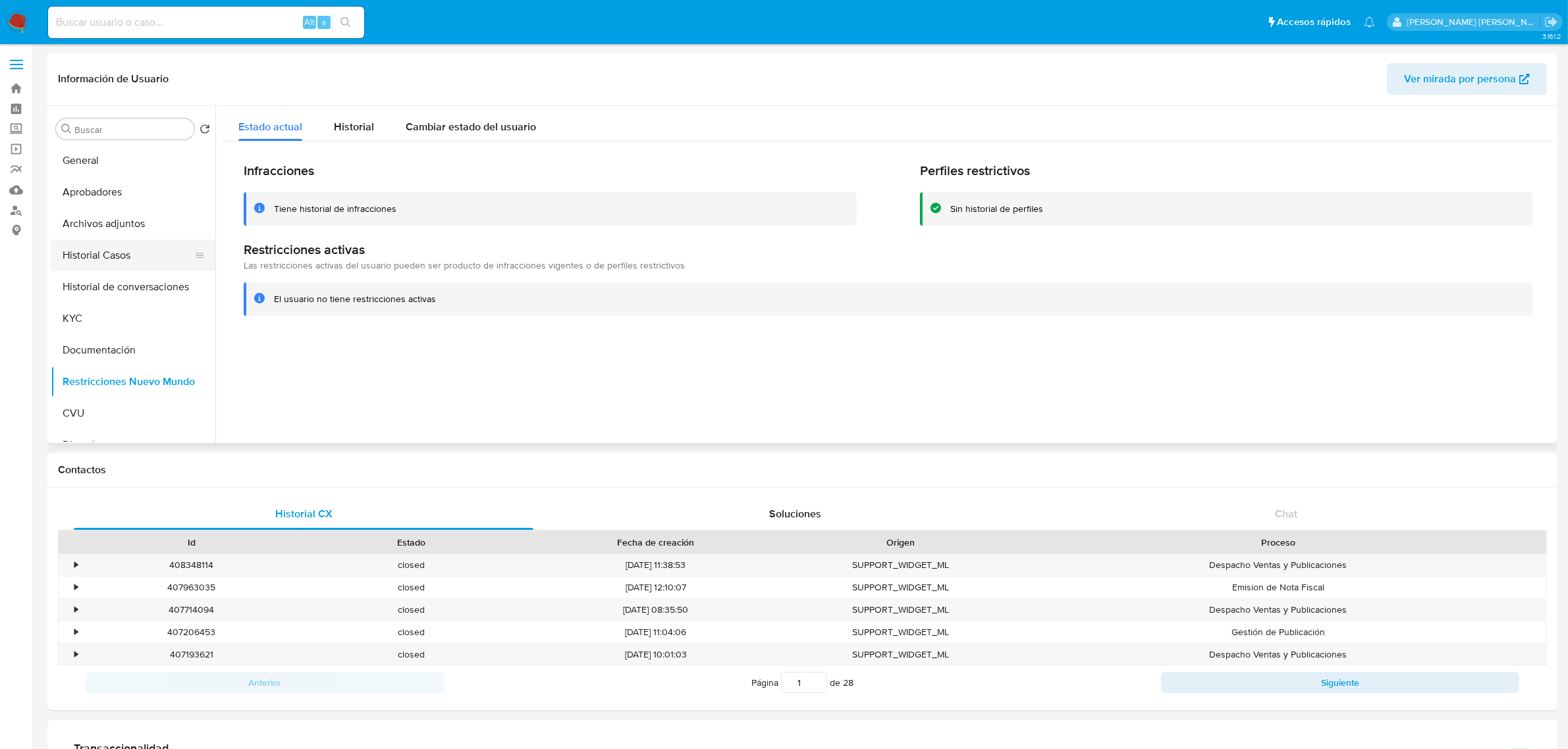
click at [151, 260] on button "Historial Casos" at bounding box center [128, 255] width 154 height 32
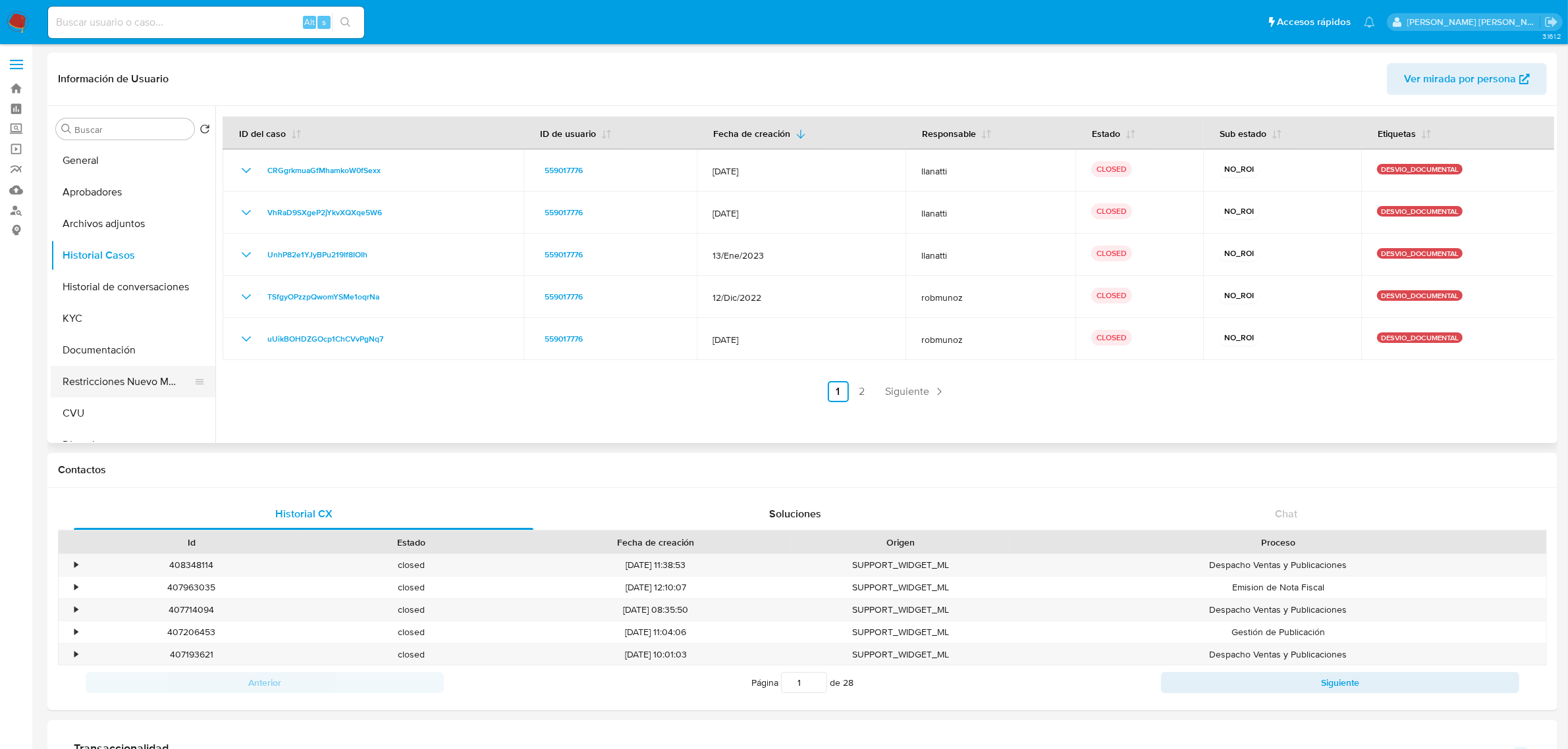
click at [133, 383] on button "Restricciones Nuevo Mundo" at bounding box center [128, 382] width 154 height 32
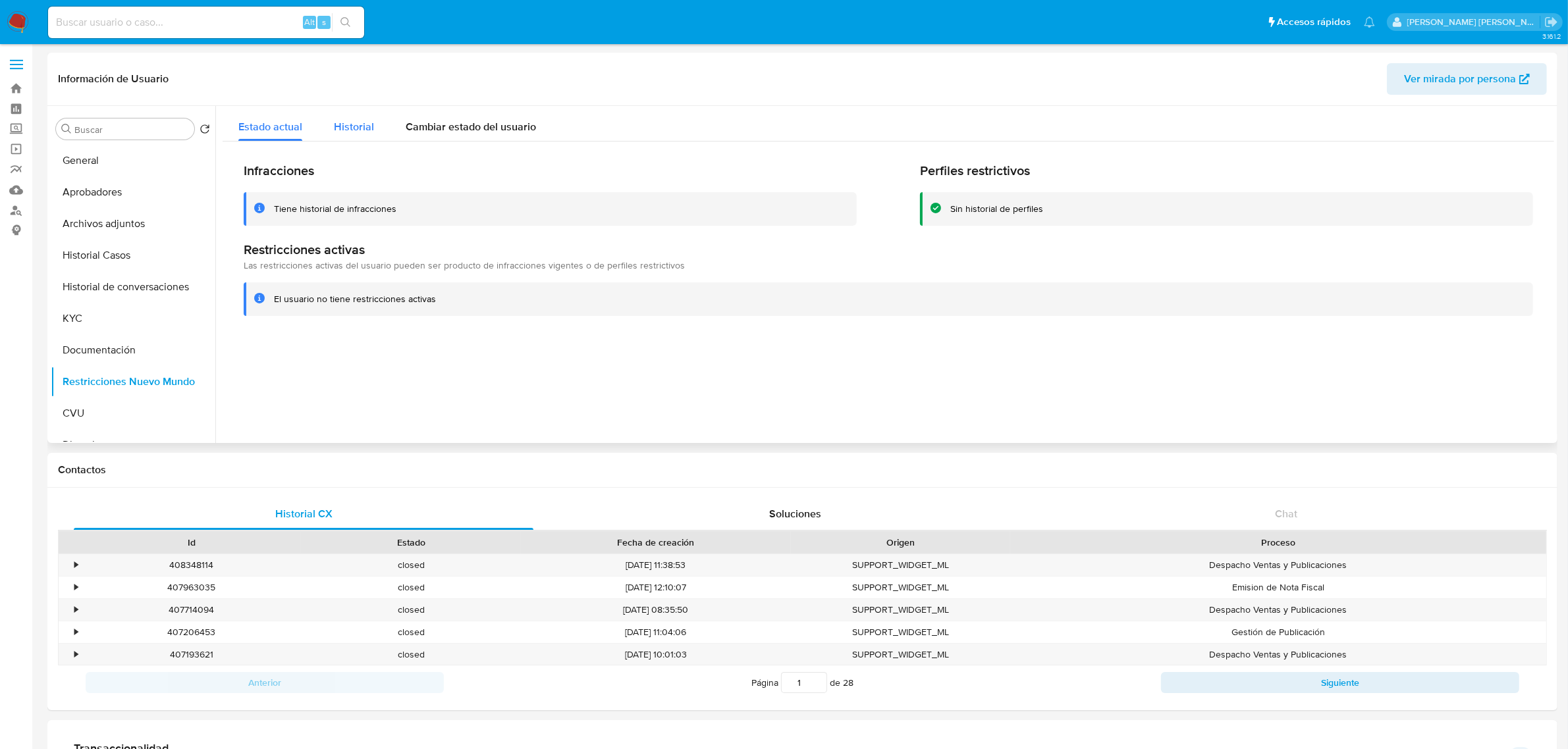
click at [357, 117] on div "Historial" at bounding box center [354, 123] width 40 height 35
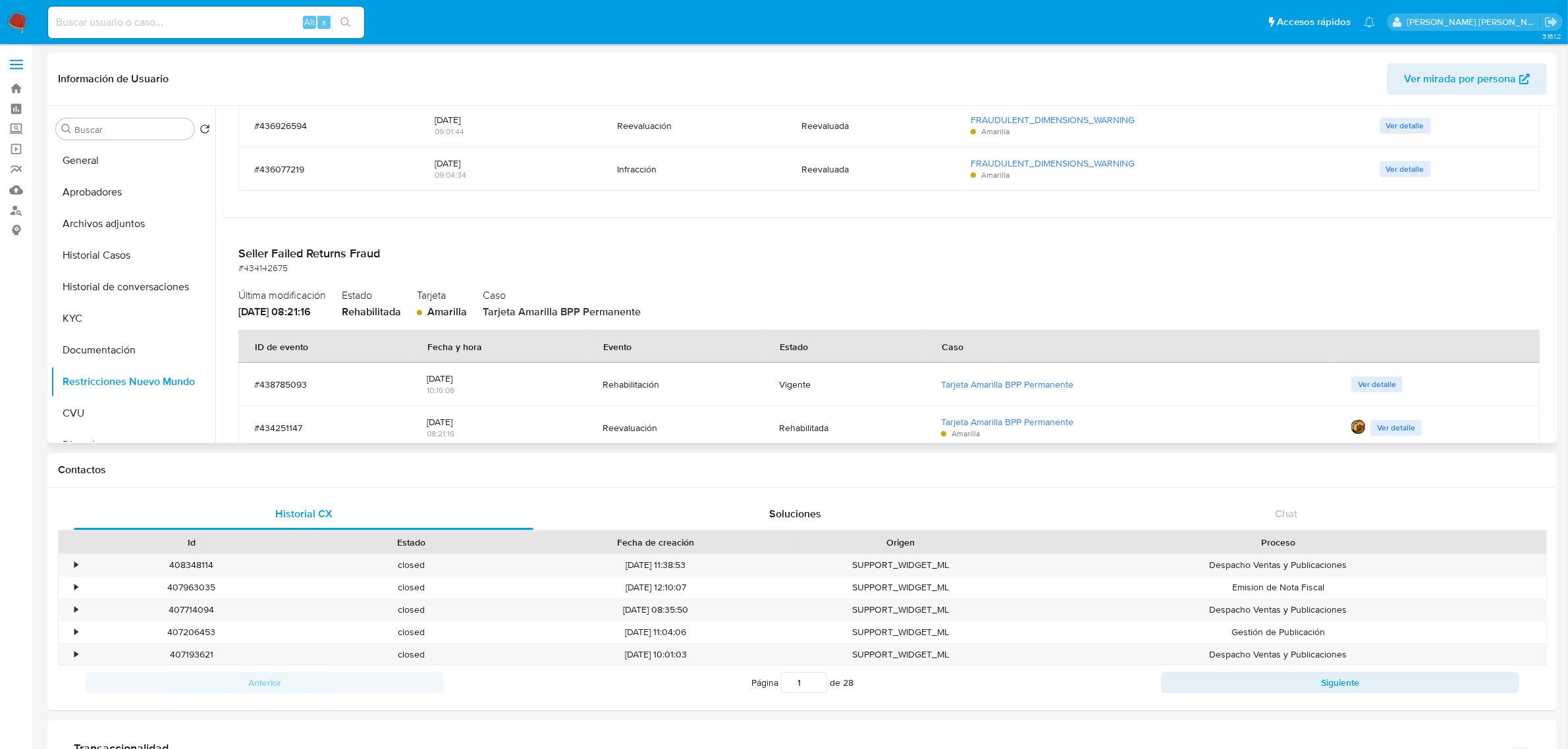
scroll to position [2057, 0]
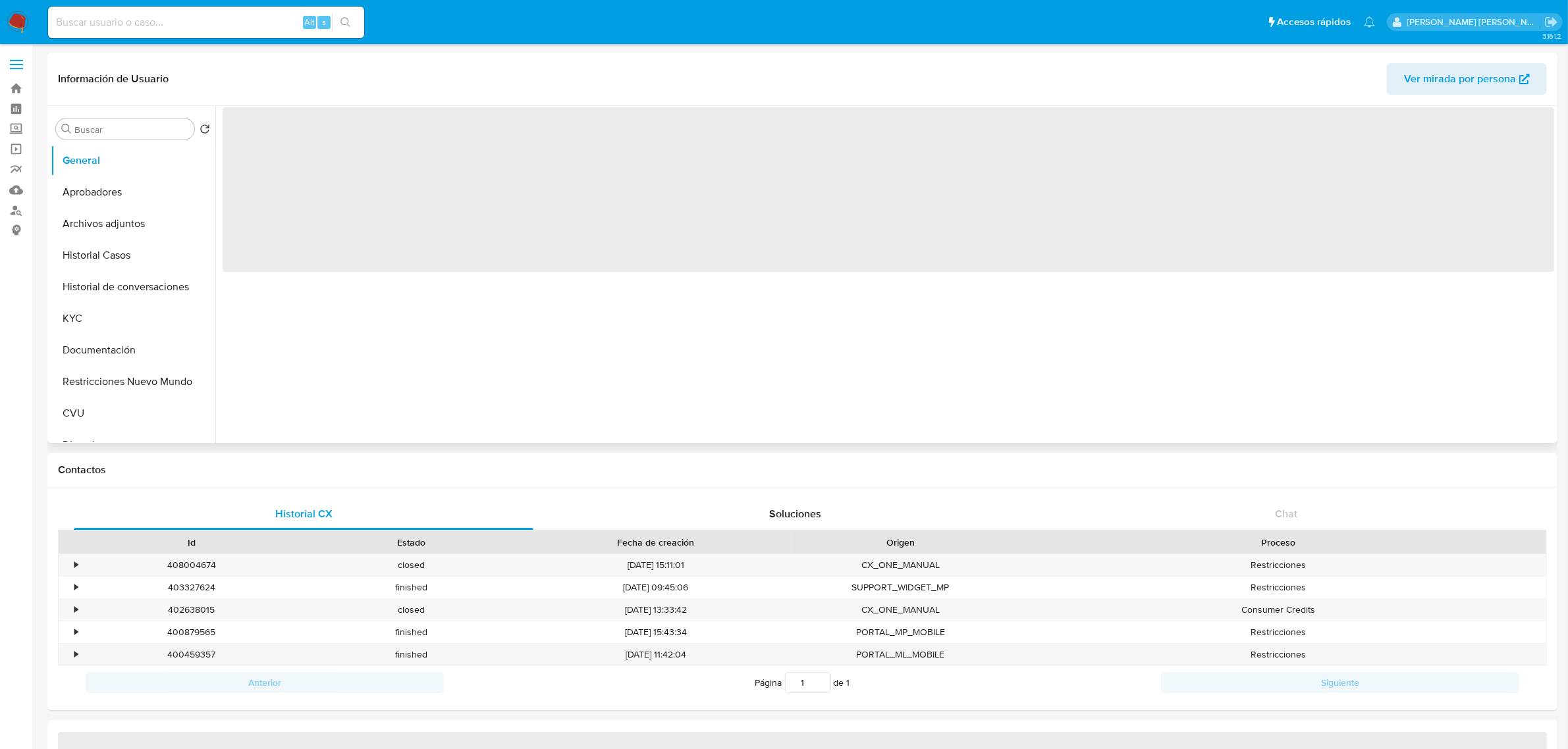
select select "10"
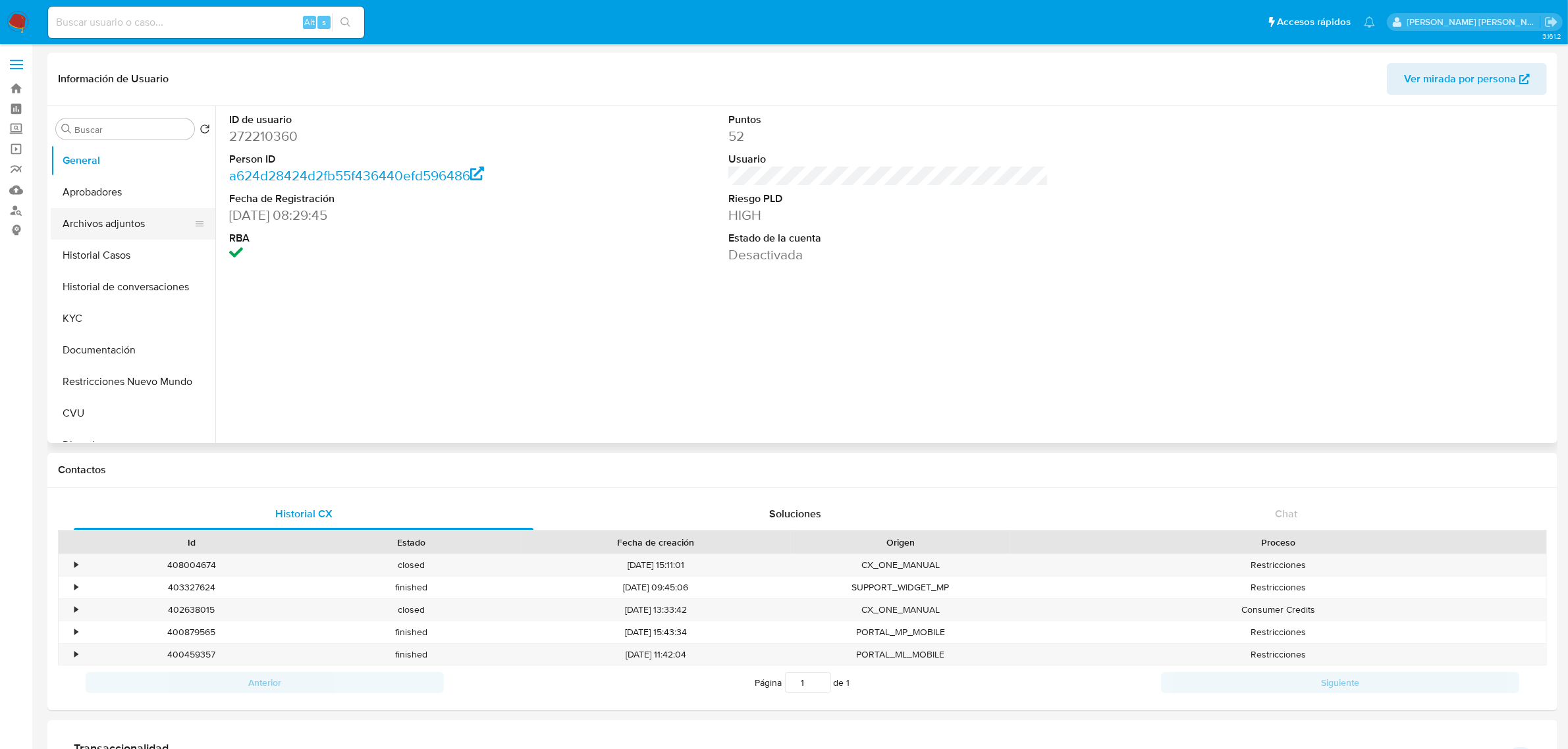
click at [126, 226] on button "Archivos adjuntos" at bounding box center [128, 224] width 154 height 32
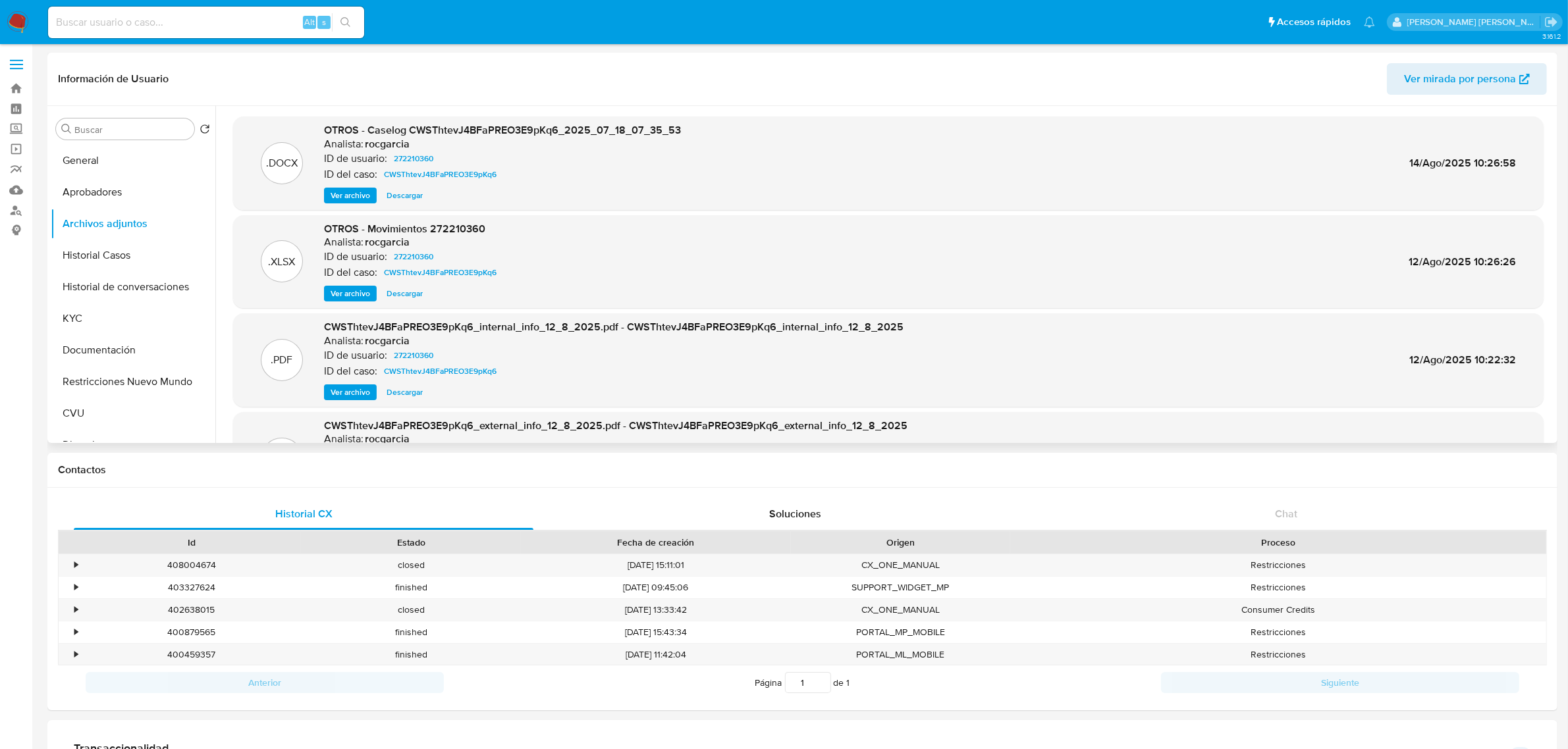
click at [350, 196] on span "Ver archivo" at bounding box center [350, 195] width 39 height 13
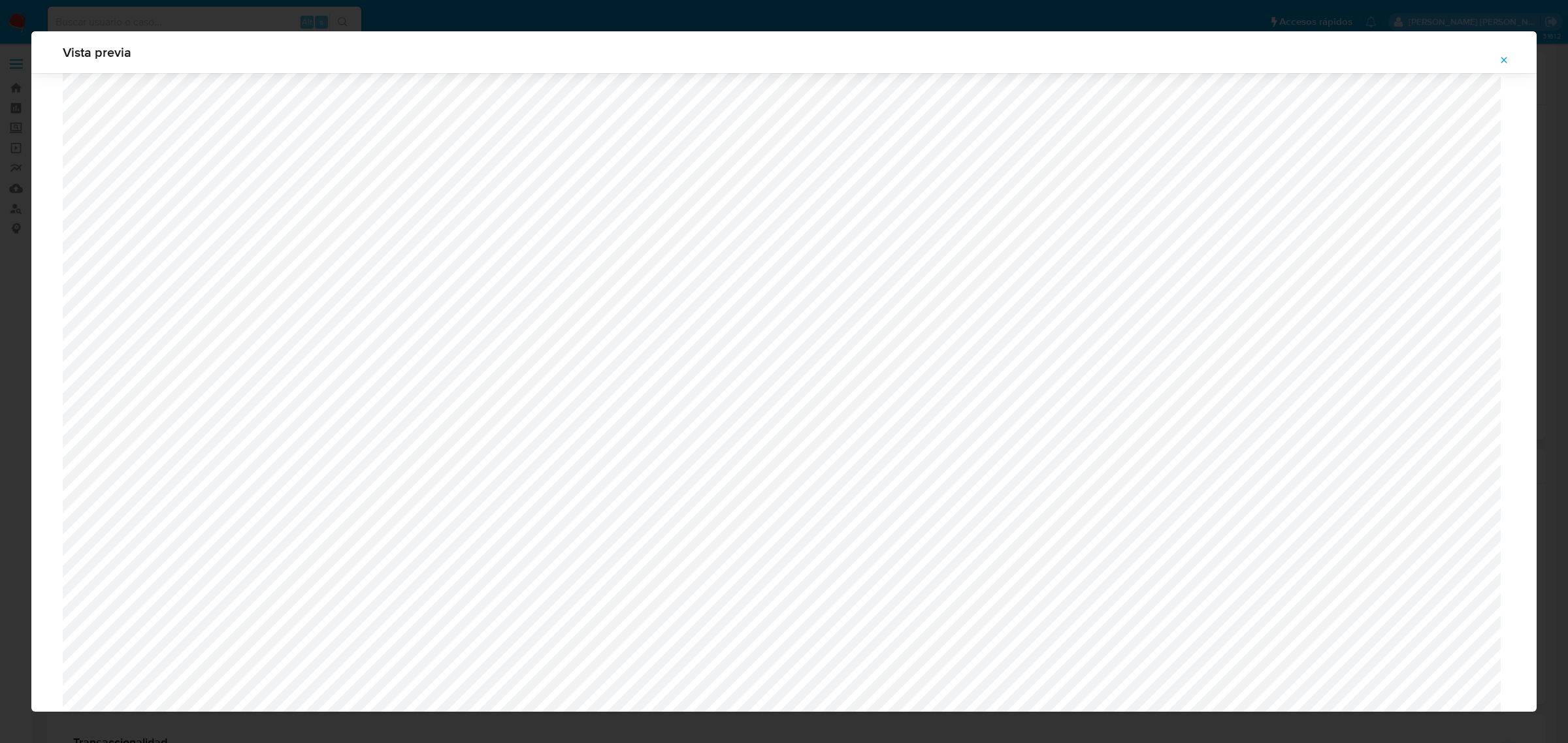
scroll to position [1117, 0]
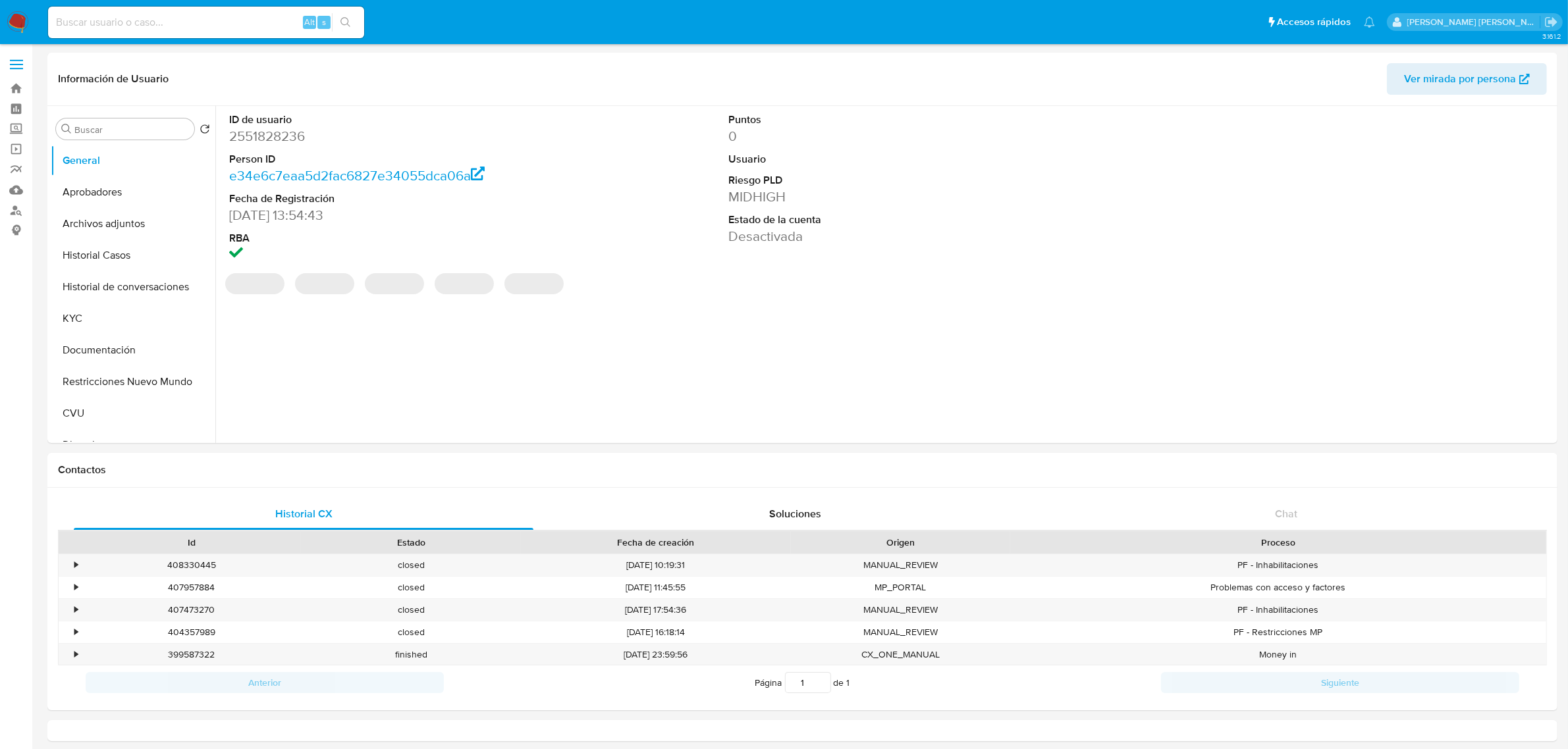
select select "10"
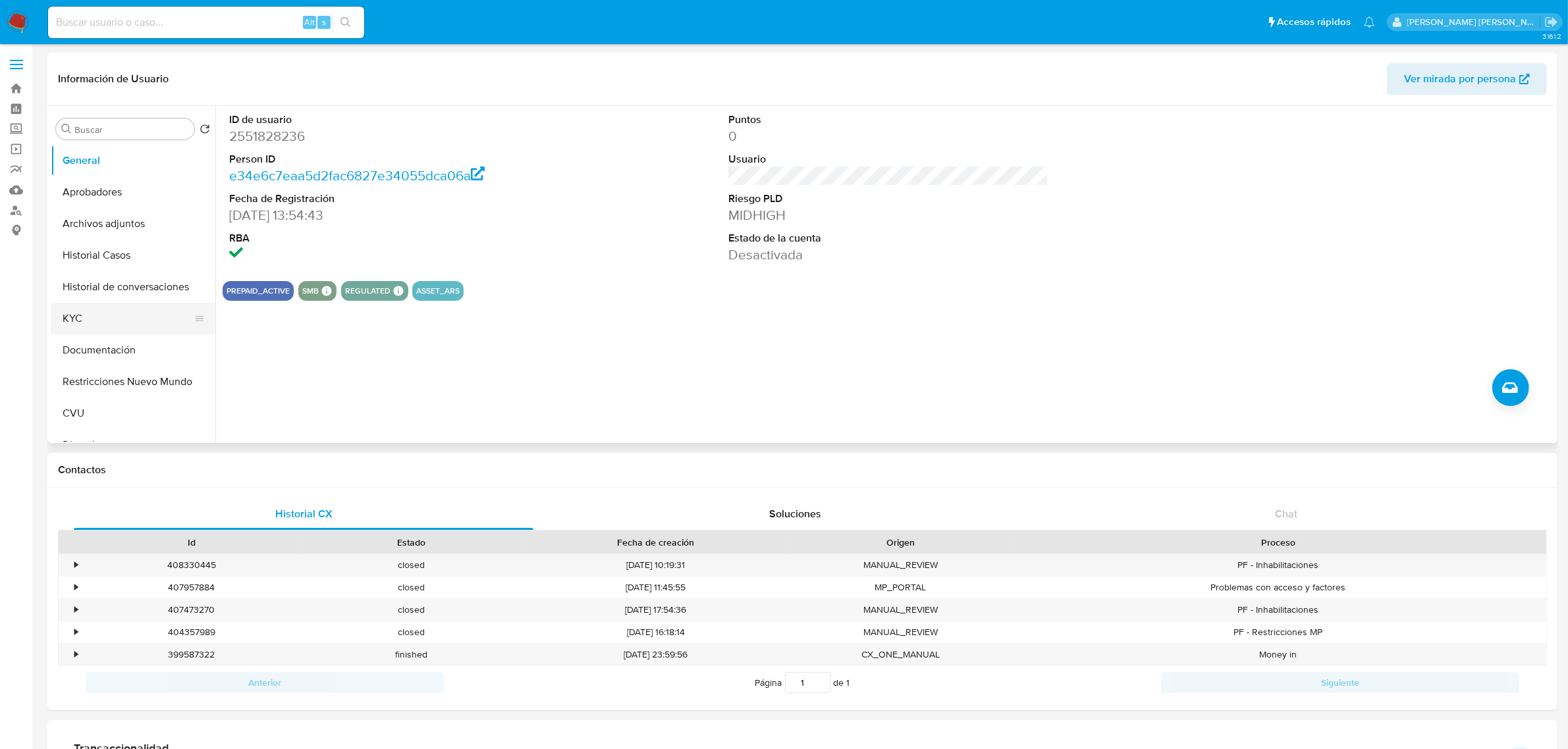
click at [66, 308] on button "KYC" at bounding box center [128, 319] width 154 height 32
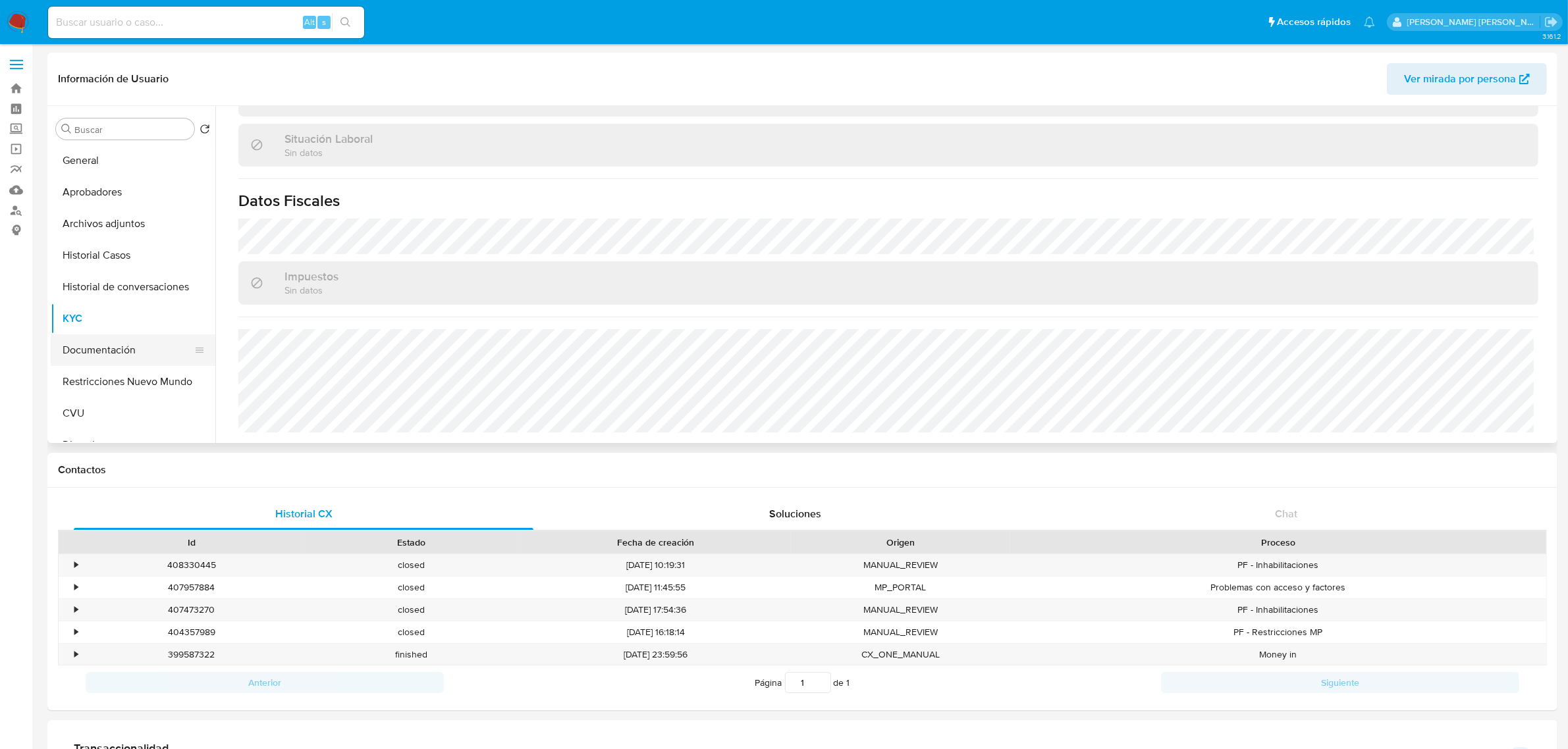
scroll to position [83, 0]
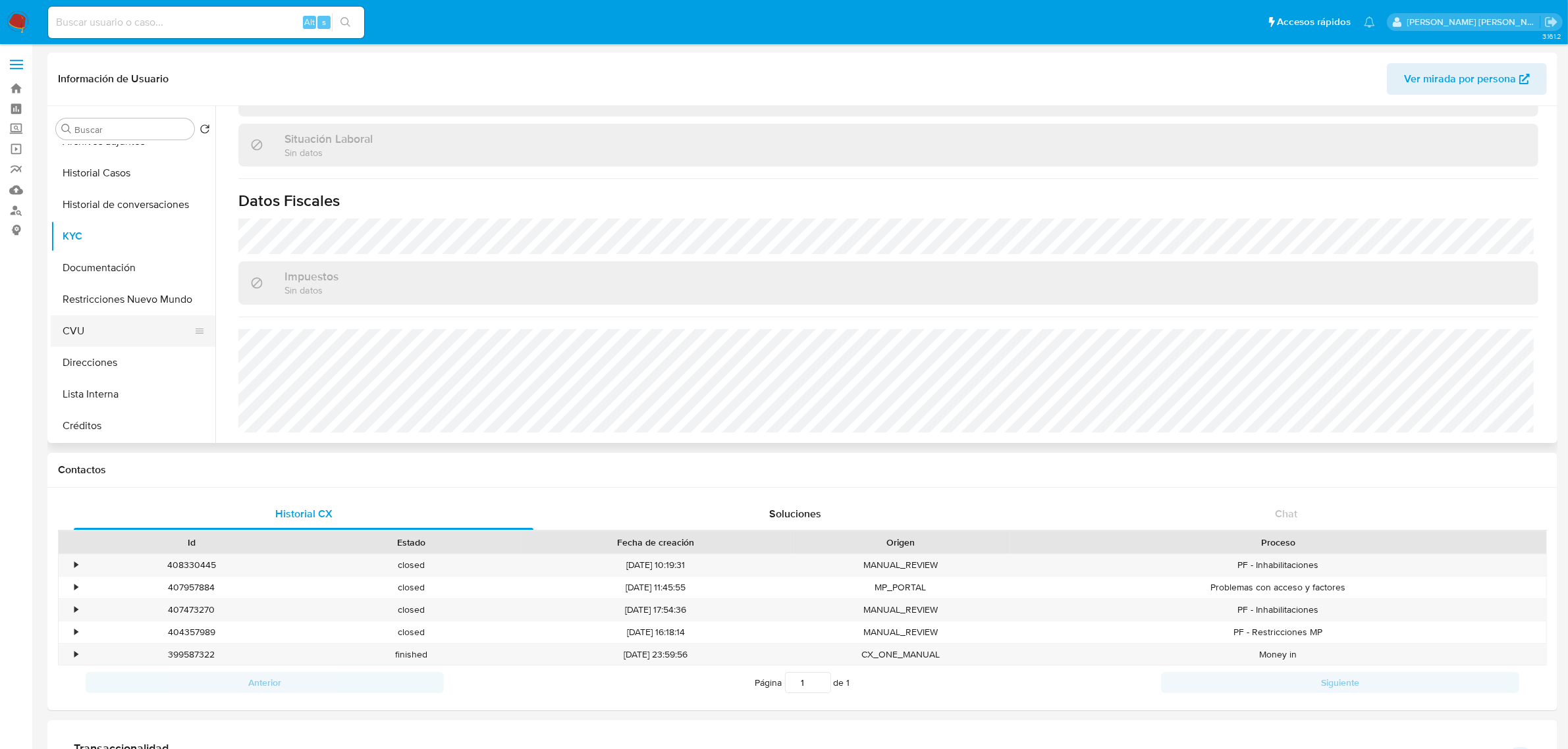
click at [99, 325] on button "CVU" at bounding box center [128, 331] width 154 height 32
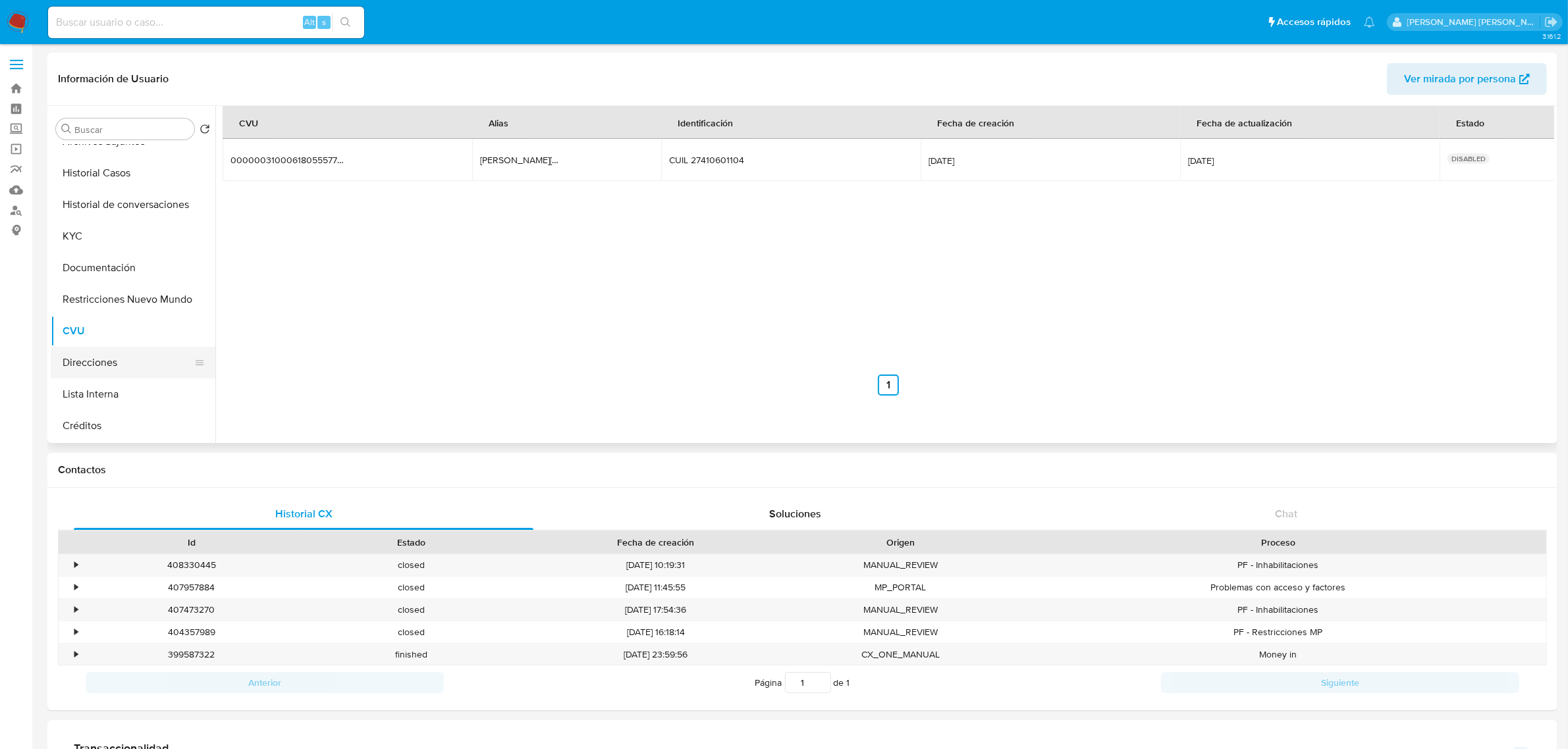
click at [113, 366] on button "Direcciones" at bounding box center [128, 363] width 154 height 32
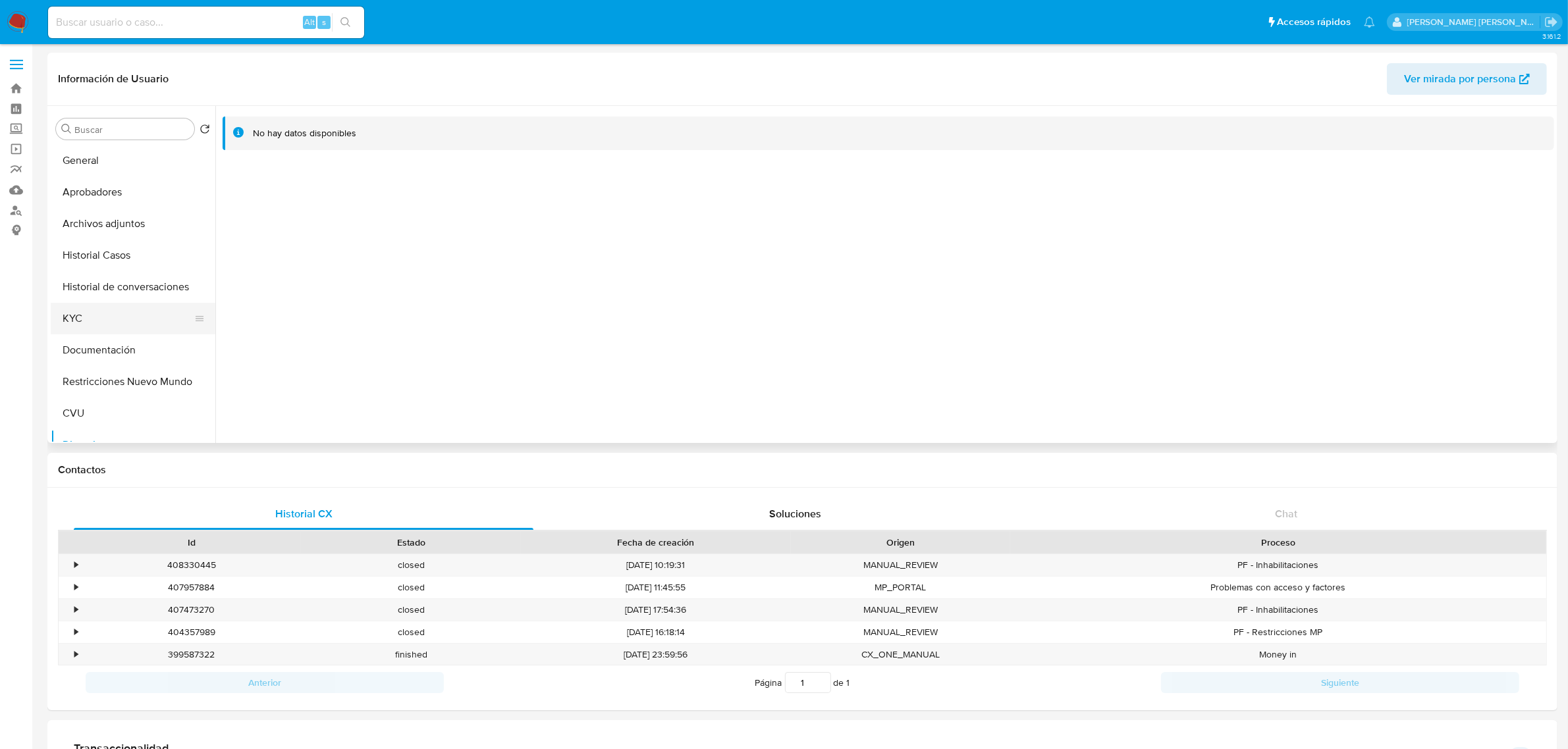
click at [99, 315] on button "KYC" at bounding box center [128, 319] width 154 height 32
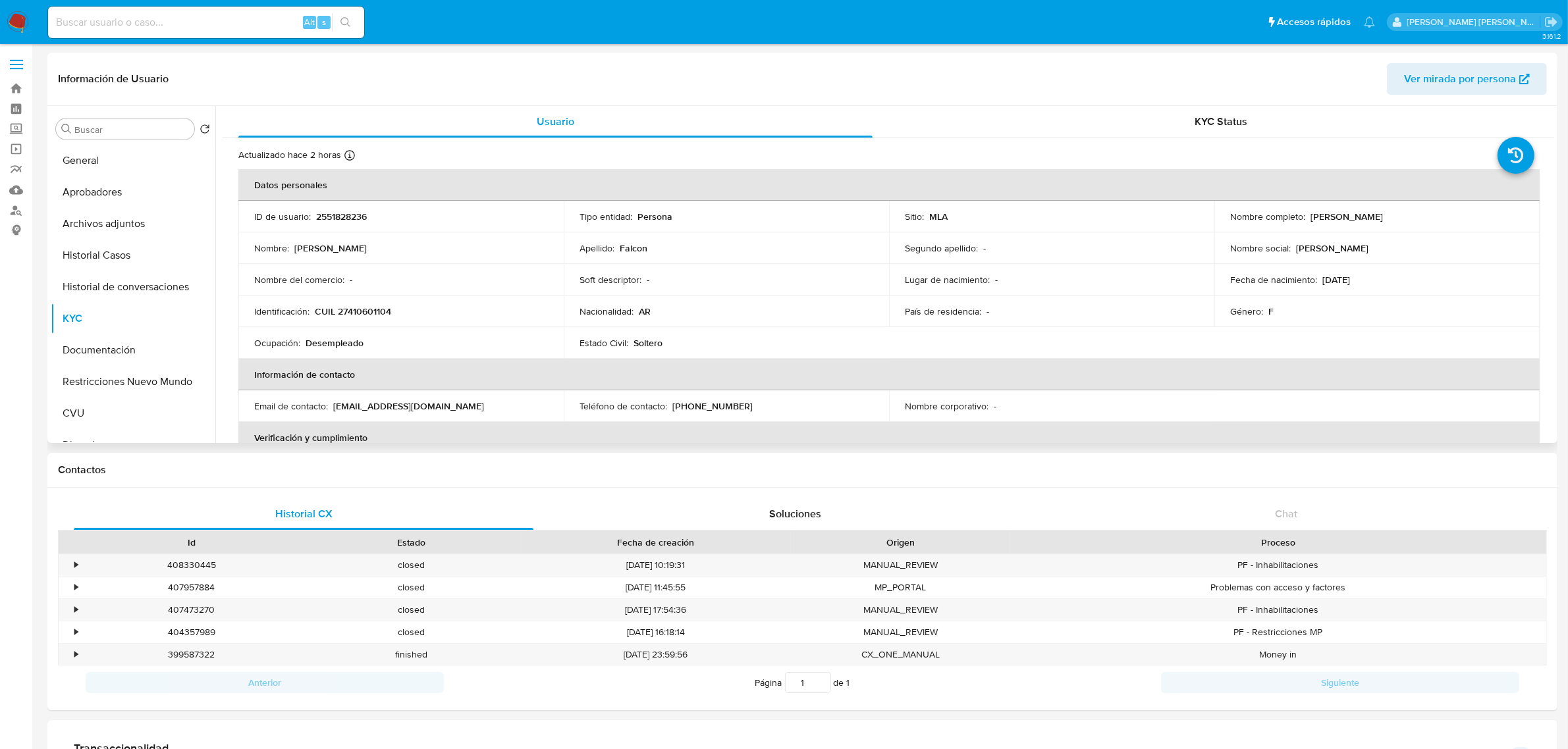
drag, startPoint x: 1309, startPoint y: 218, endPoint x: 1390, endPoint y: 218, distance: 81.0
click at [1390, 218] on div "Nombre completo : Mayra Rocio Falcon" at bounding box center [1377, 216] width 294 height 12
copy p "Mayra Rocio Falcon"
click at [1161, 161] on div "Actualizado hace 2 horas Creado: 10/07/2025 14:55:13 Actualizado: 02/10/2025 18…" at bounding box center [872, 157] width 1267 height 17
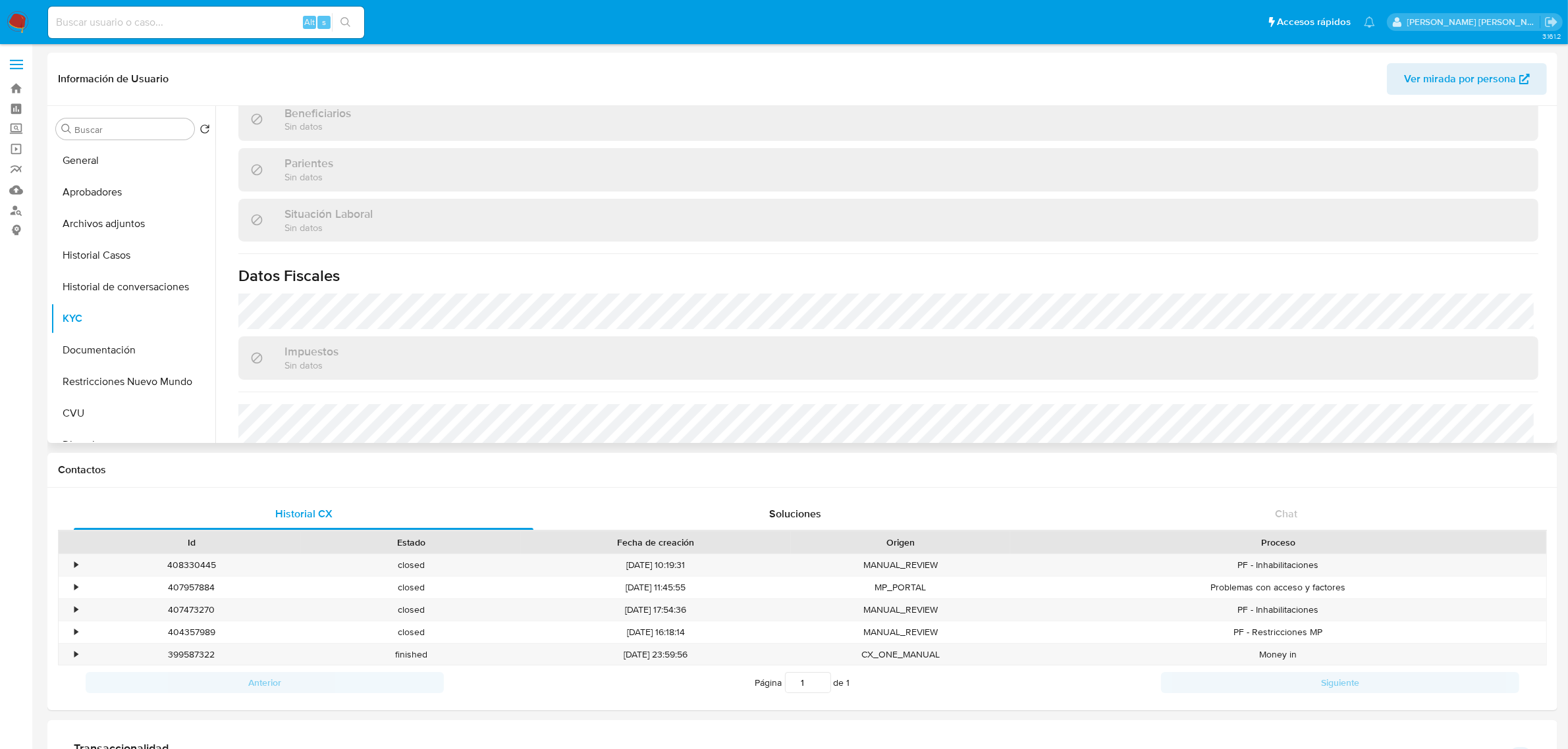
scroll to position [681, 0]
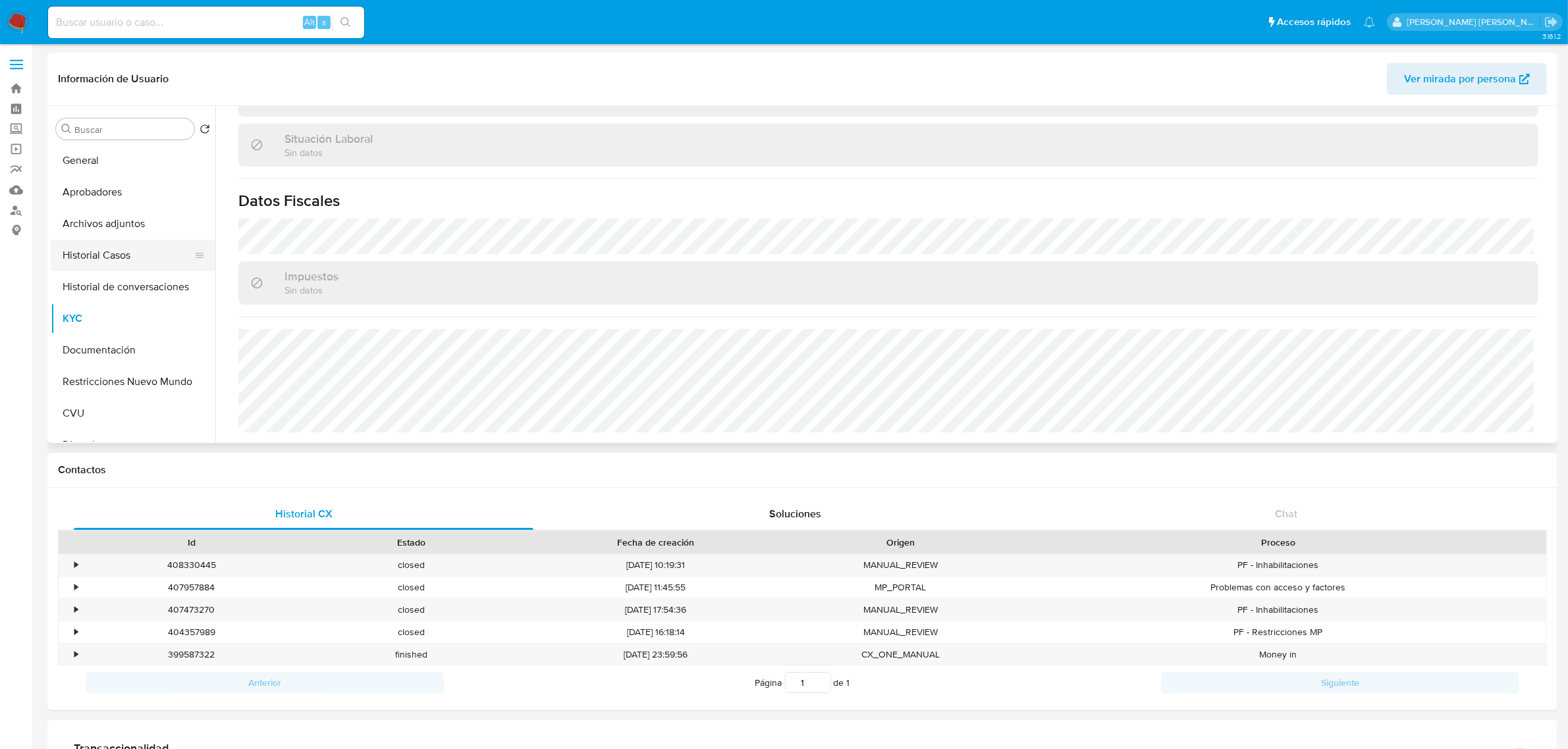
click at [112, 254] on button "Historial Casos" at bounding box center [128, 255] width 154 height 32
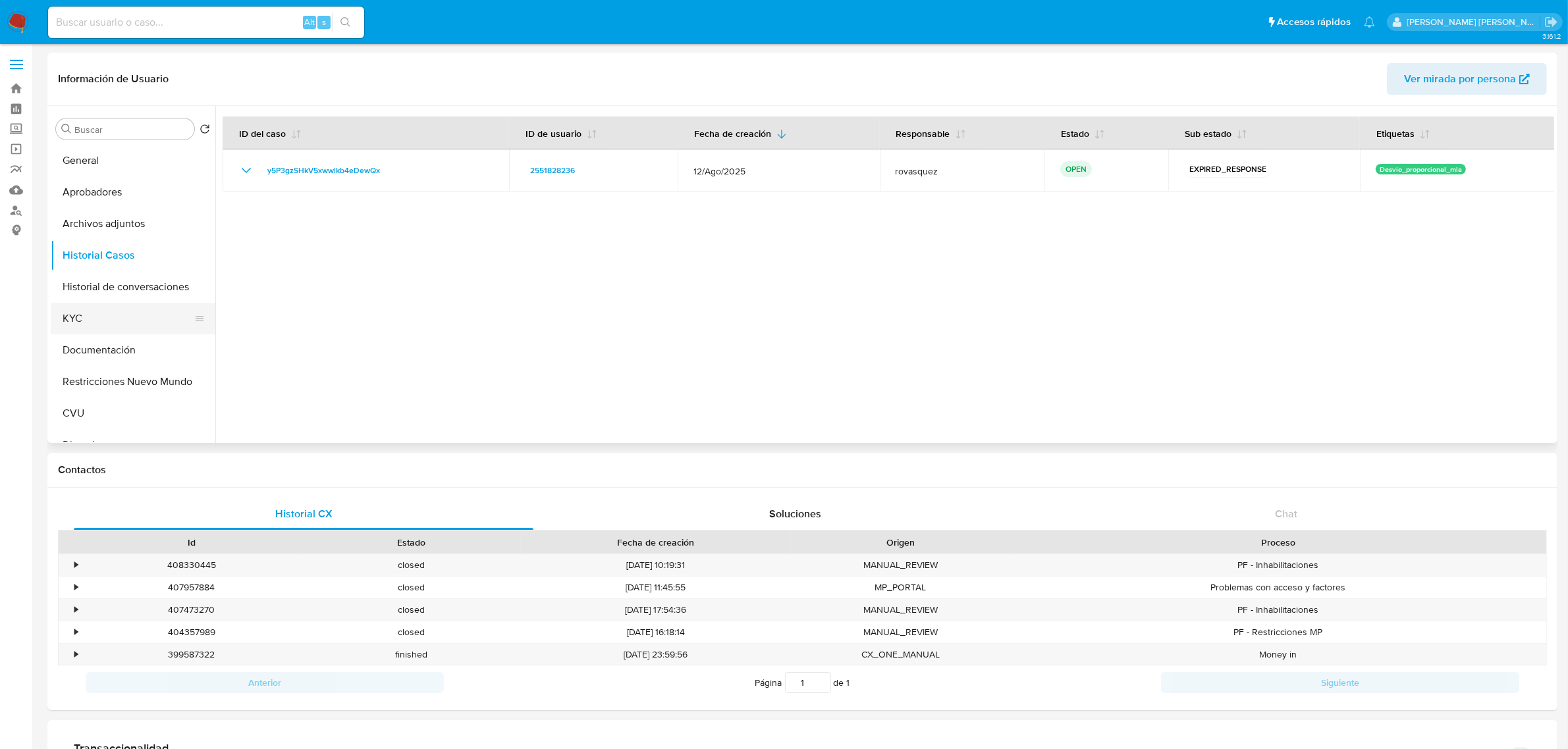
click at [96, 330] on button "KYC" at bounding box center [128, 319] width 154 height 32
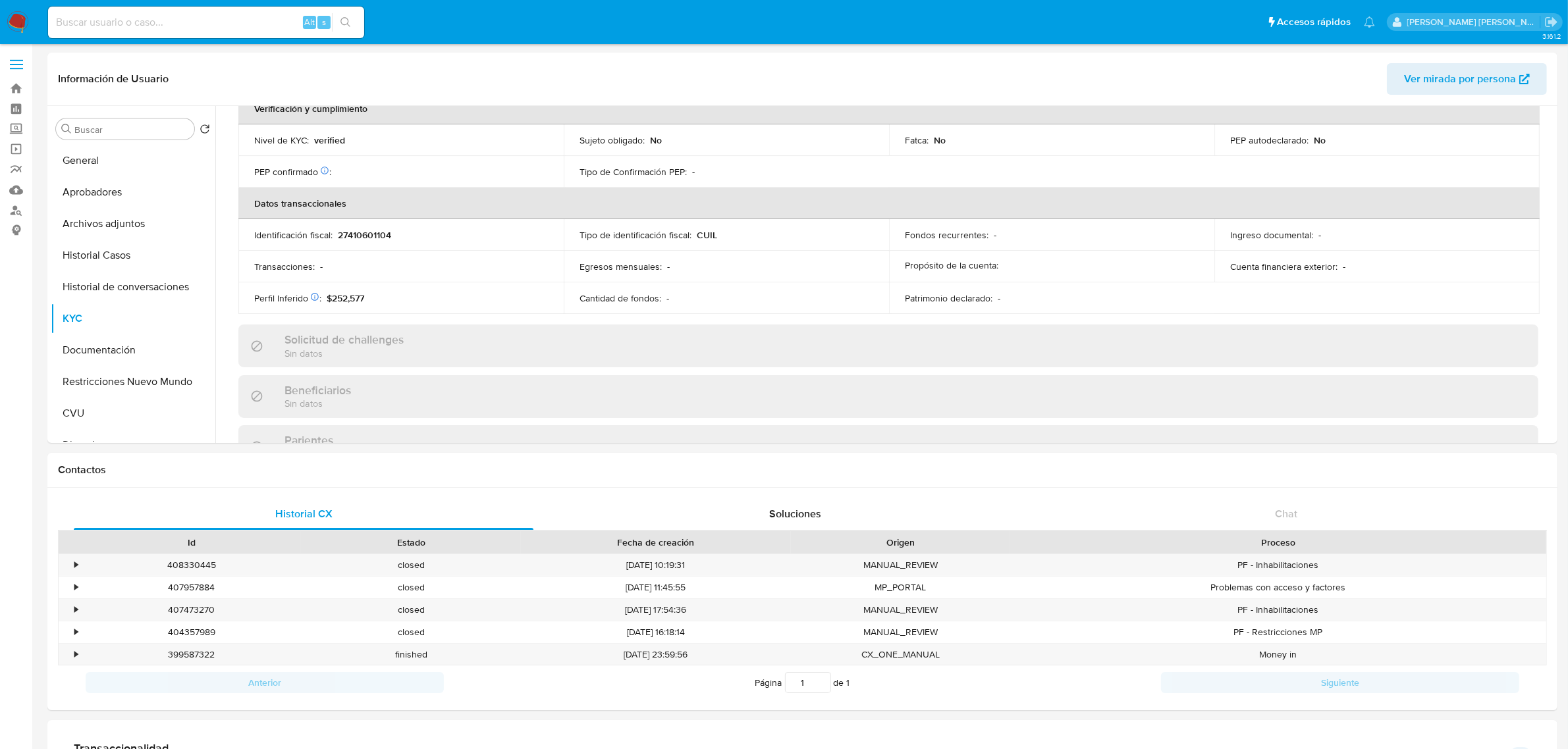
scroll to position [640, 0]
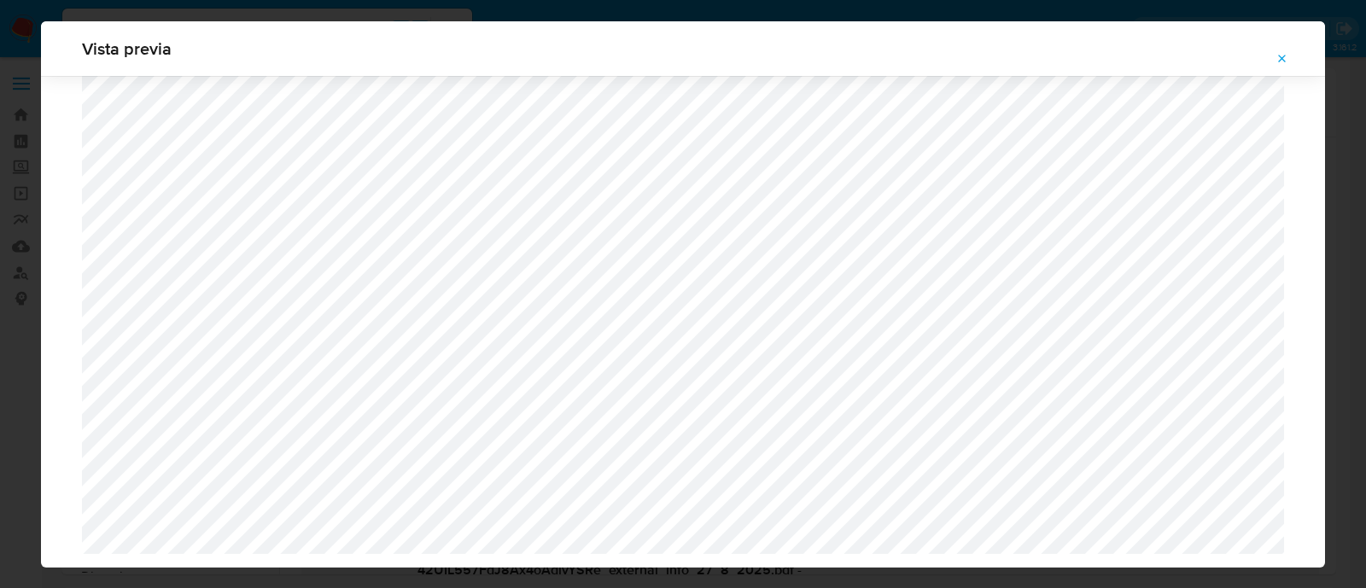
select select "10"
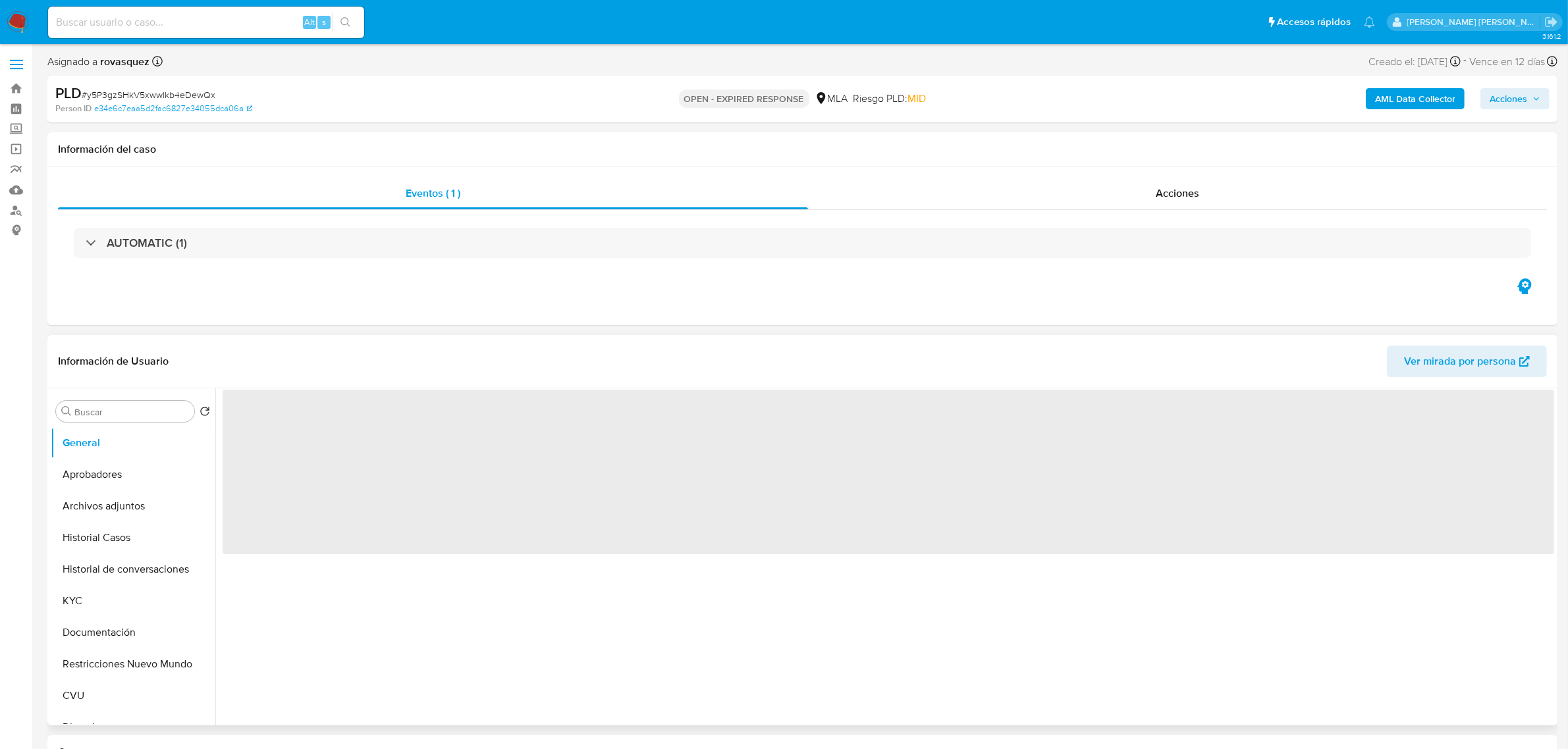
select select "10"
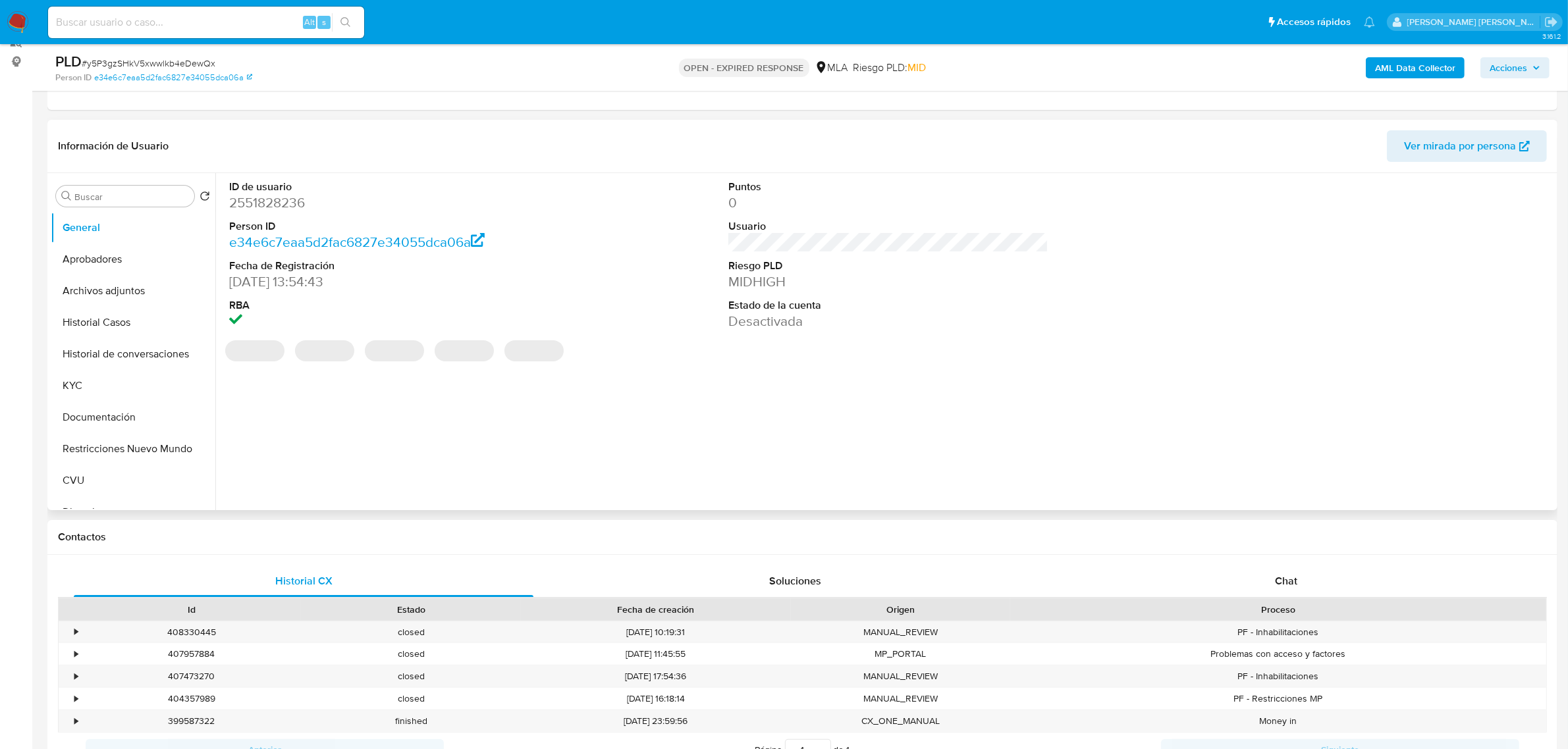
scroll to position [247, 0]
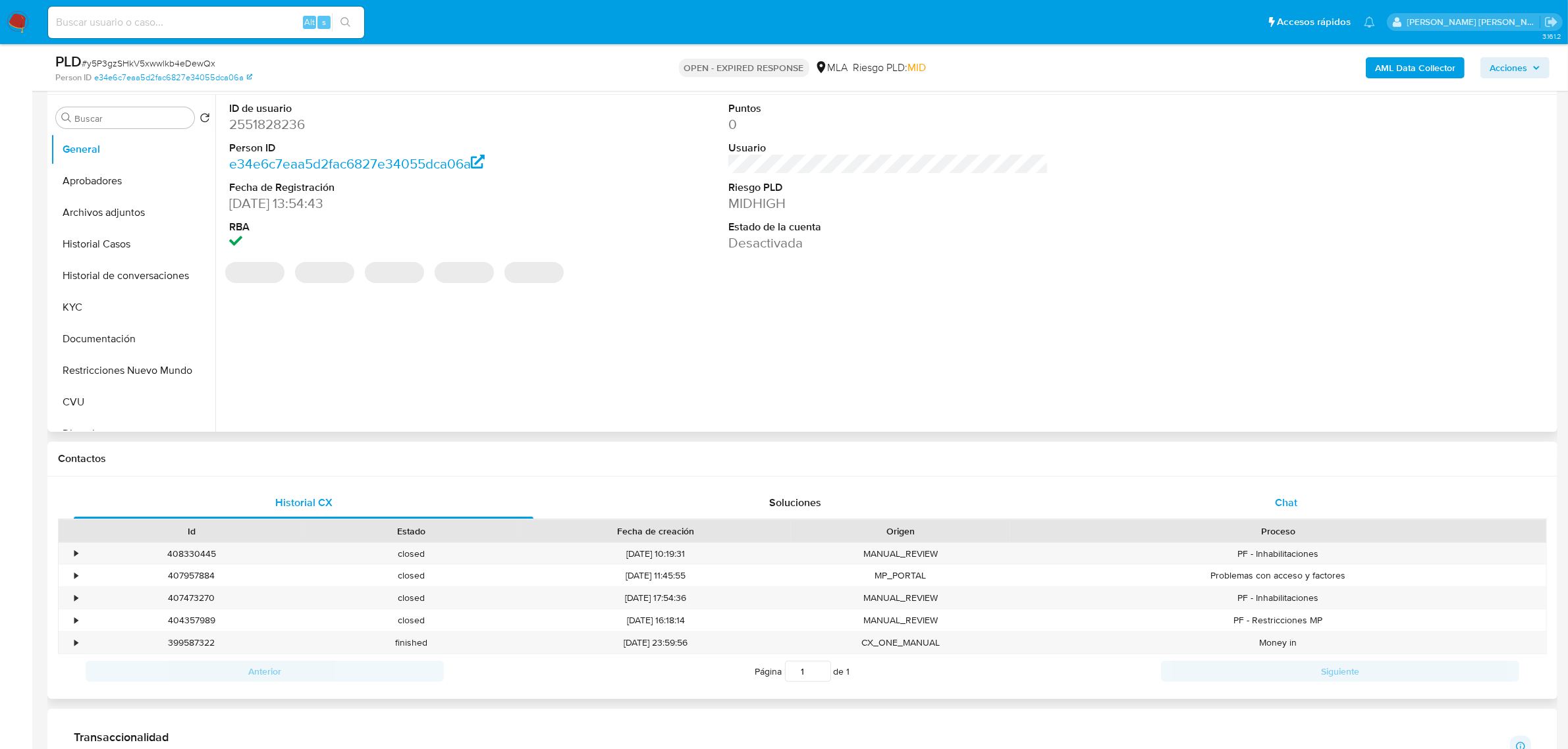
click at [1270, 496] on div "Chat" at bounding box center [1286, 503] width 460 height 32
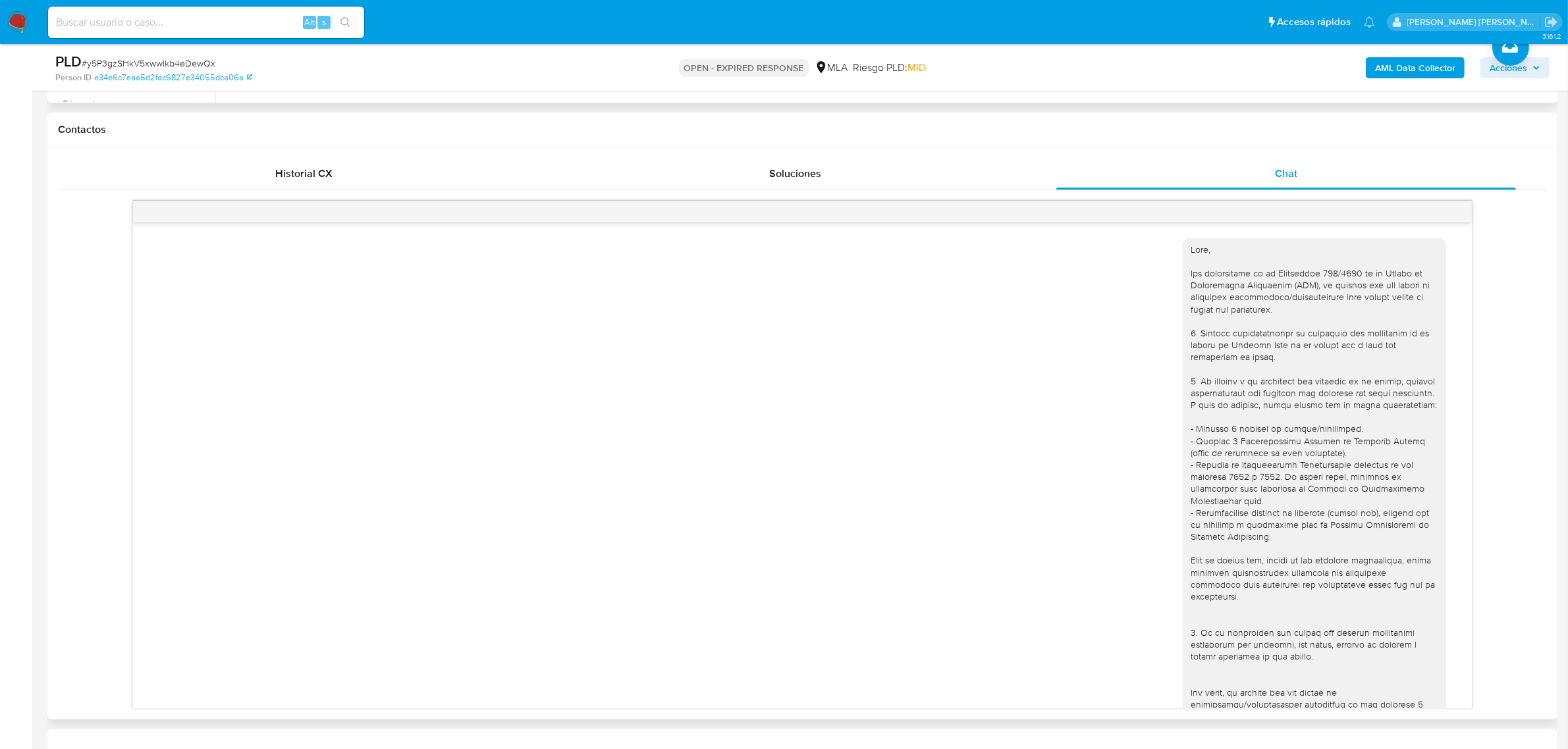
scroll to position [551, 0]
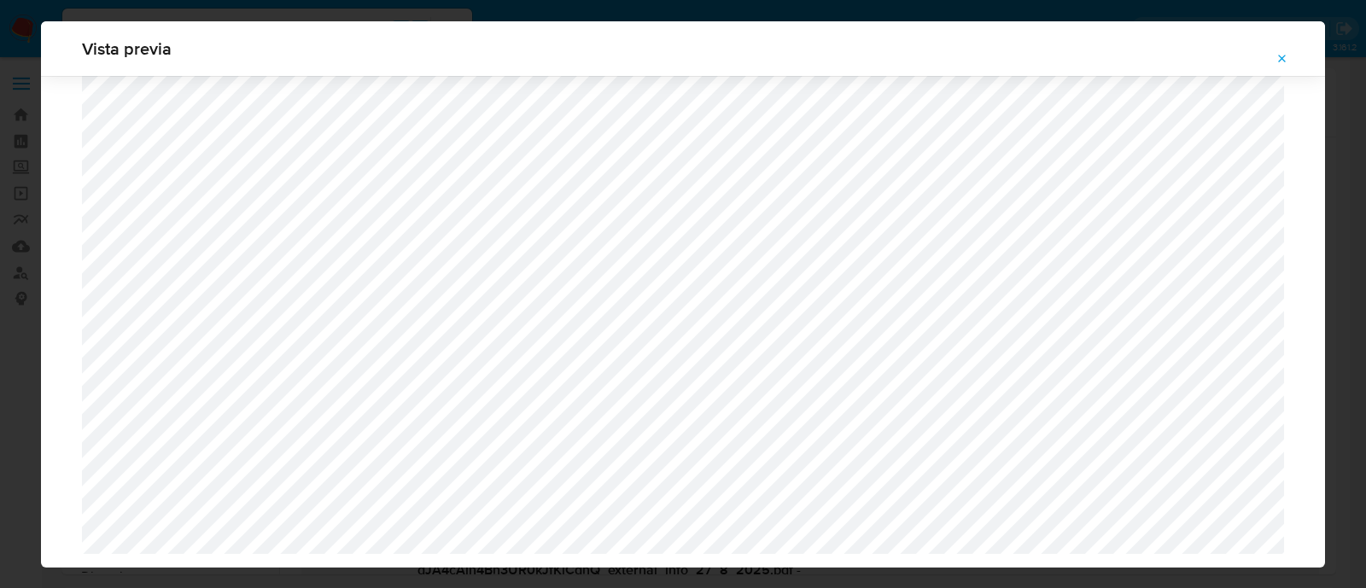
select select "10"
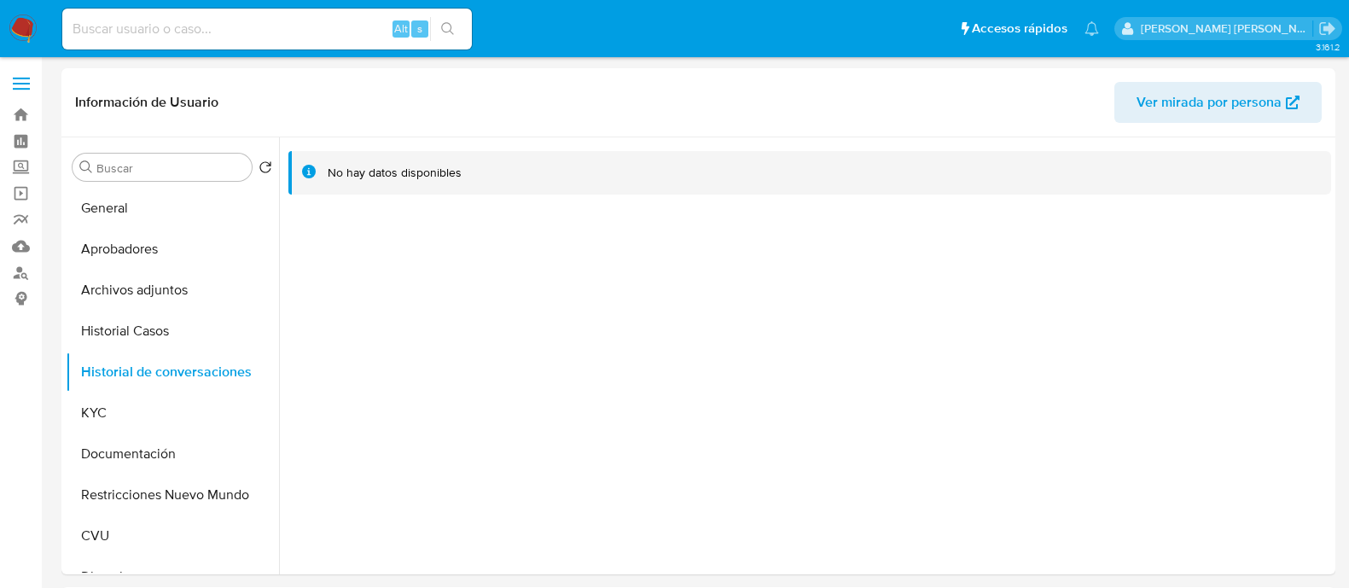
select select "10"
click at [137, 287] on button "Archivos adjuntos" at bounding box center [166, 290] width 200 height 41
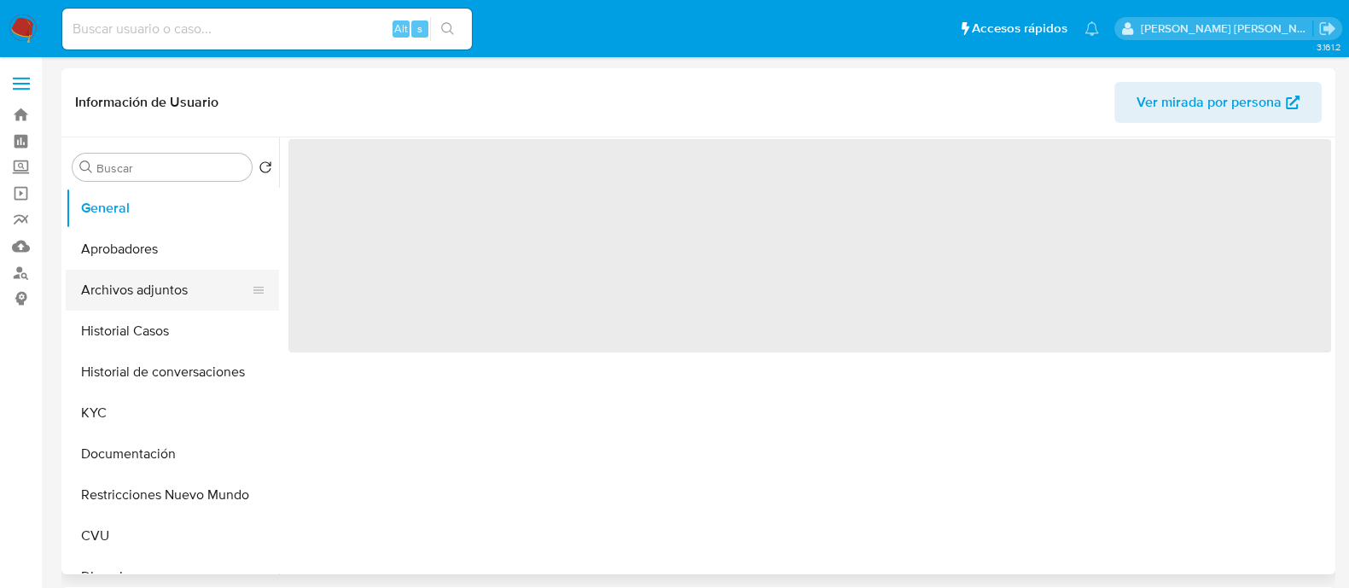
select select "10"
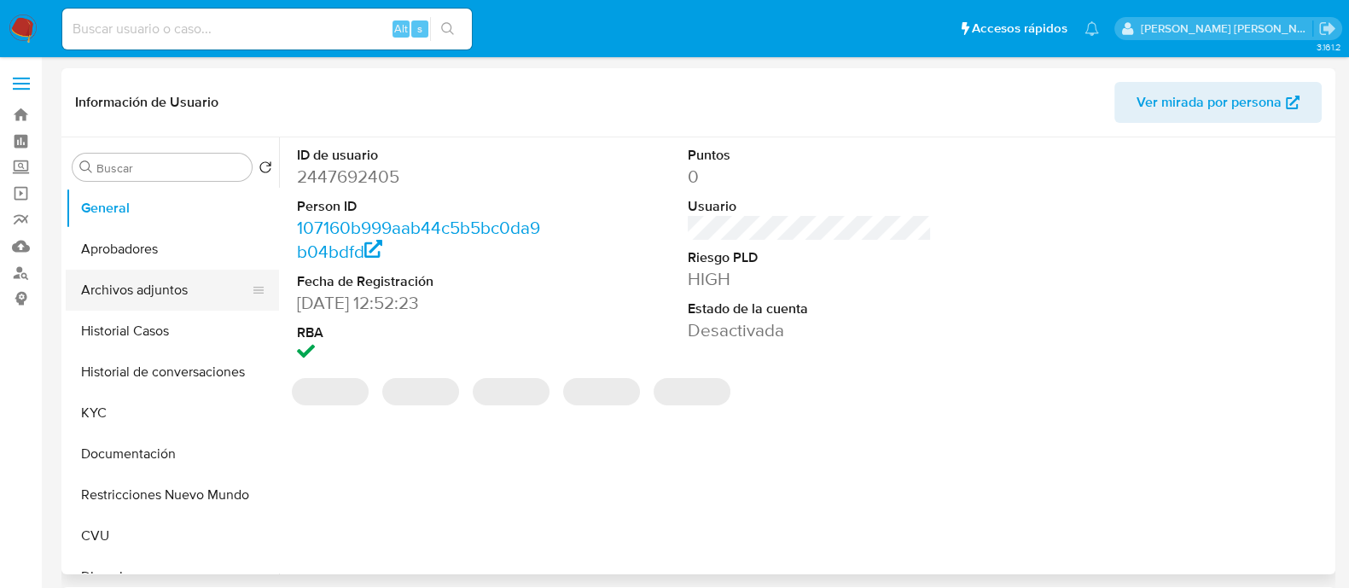
click at [148, 288] on button "Archivos adjuntos" at bounding box center [166, 290] width 200 height 41
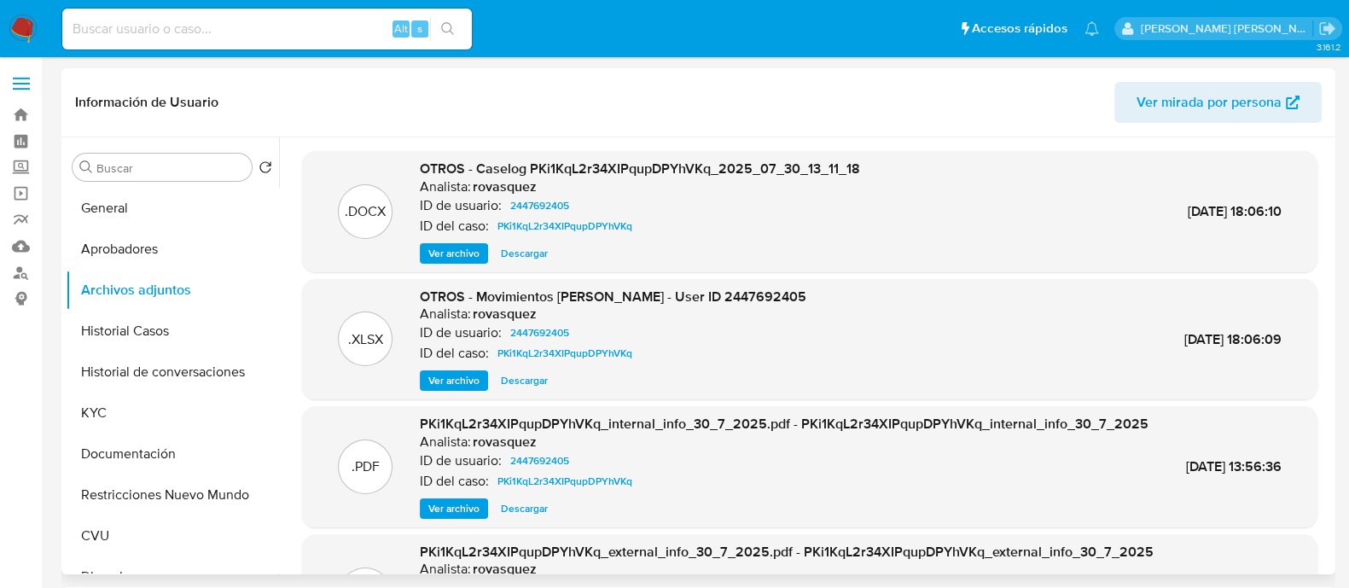
click at [468, 254] on span "Ver archivo" at bounding box center [453, 253] width 51 height 17
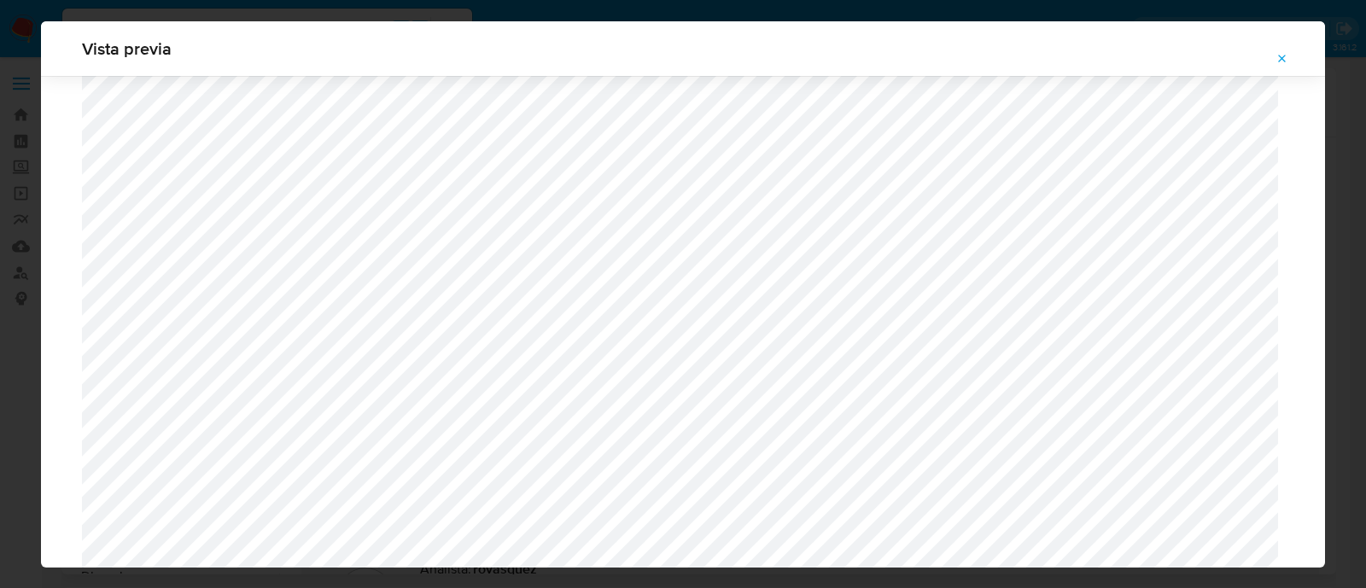
scroll to position [1565, 0]
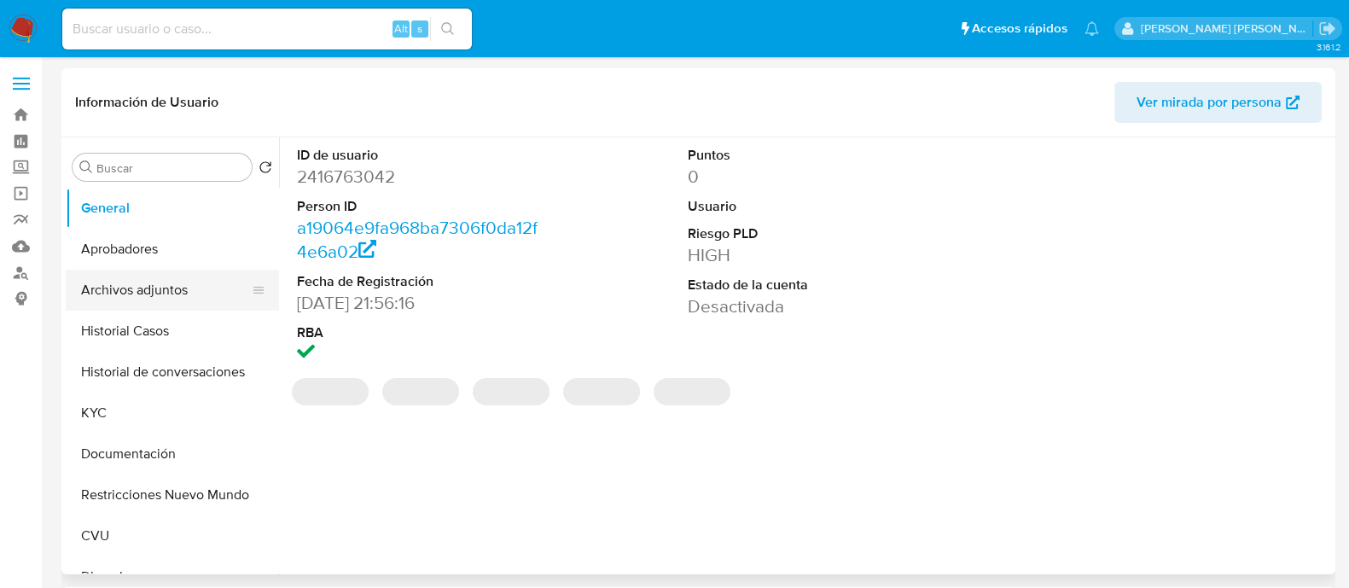
click at [160, 296] on button "Archivos adjuntos" at bounding box center [166, 290] width 200 height 41
select select "10"
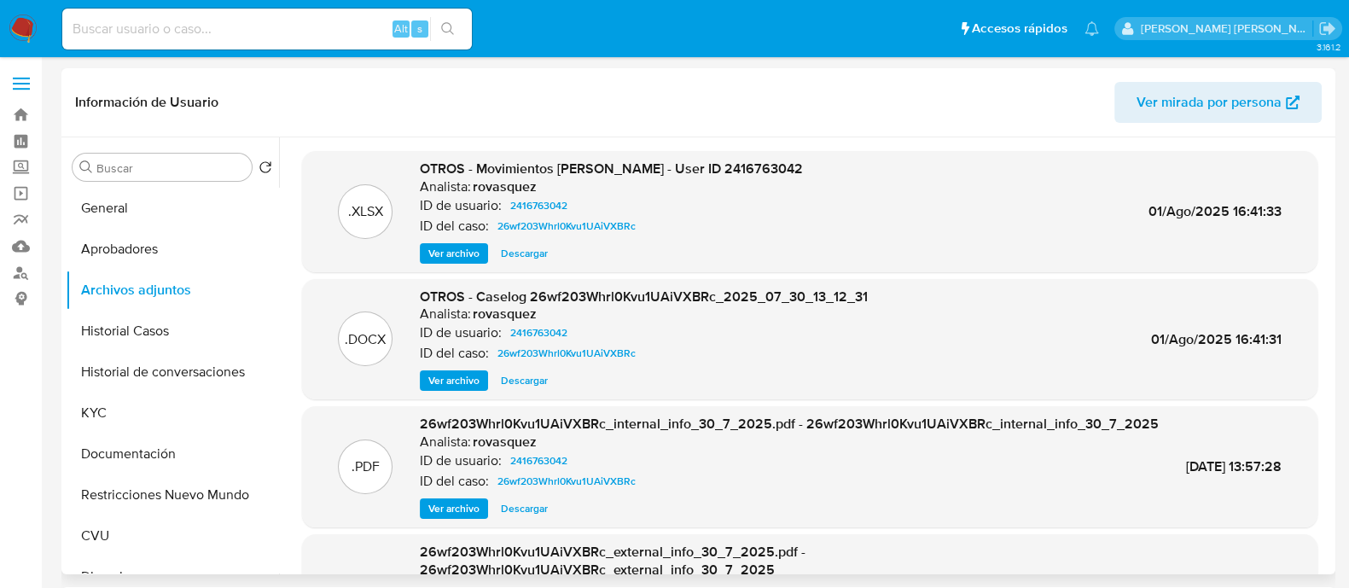
click at [463, 377] on span "Ver archivo" at bounding box center [453, 380] width 51 height 17
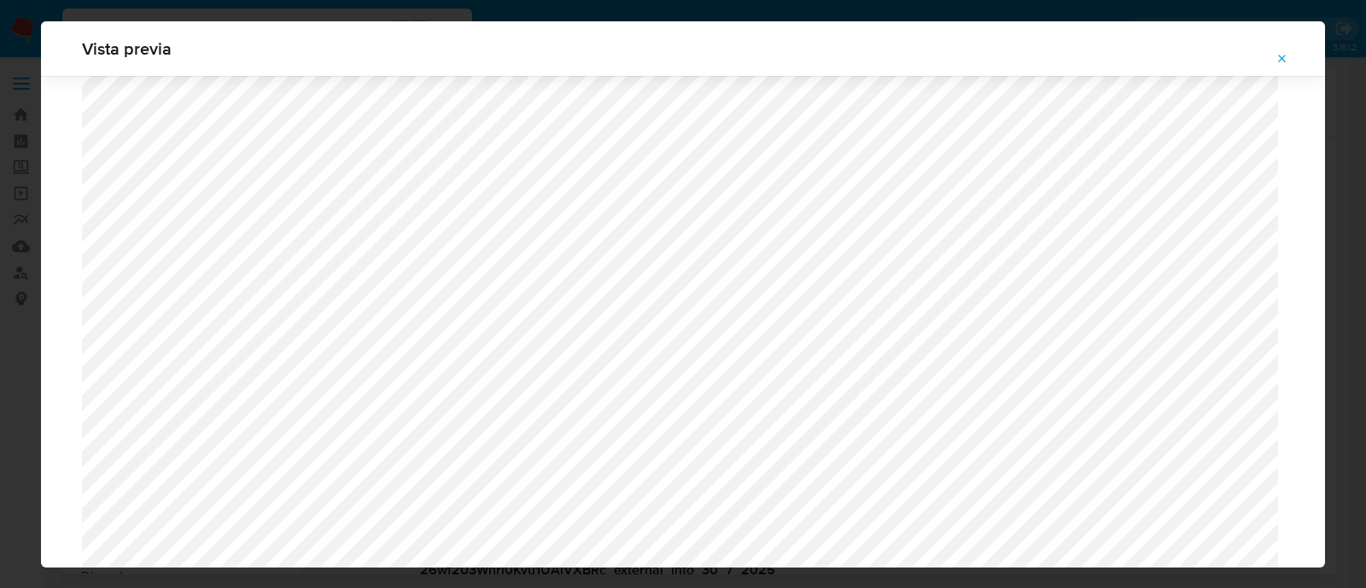
scroll to position [1574, 0]
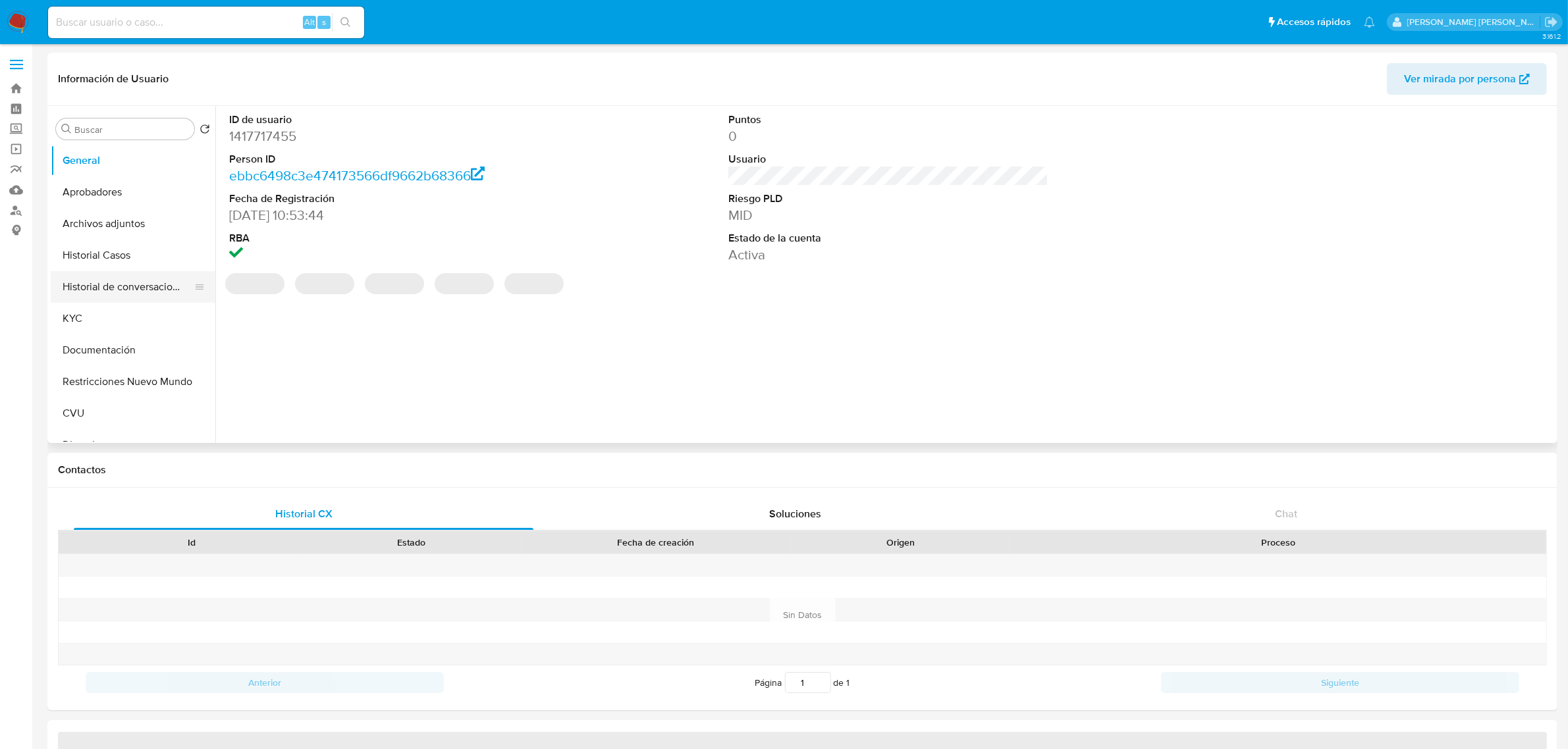
select select "10"
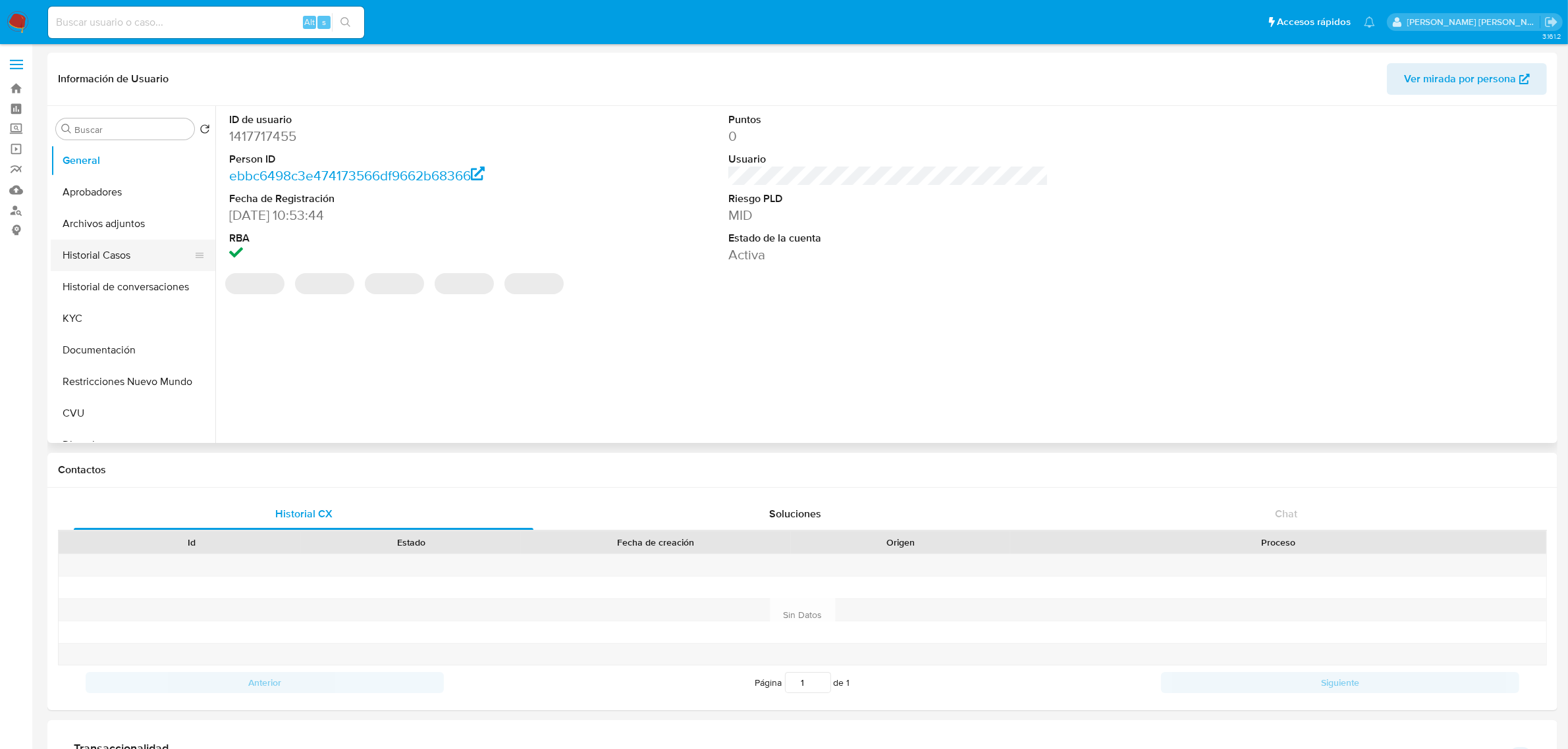
click at [120, 258] on button "Historial Casos" at bounding box center [128, 255] width 154 height 32
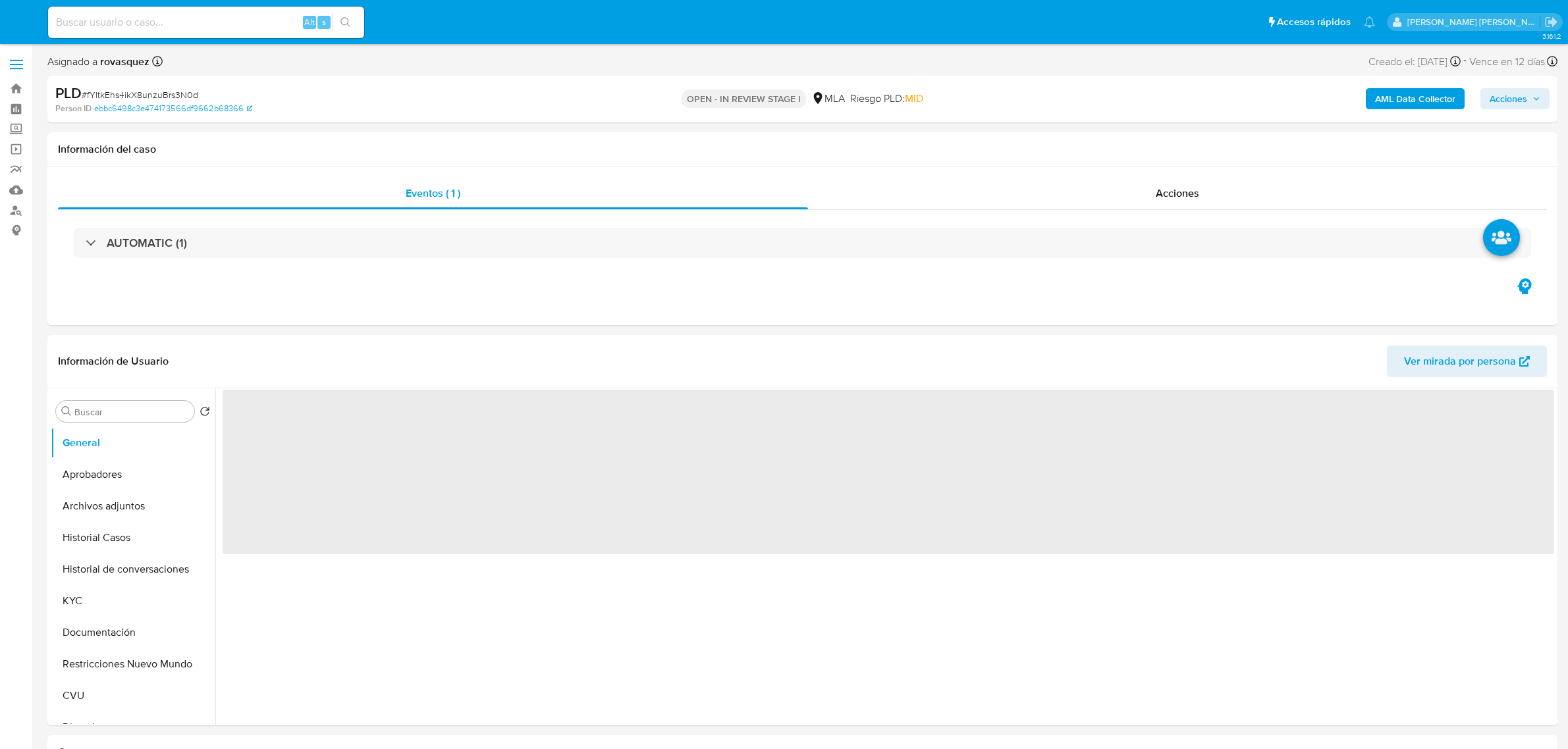
select select "10"
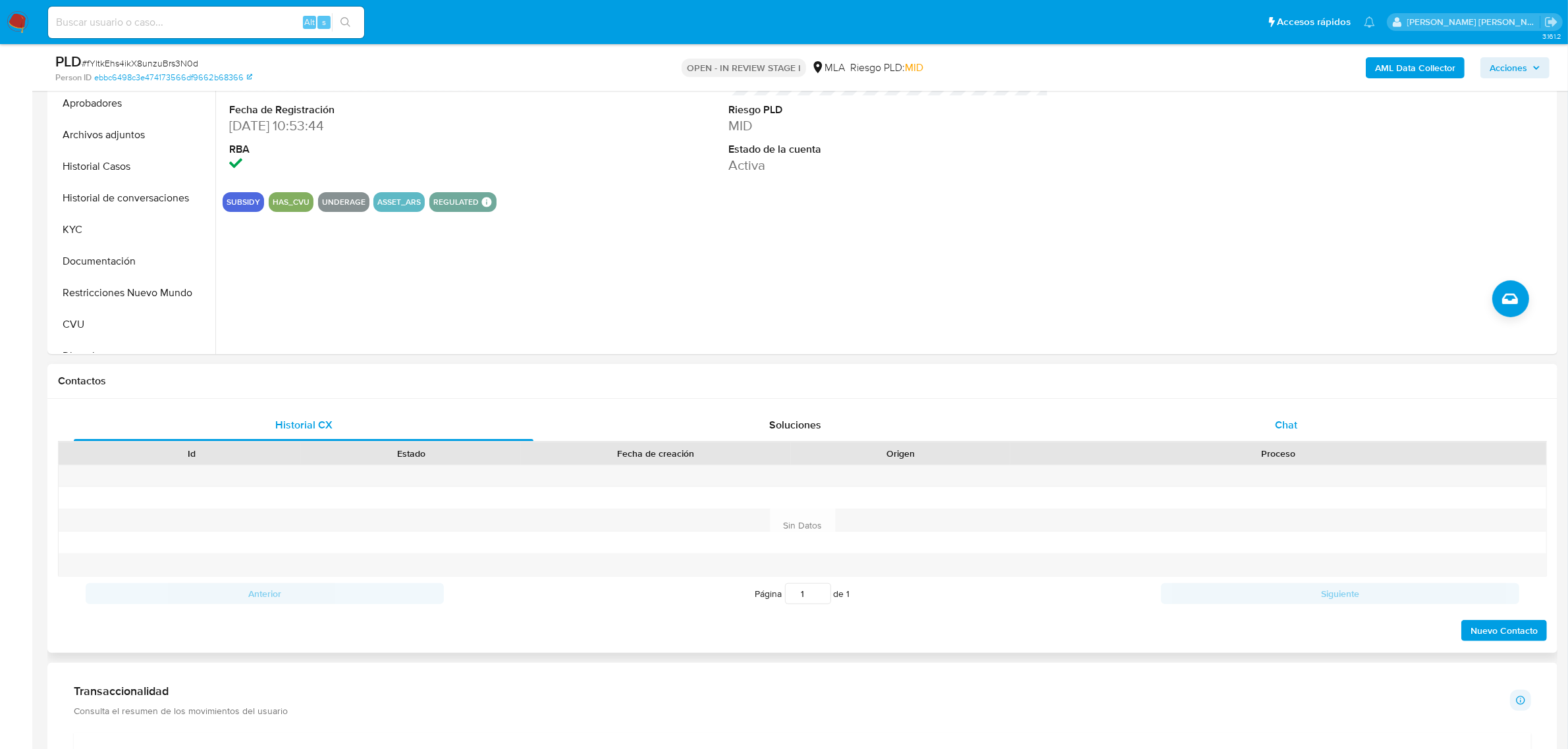
scroll to position [329, 0]
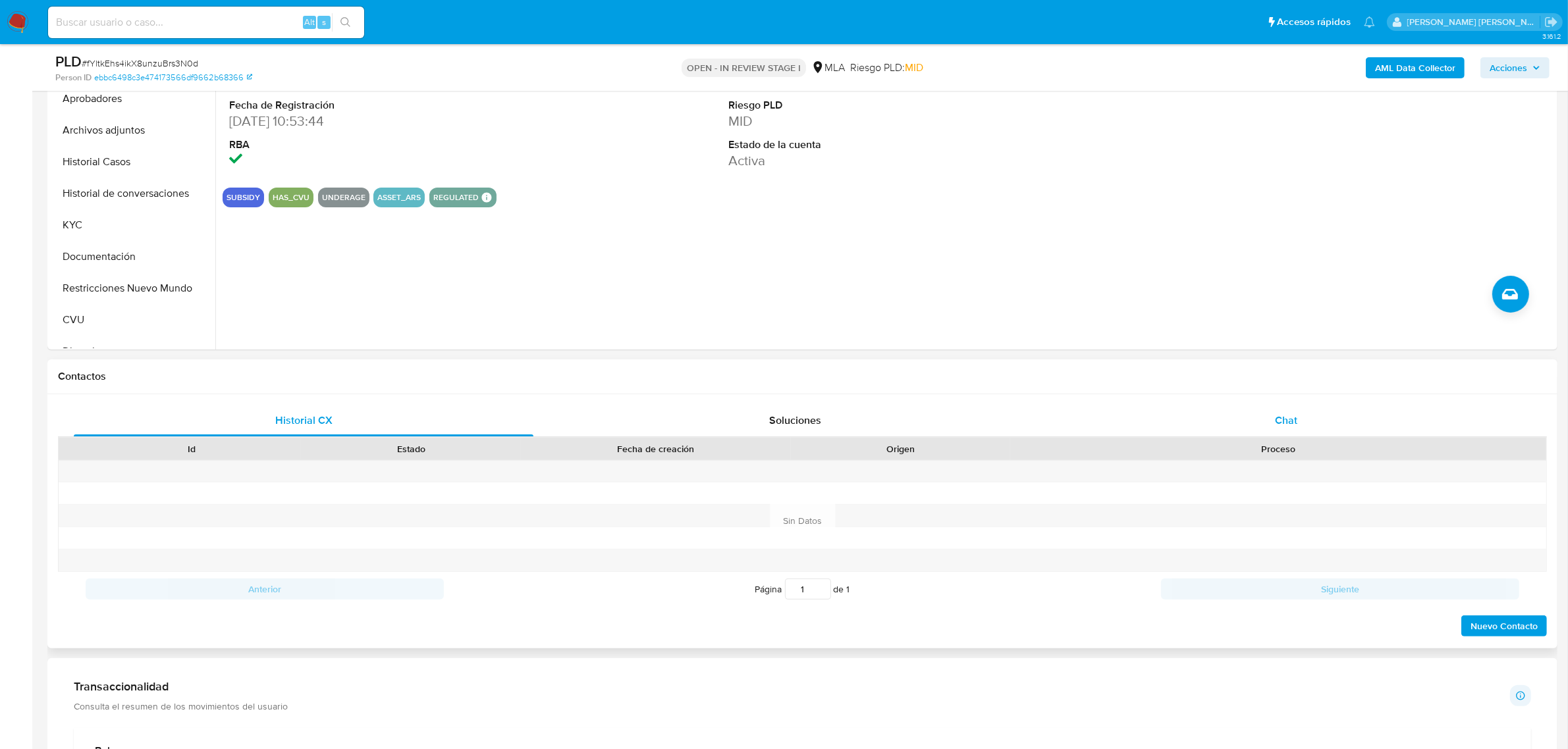
click at [1307, 422] on div "Chat" at bounding box center [1286, 420] width 460 height 32
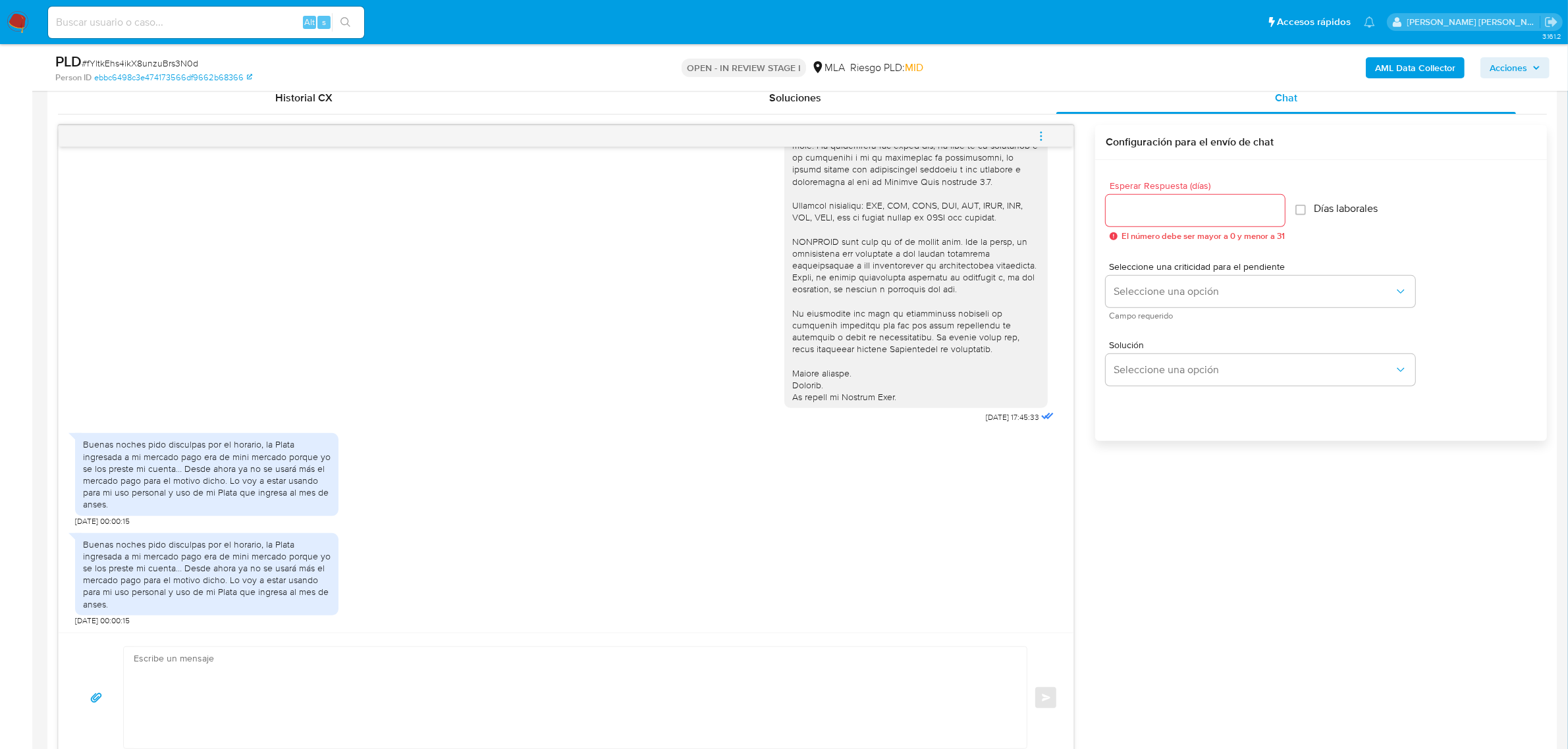
scroll to position [659, 0]
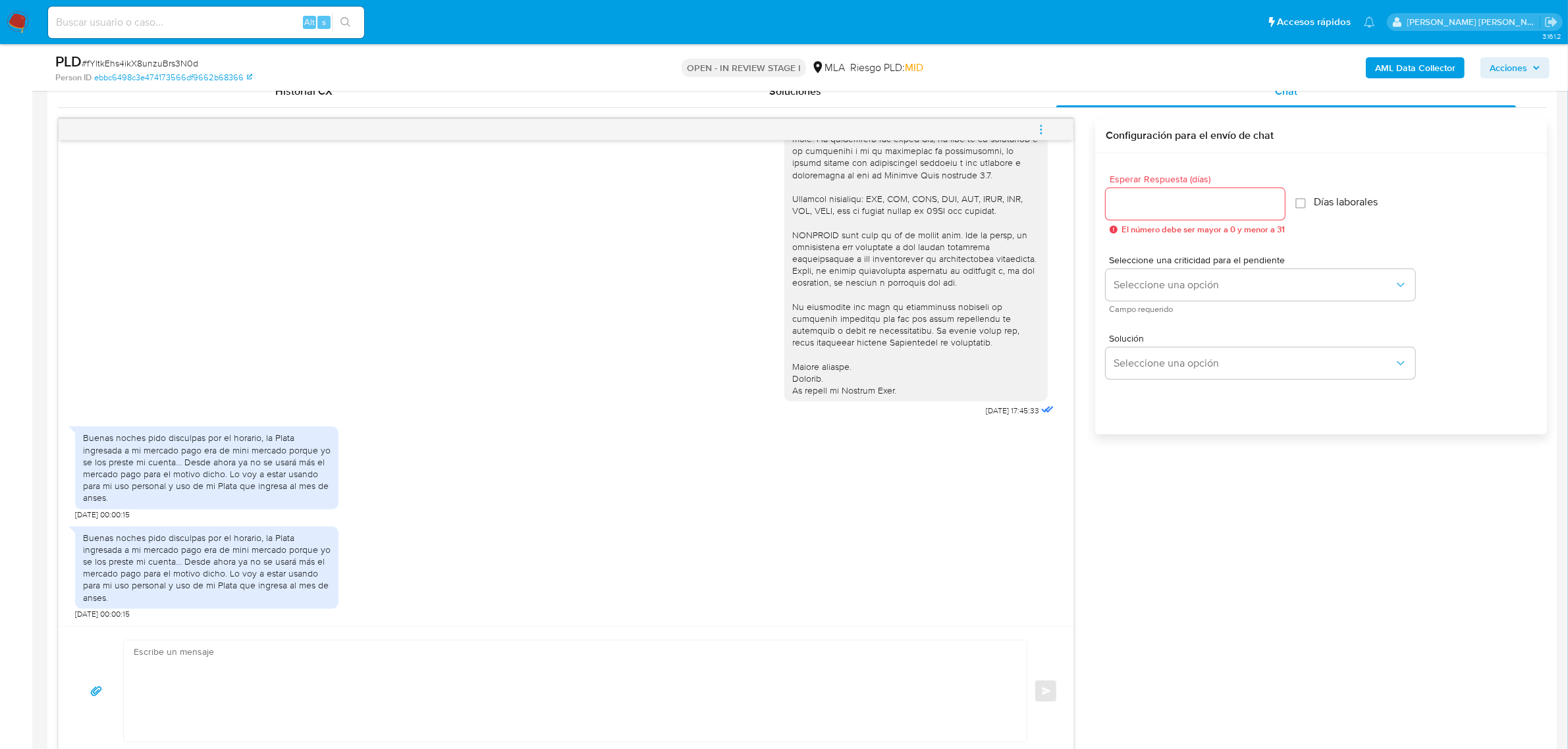
drag, startPoint x: 112, startPoint y: 498, endPoint x: 81, endPoint y: 441, distance: 64.9
click at [81, 441] on div "Buenas noches pido disculpas por el horario, la Plata ingresada a mi mercado pa…" at bounding box center [206, 467] width 263 height 83
copy div "Buenas noches pido disculpas por el horario, la Plata ingresada a mi mercado pa…"
